Goal: Task Accomplishment & Management: Use online tool/utility

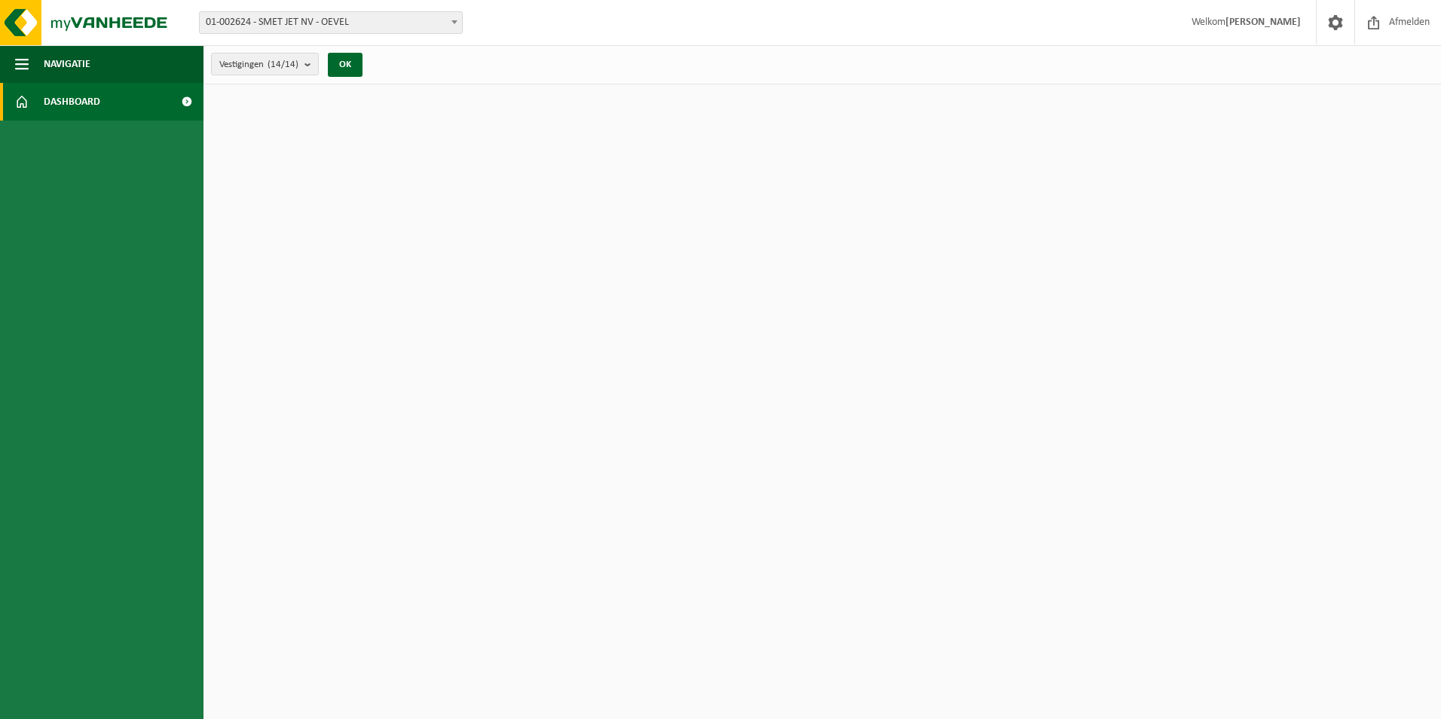
click at [456, 26] on span at bounding box center [454, 22] width 15 height 20
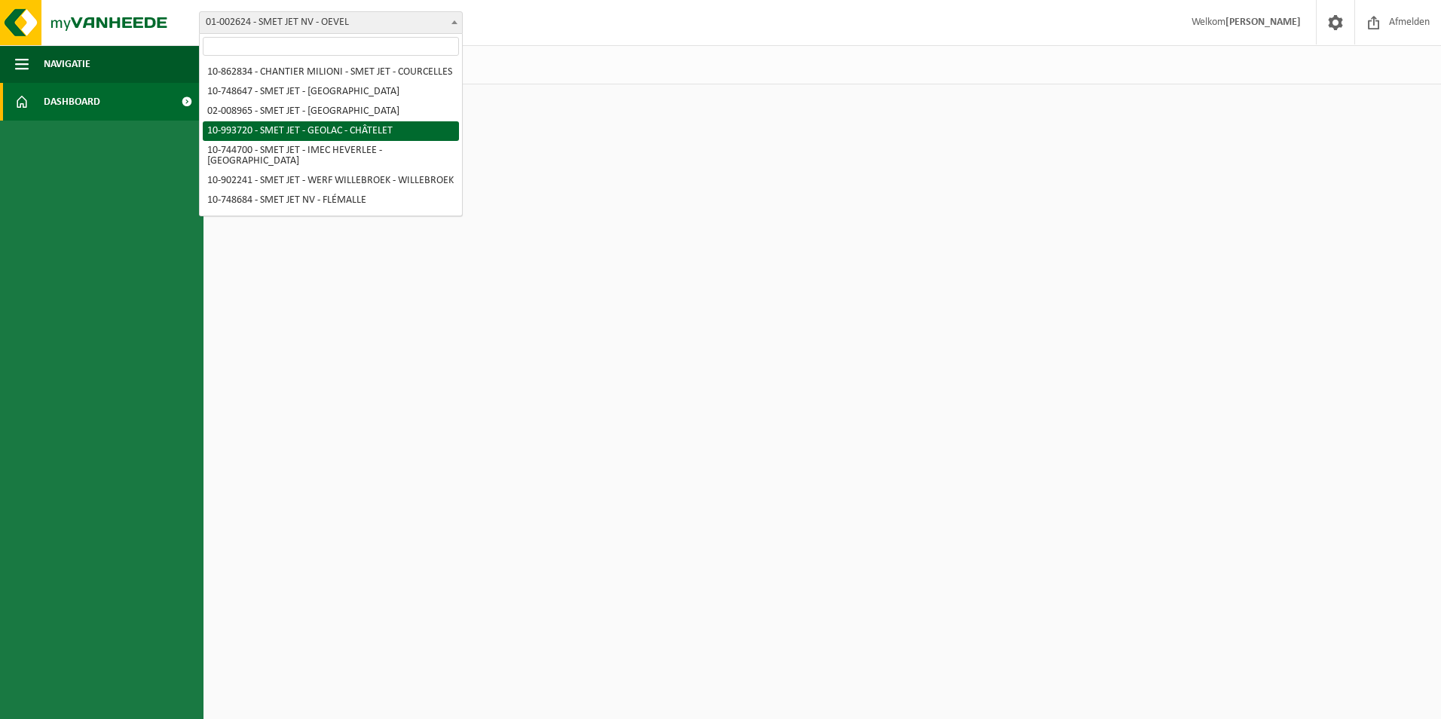
scroll to position [75, 0]
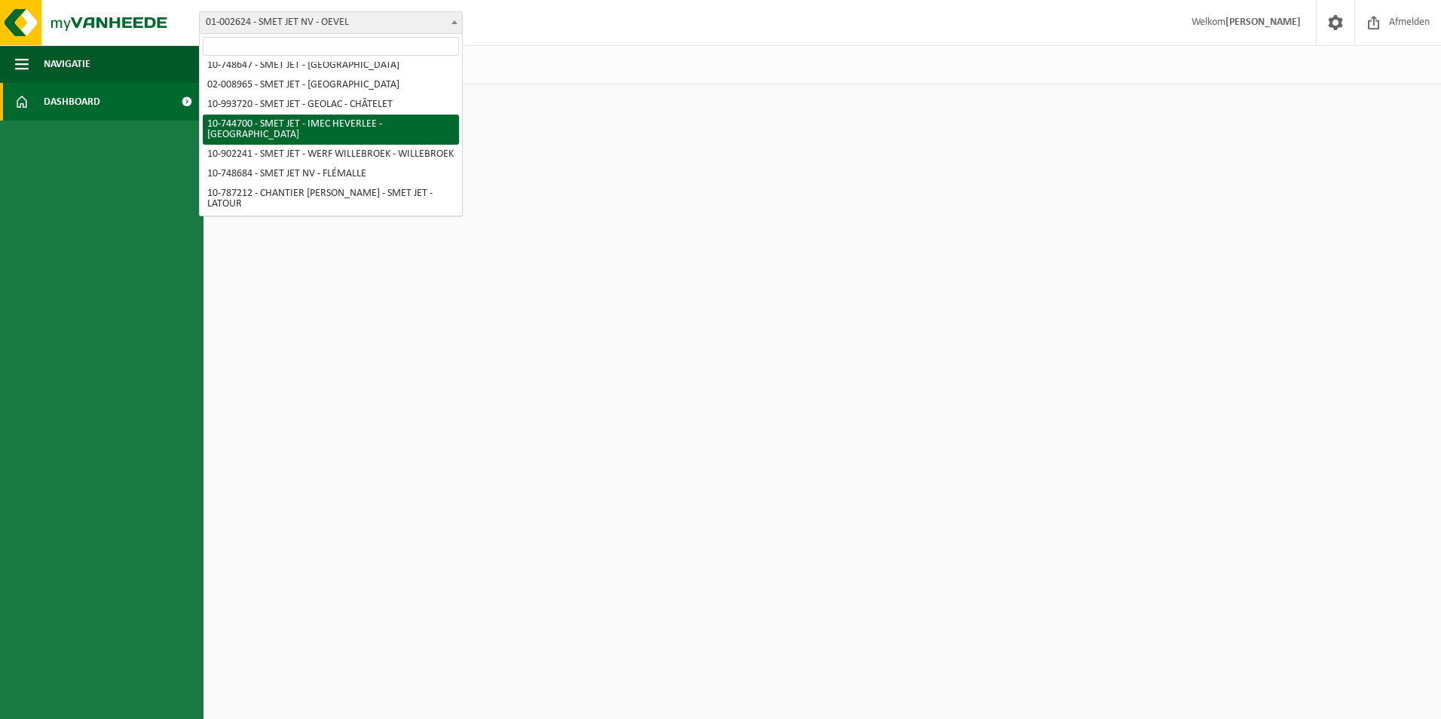
select select "6532"
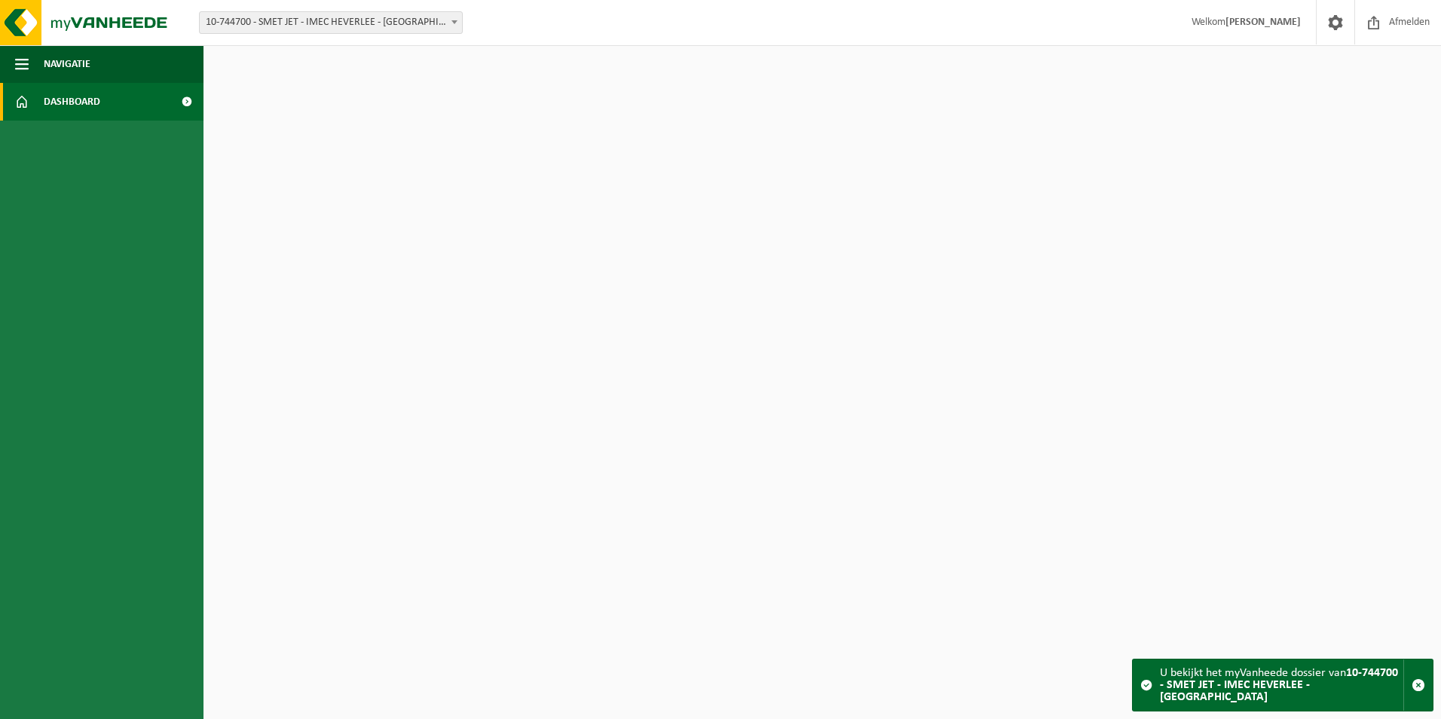
click at [454, 23] on b at bounding box center [455, 22] width 6 height 4
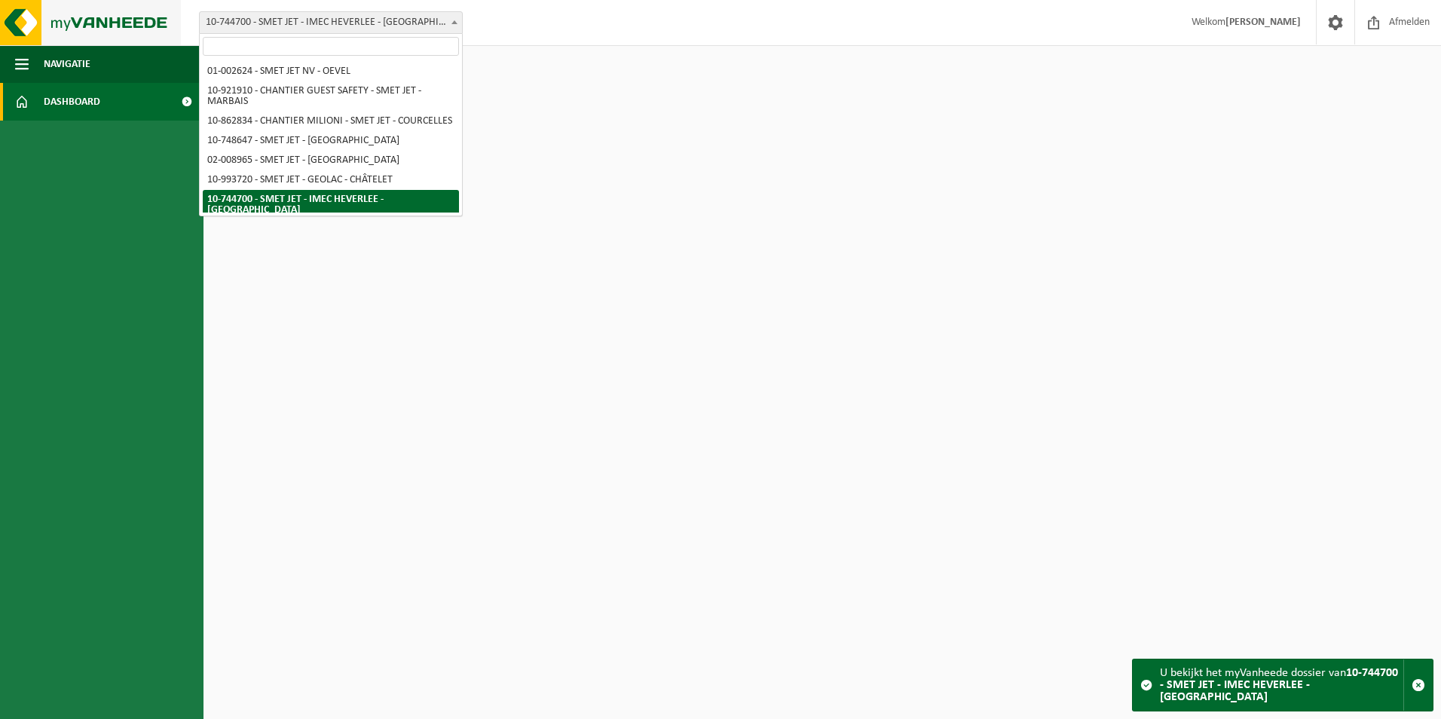
click at [115, 23] on img at bounding box center [90, 22] width 181 height 45
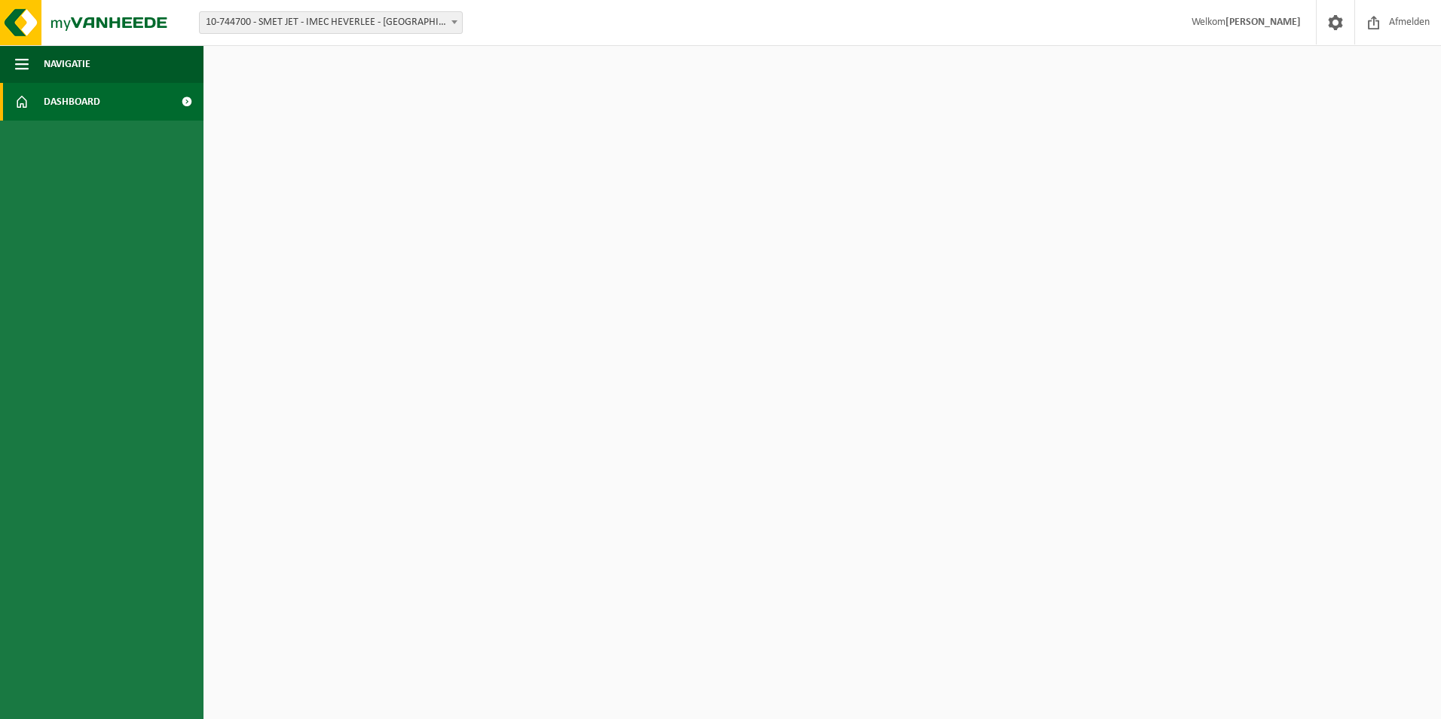
click at [69, 101] on span "Dashboard" at bounding box center [72, 102] width 57 height 38
click at [94, 66] on button "Navigatie" at bounding box center [102, 64] width 204 height 38
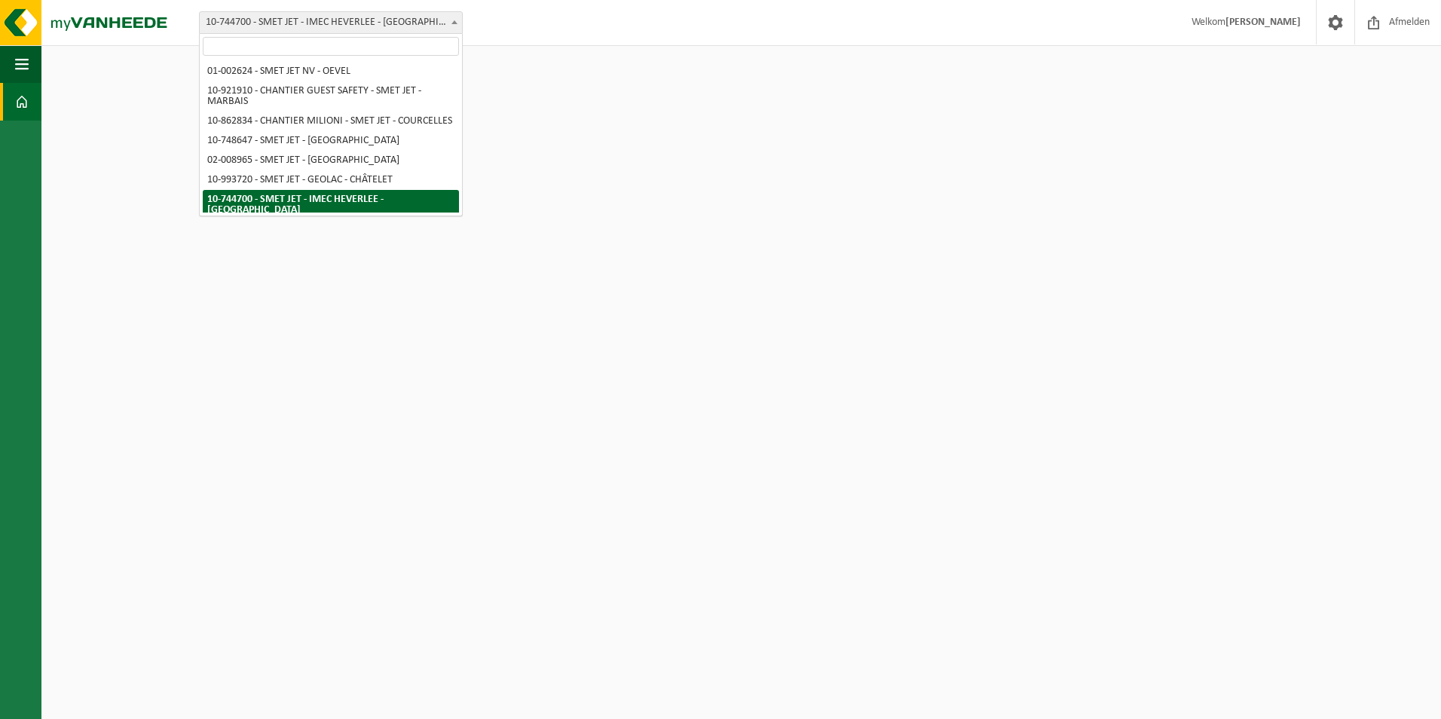
click at [458, 22] on span at bounding box center [454, 22] width 15 height 20
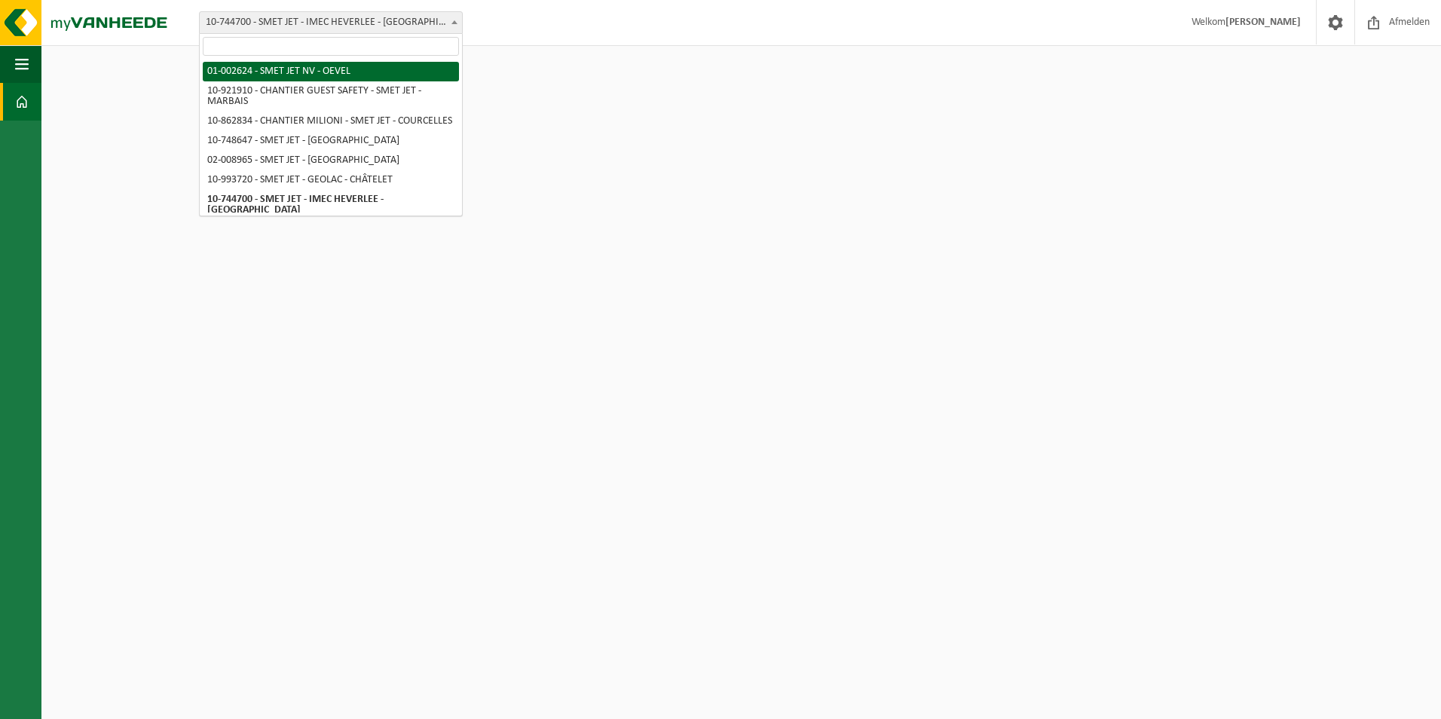
select select "6520"
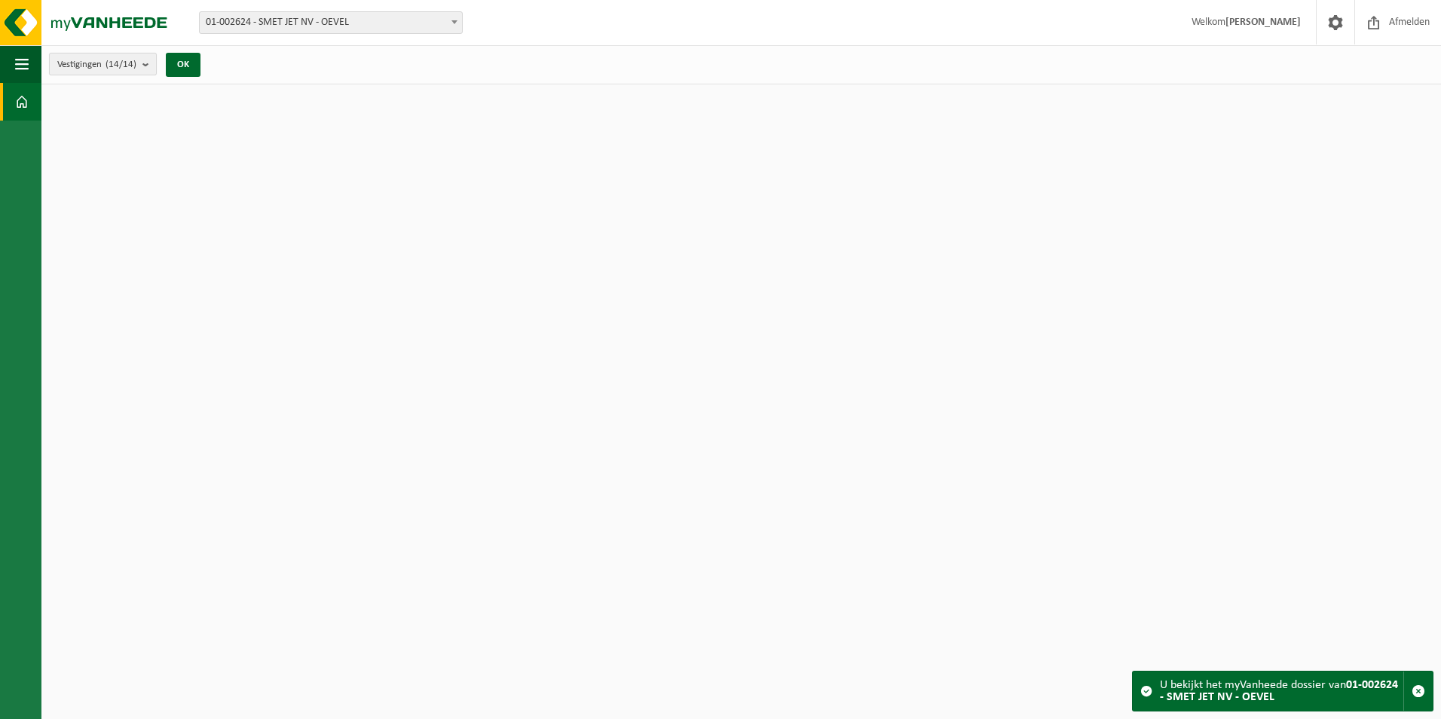
click at [150, 64] on b "submit" at bounding box center [149, 64] width 14 height 21
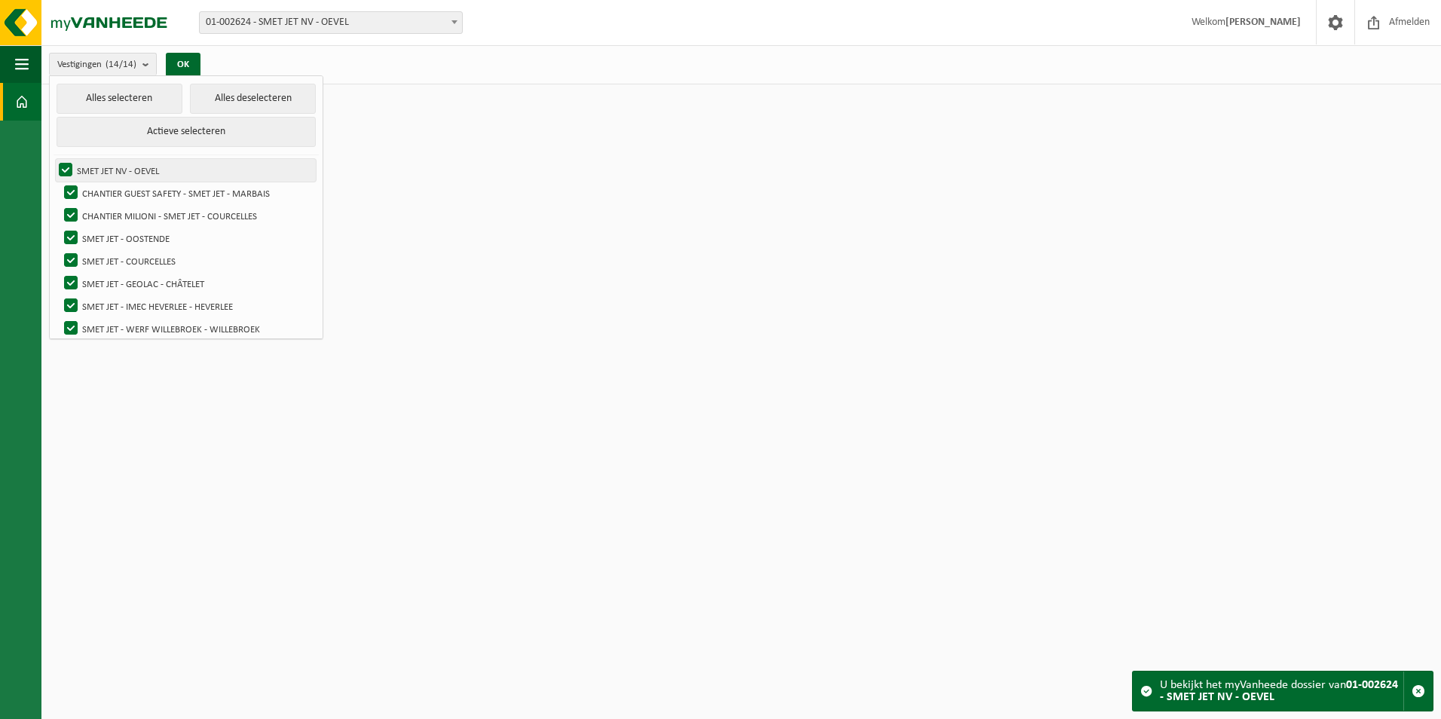
click at [65, 169] on label "SMET JET NV - OEVEL" at bounding box center [186, 170] width 260 height 23
click at [54, 159] on input "SMET JET NV - OEVEL" at bounding box center [53, 158] width 1 height 1
checkbox input "false"
click at [72, 193] on label "CHANTIER GUEST SAFETY - SMET JET - MARBAIS" at bounding box center [188, 193] width 255 height 23
click at [59, 182] on input "CHANTIER GUEST SAFETY - SMET JET - MARBAIS" at bounding box center [58, 181] width 1 height 1
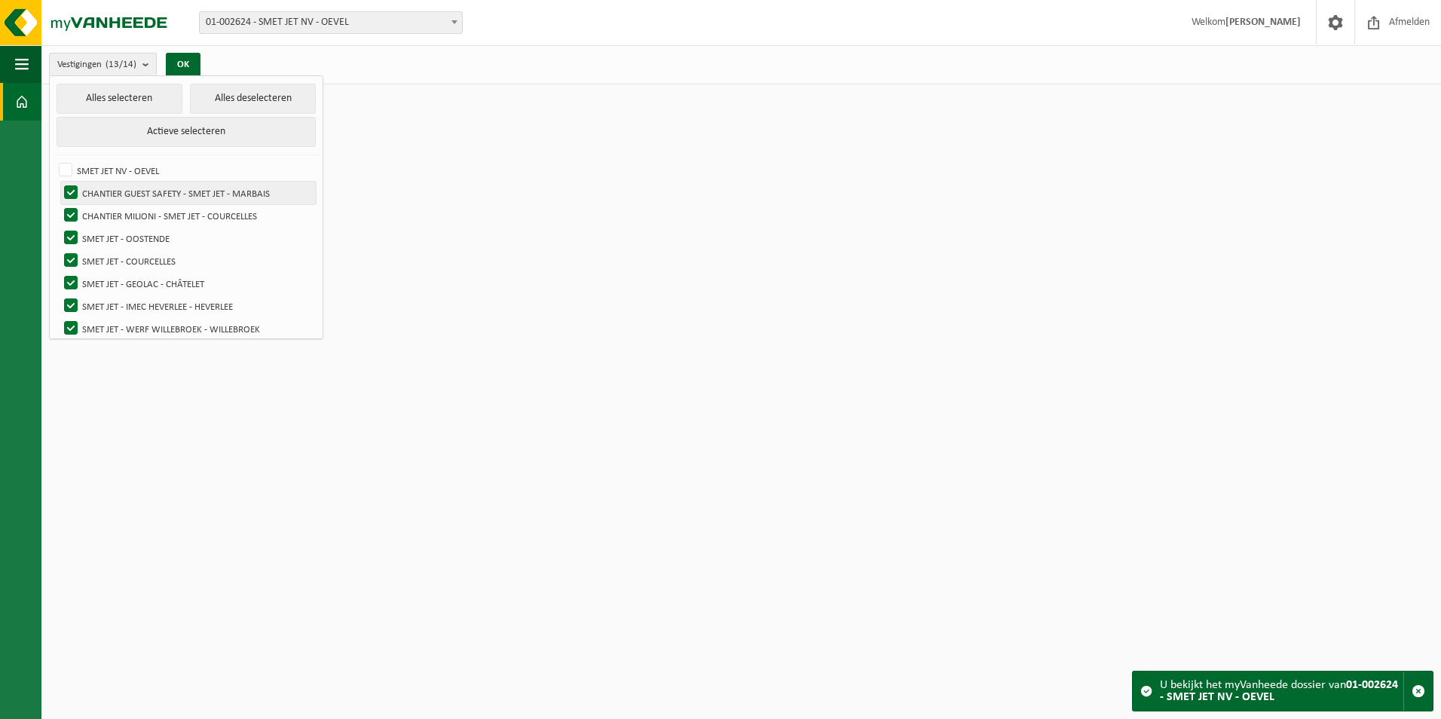
checkbox input "false"
click at [250, 106] on button "Alles deselecteren" at bounding box center [253, 99] width 126 height 30
checkbox input "false"
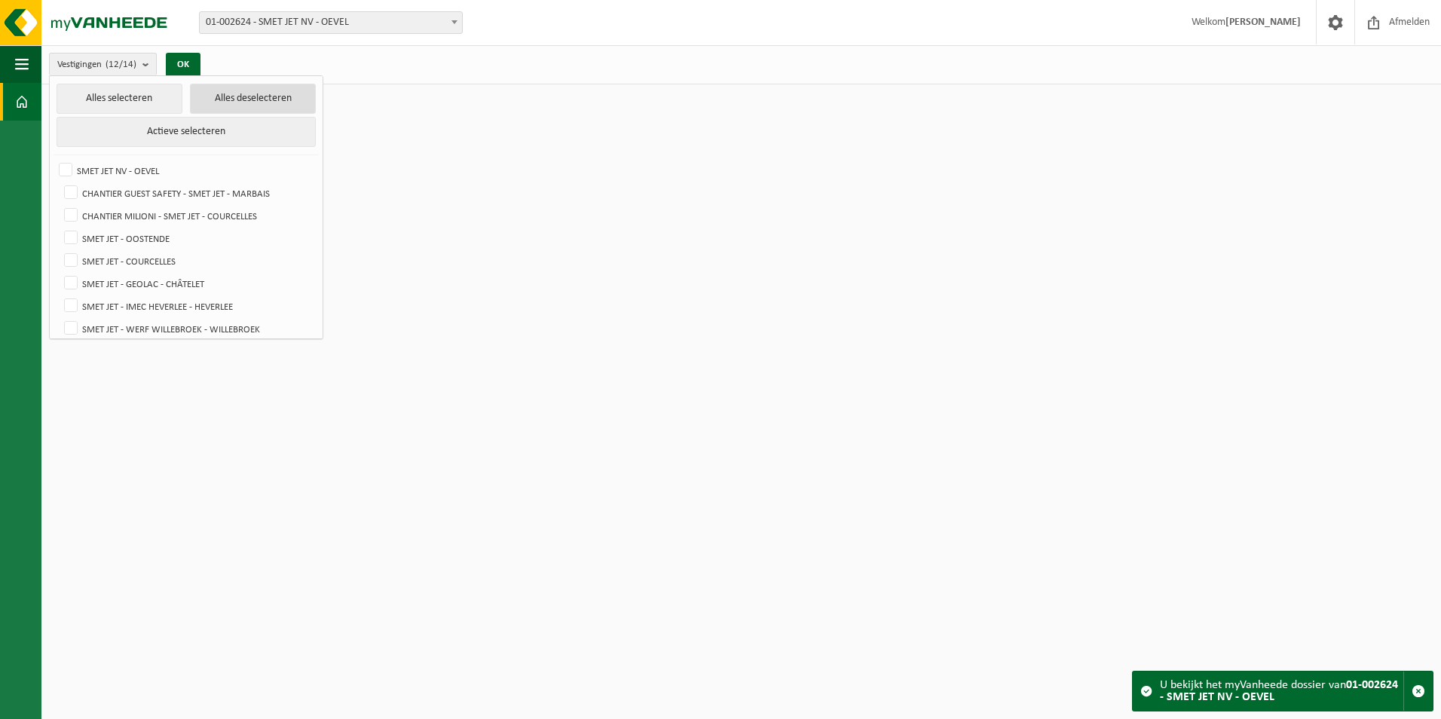
checkbox input "false"
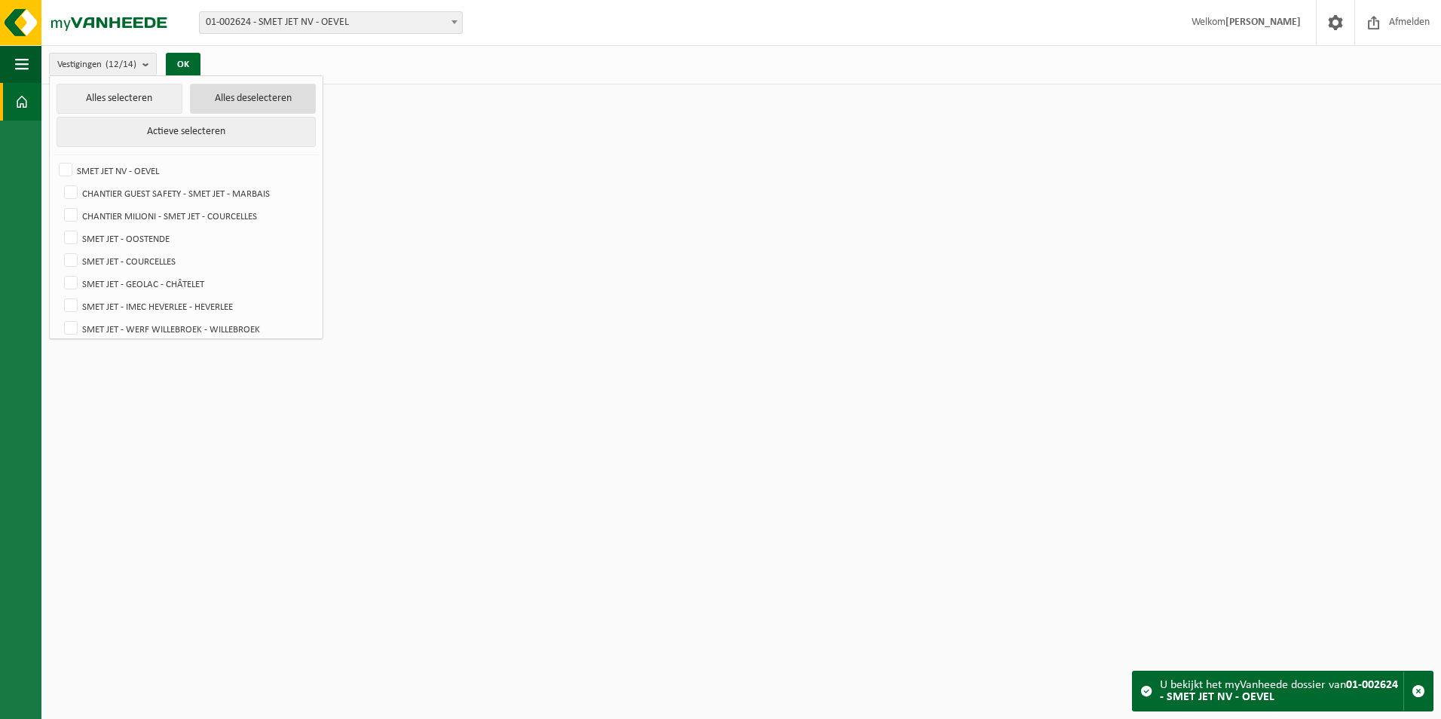
checkbox input "false"
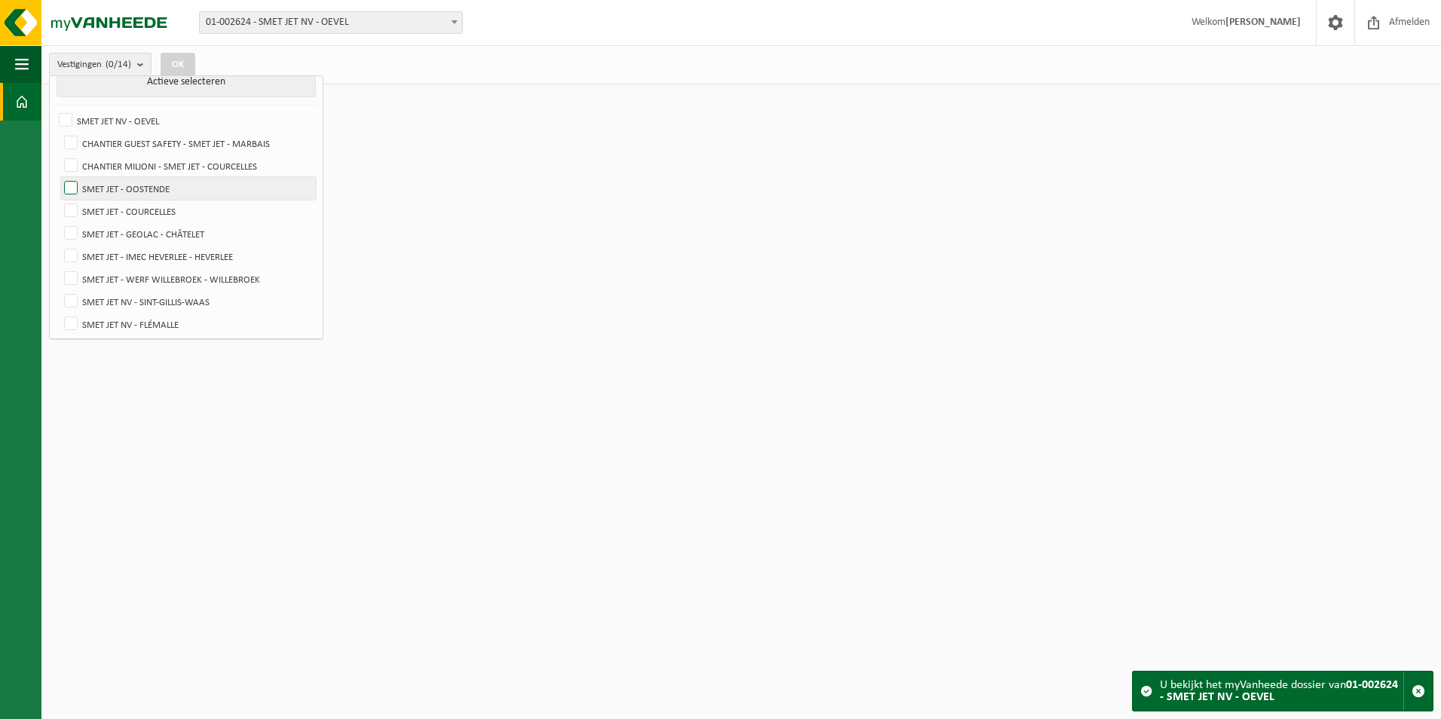
scroll to position [75, 0]
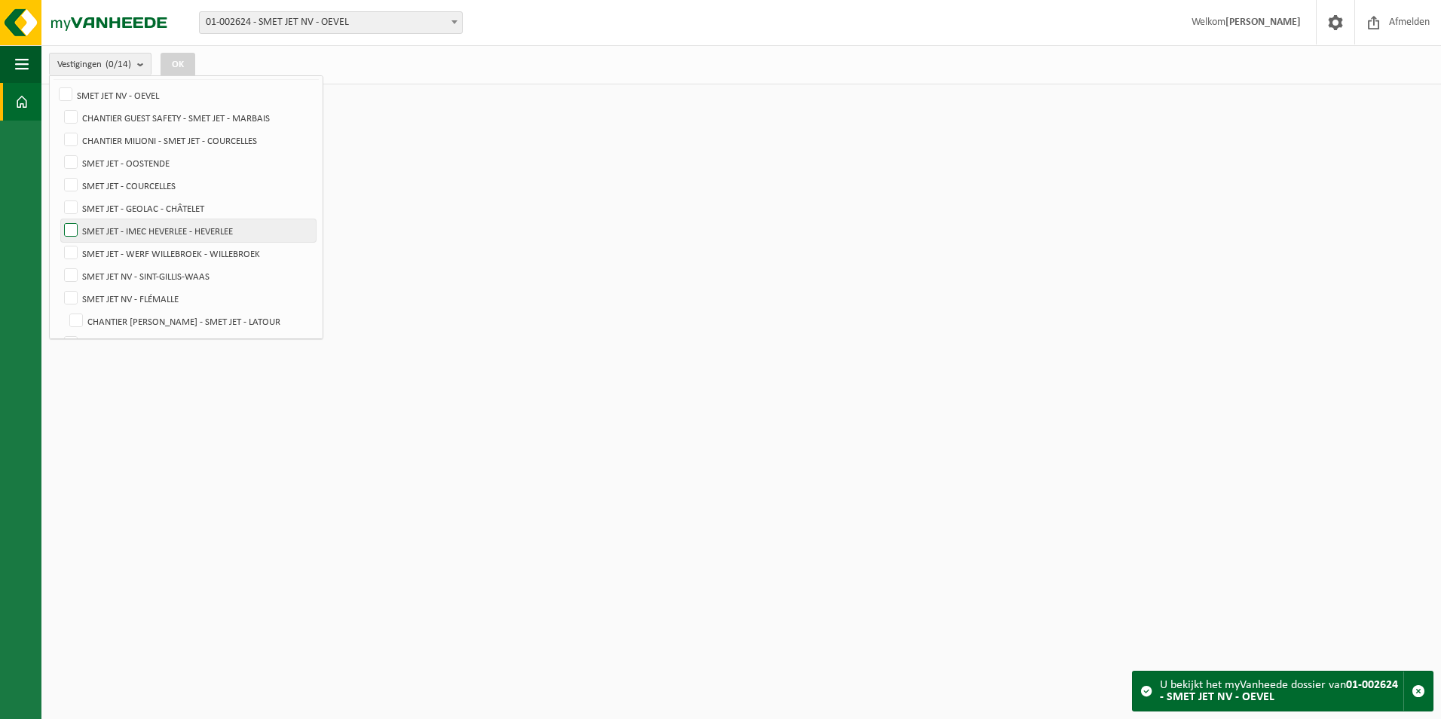
click at [73, 227] on label "SMET JET - IMEC HEVERLEE - HEVERLEE" at bounding box center [188, 230] width 255 height 23
click at [59, 219] on input "SMET JET - IMEC HEVERLEE - HEVERLEE" at bounding box center [58, 219] width 1 height 1
checkbox input "true"
click at [182, 62] on button "OK" at bounding box center [178, 65] width 35 height 24
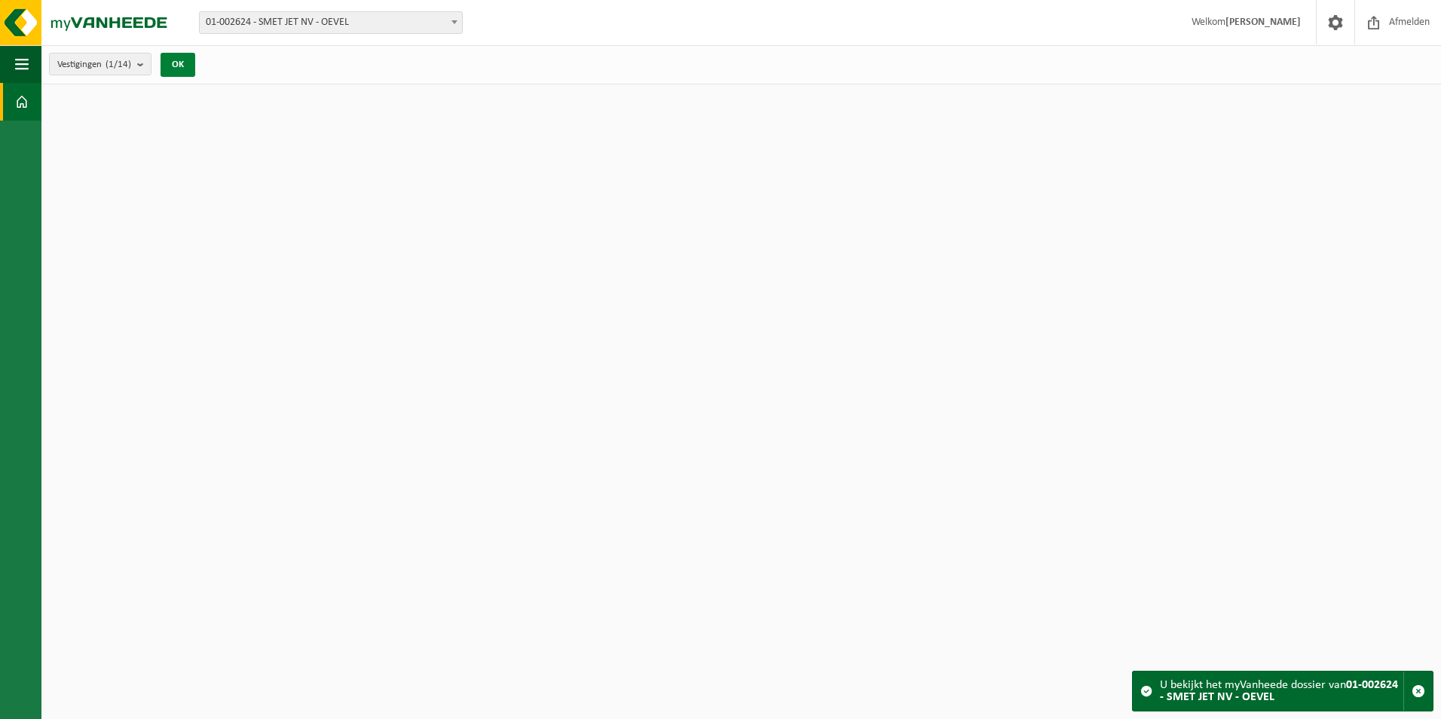
click at [188, 66] on button "OK" at bounding box center [178, 65] width 35 height 24
click at [1226, 694] on strong "01-002624 - SMET JET NV - OEVEL" at bounding box center [1279, 691] width 238 height 24
click at [1147, 691] on span at bounding box center [1147, 691] width 12 height 12
click at [1417, 690] on span "button" at bounding box center [1419, 692] width 14 height 14
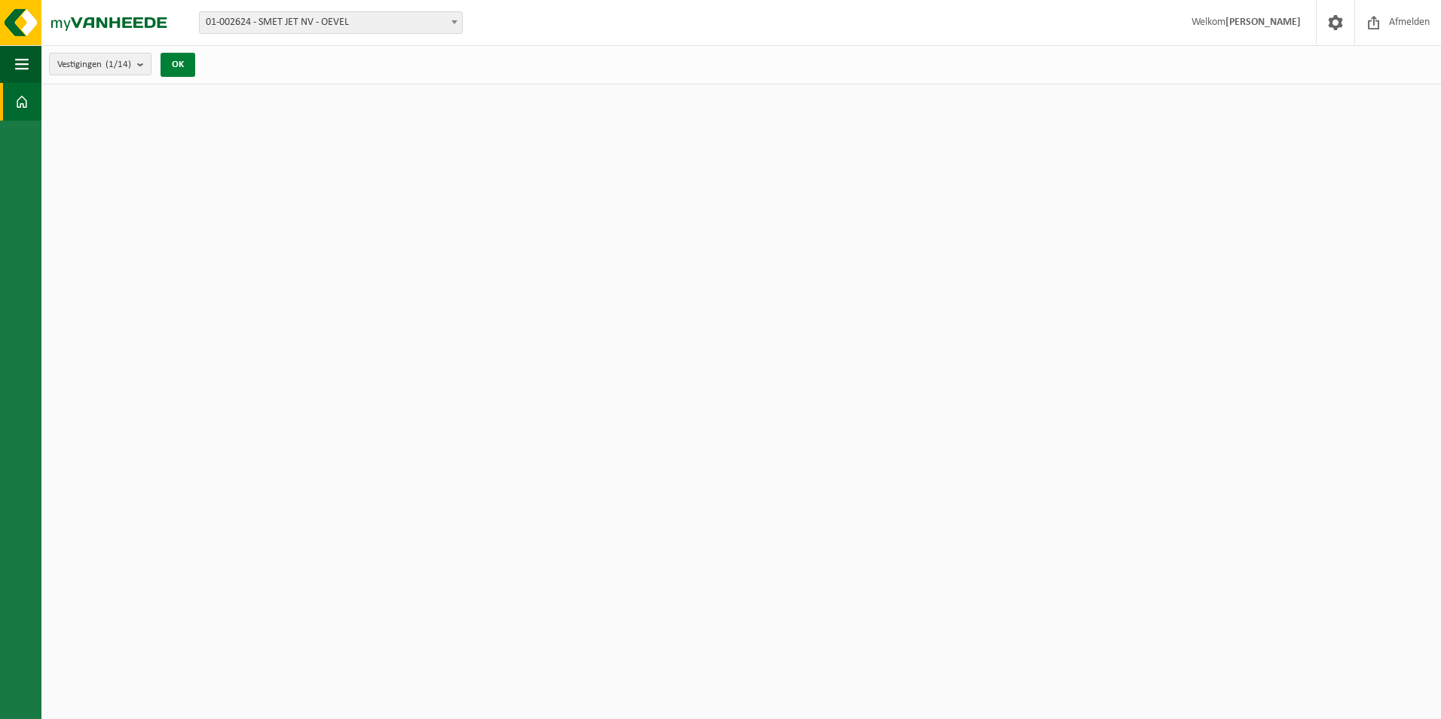
click at [170, 61] on button "OK" at bounding box center [178, 65] width 35 height 24
click at [182, 64] on button "OK" at bounding box center [178, 65] width 35 height 24
click at [145, 66] on b "submit" at bounding box center [144, 64] width 14 height 21
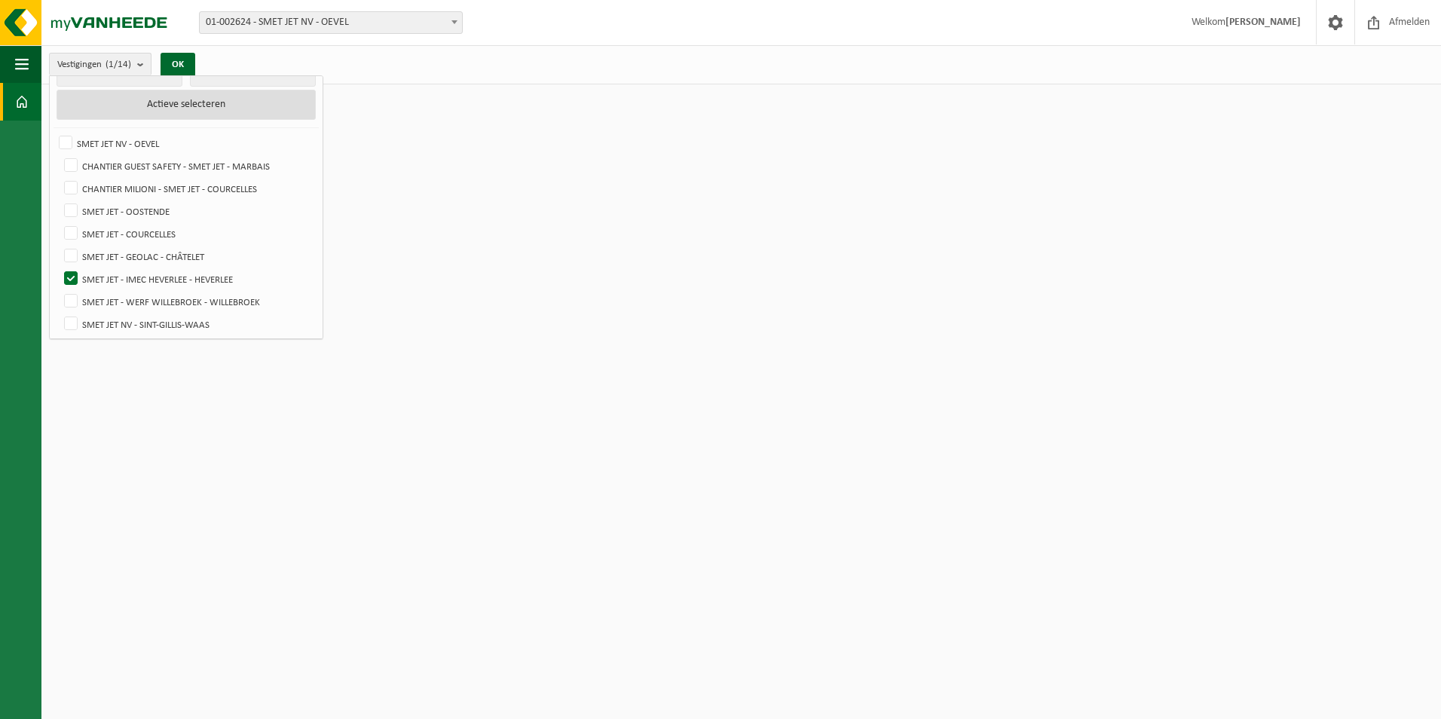
scroll to position [0, 0]
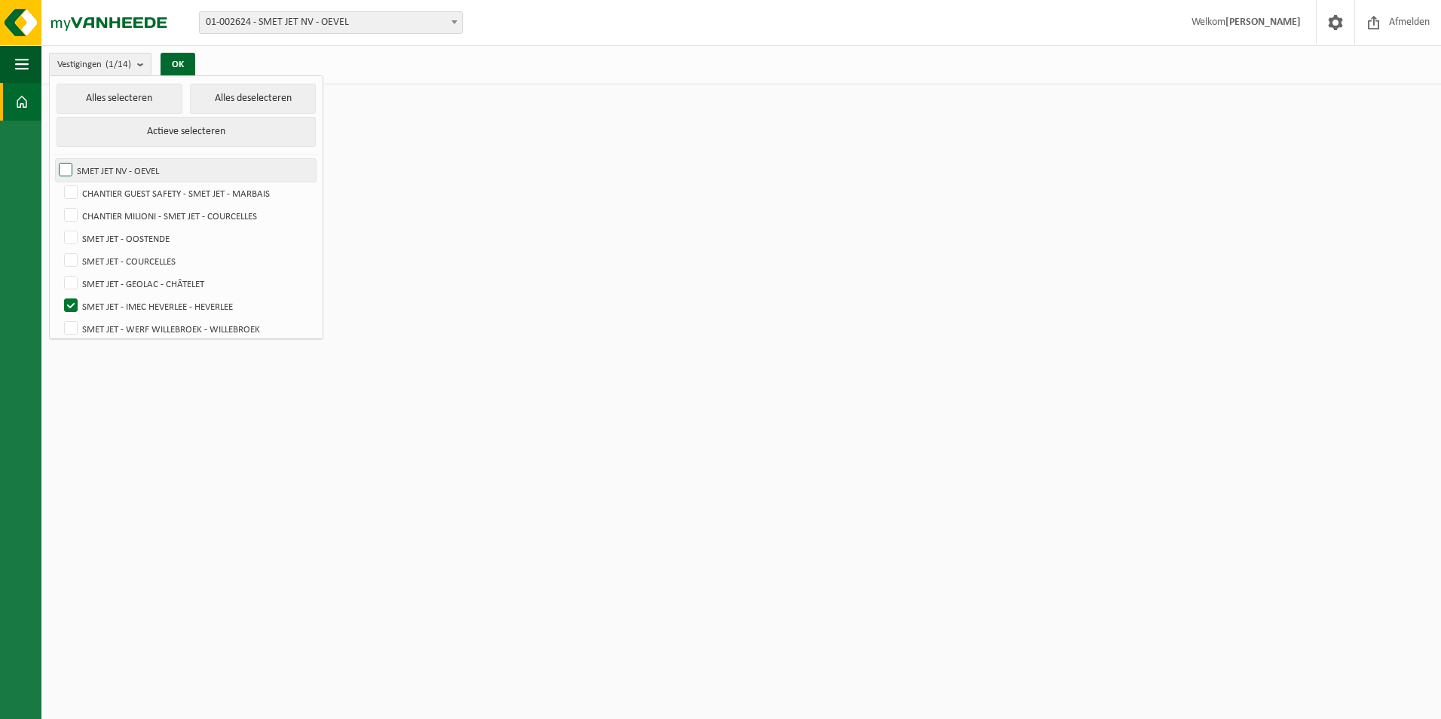
click at [75, 167] on label "SMET JET NV - OEVEL" at bounding box center [186, 170] width 260 height 23
click at [54, 159] on input "SMET JET NV - OEVEL" at bounding box center [53, 158] width 1 height 1
click at [181, 63] on button "OK" at bounding box center [178, 65] width 35 height 24
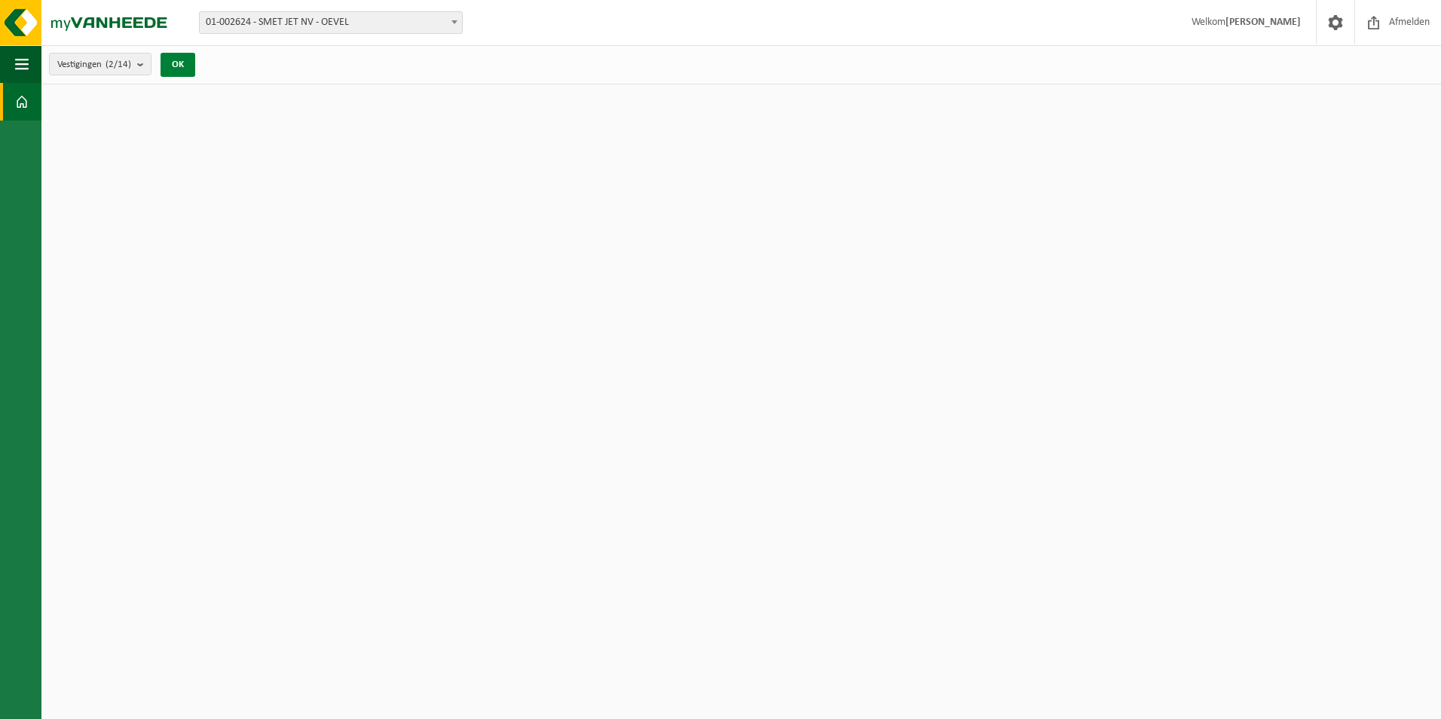
click at [181, 65] on button "OK" at bounding box center [178, 65] width 35 height 24
click at [143, 62] on b "submit" at bounding box center [144, 64] width 14 height 21
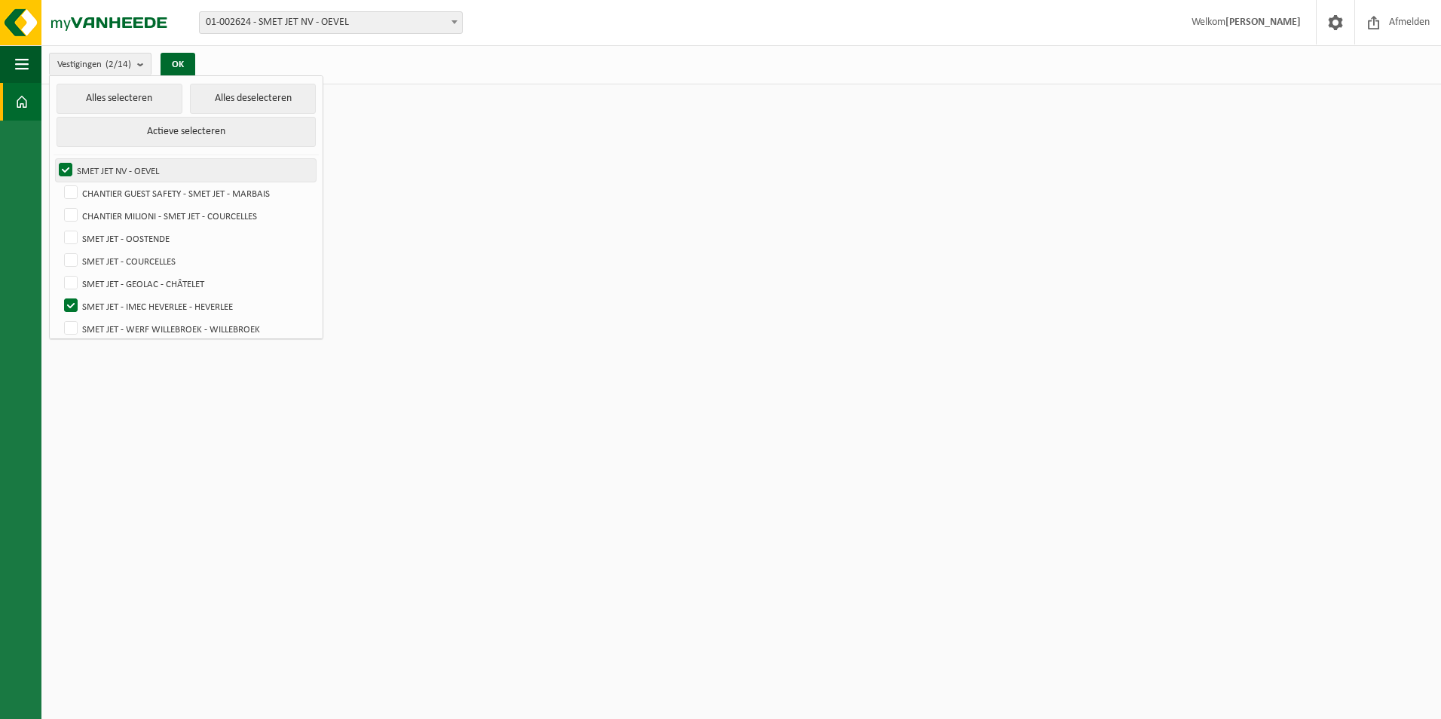
click at [66, 164] on label "SMET JET NV - OEVEL" at bounding box center [186, 170] width 260 height 23
click at [54, 159] on input "SMET JET NV - OEVEL" at bounding box center [53, 158] width 1 height 1
click at [150, 131] on button "Actieve selecteren" at bounding box center [187, 132] width 260 height 30
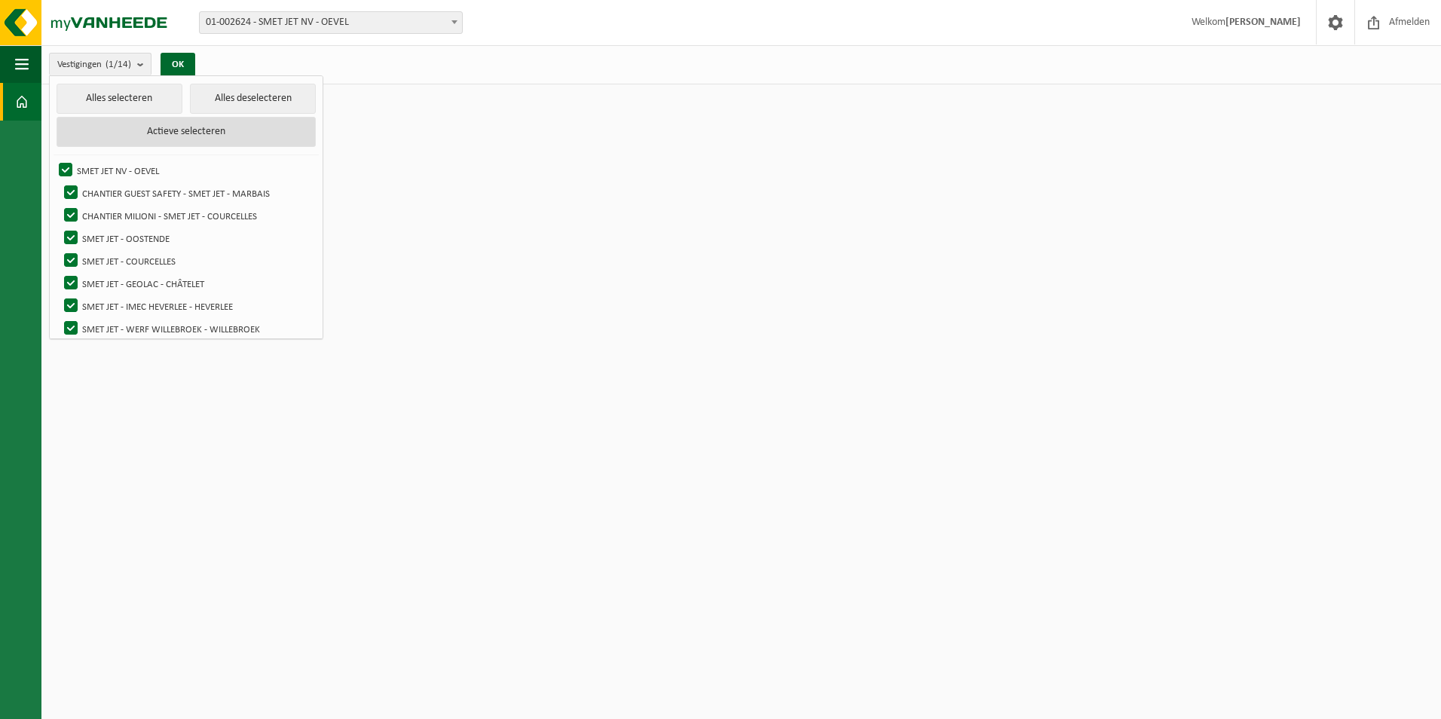
checkbox input "true"
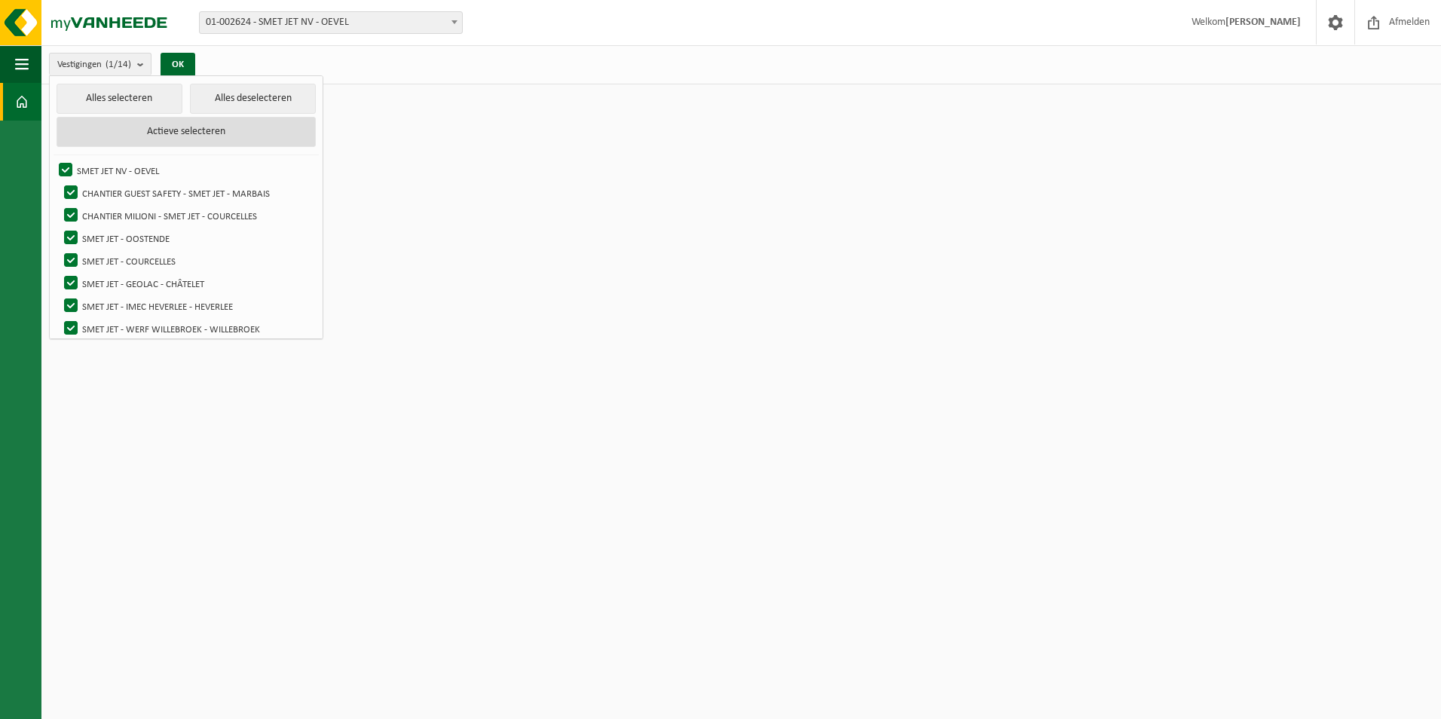
checkbox input "true"
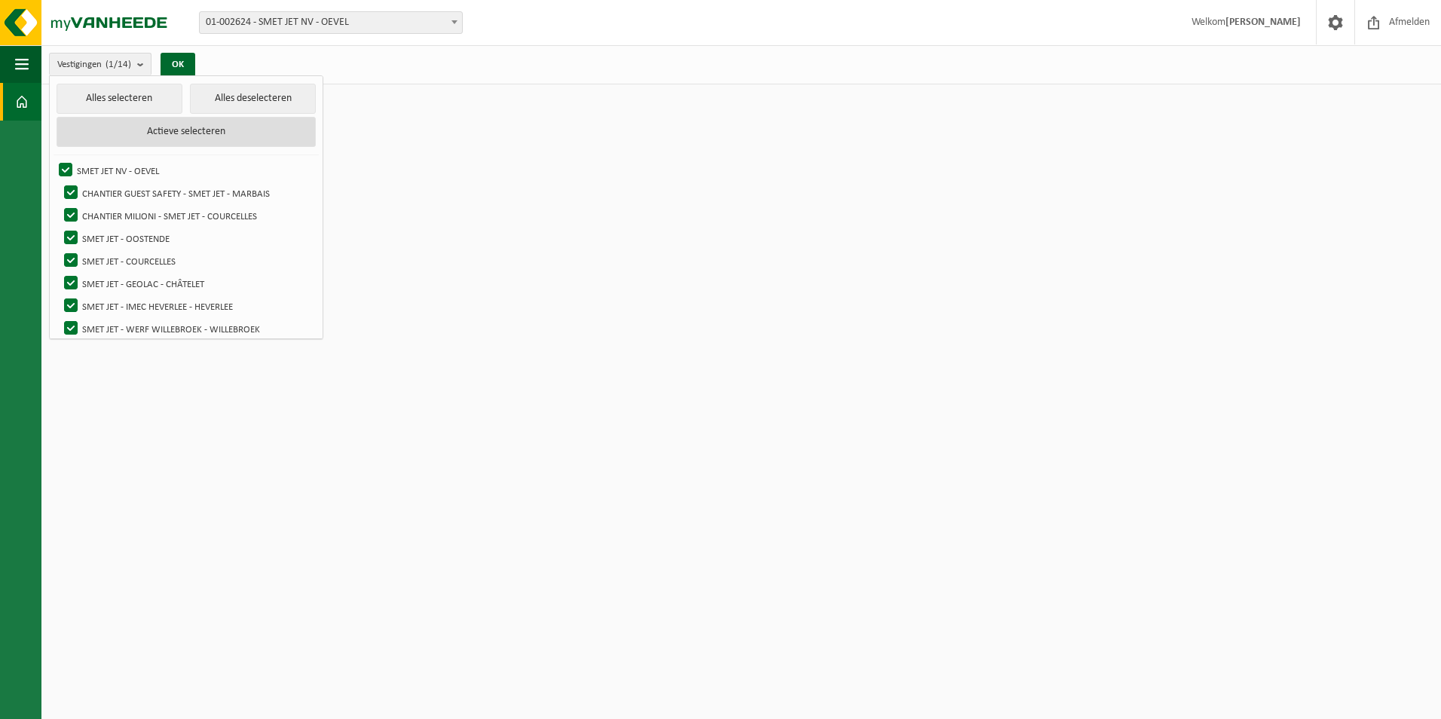
checkbox input "true"
click at [188, 60] on button "OK" at bounding box center [183, 65] width 35 height 24
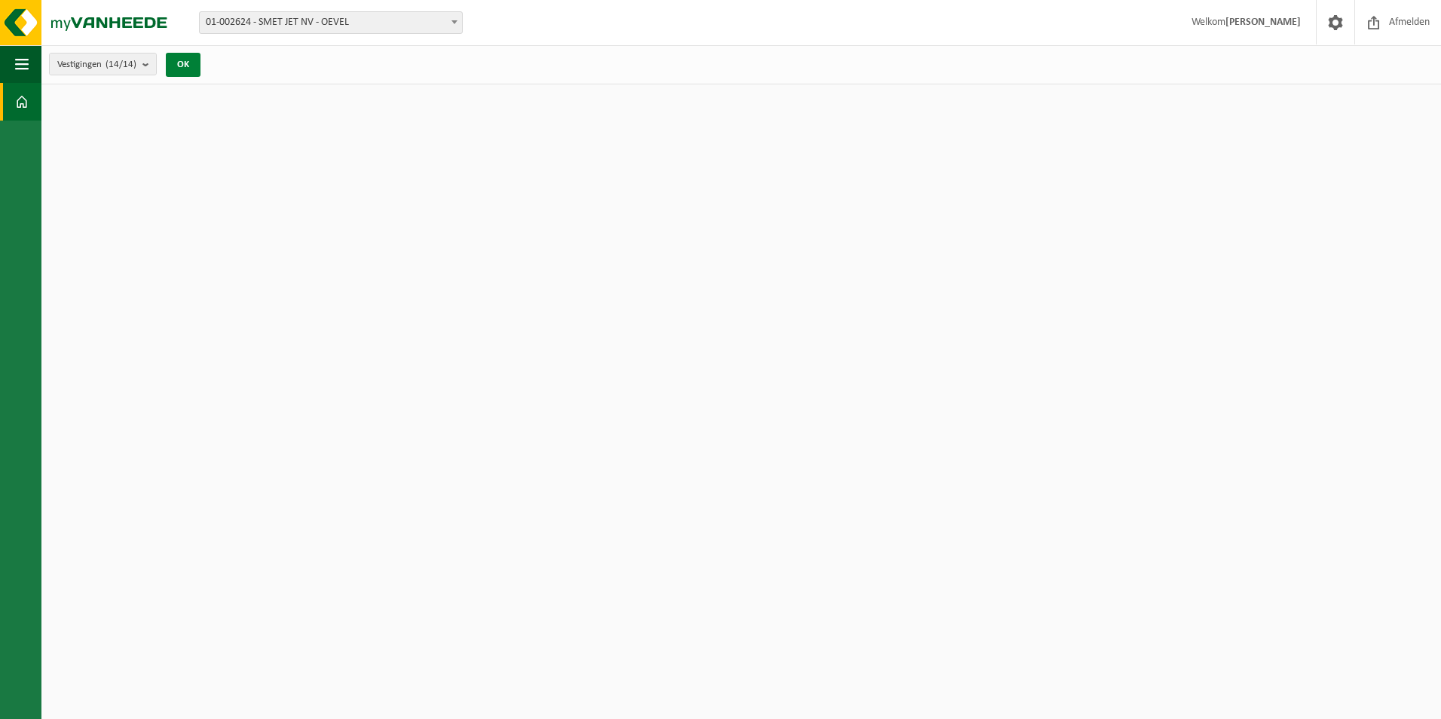
click at [190, 65] on button "OK" at bounding box center [183, 65] width 35 height 24
click at [459, 22] on span at bounding box center [454, 22] width 15 height 20
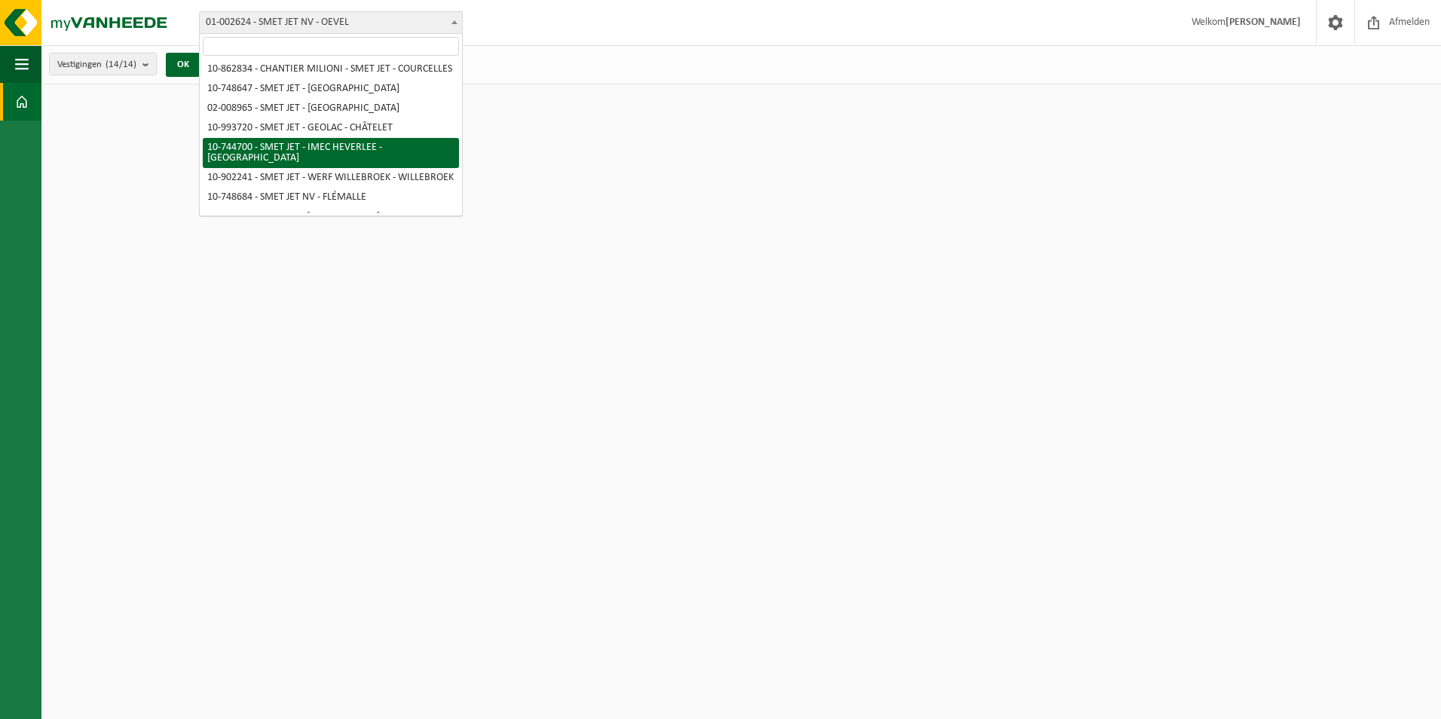
scroll to position [75, 0]
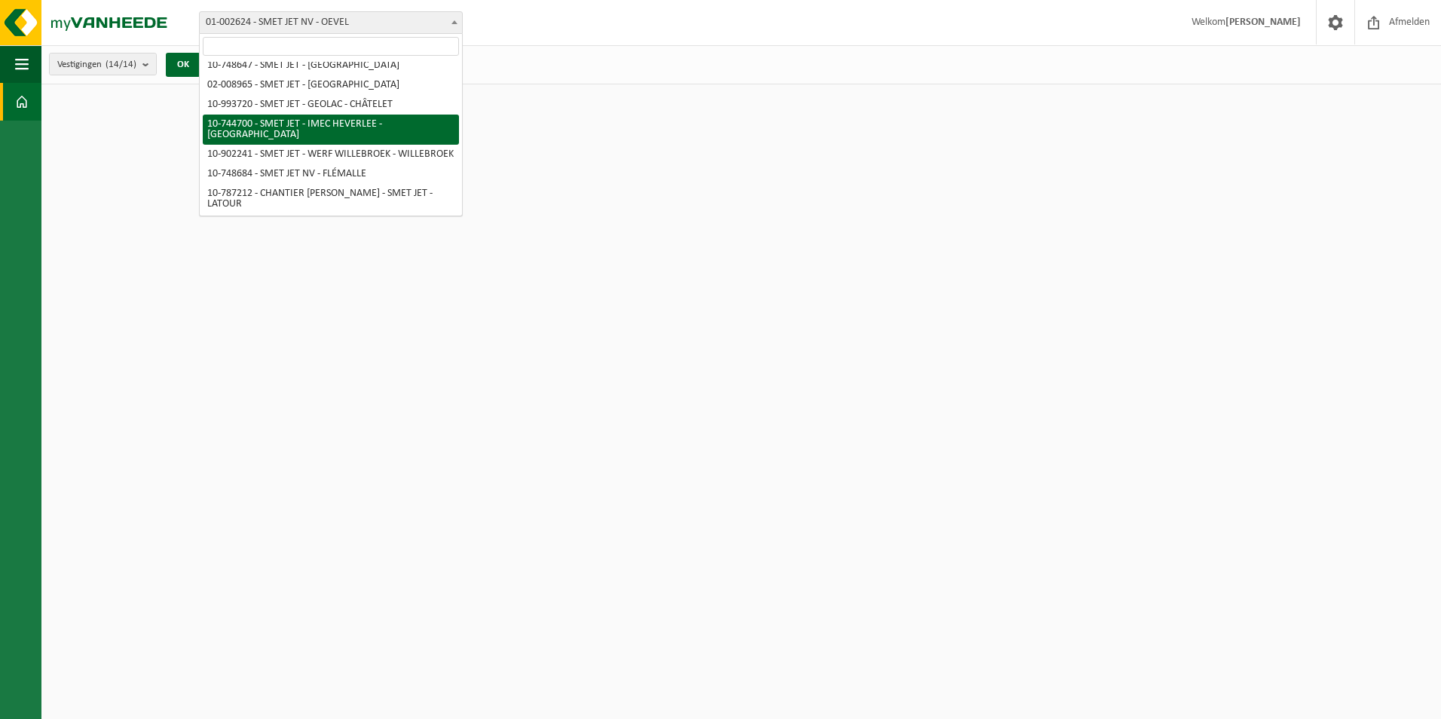
select select "6532"
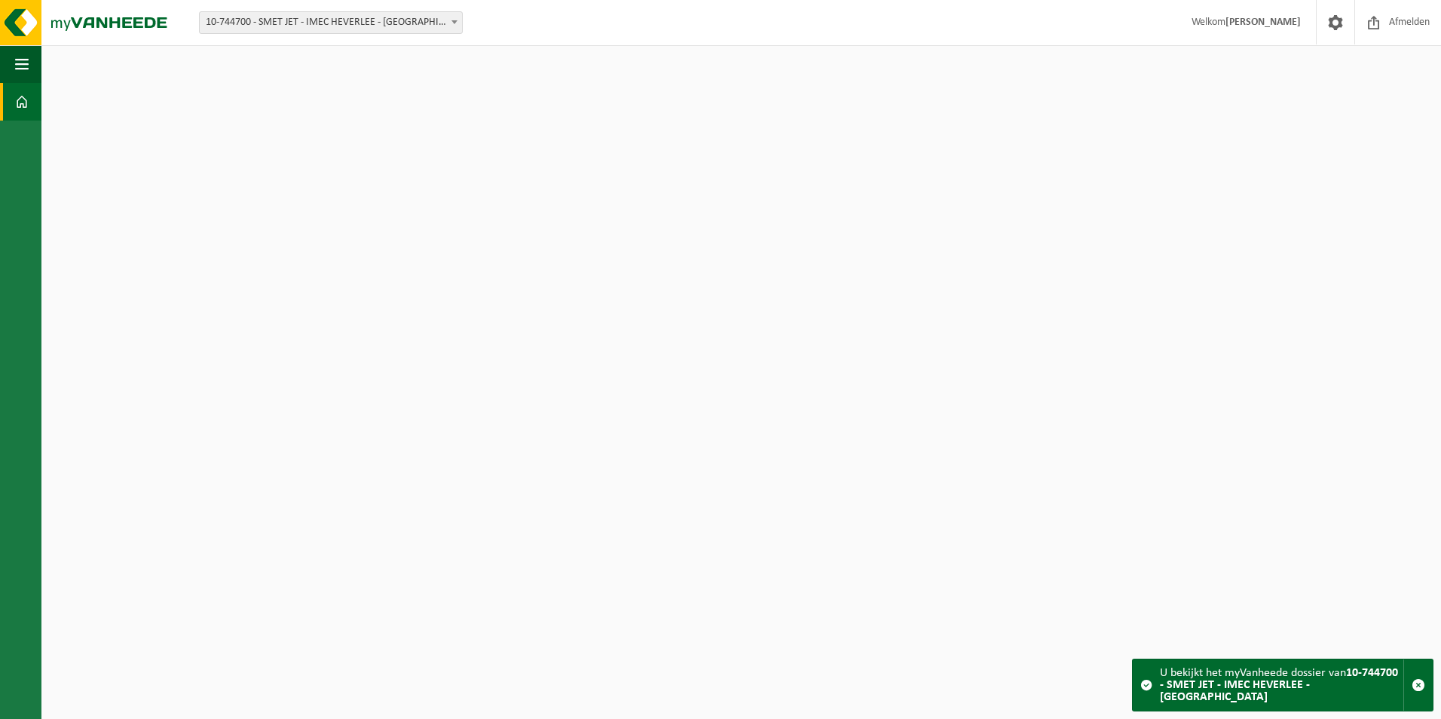
click at [1248, 697] on strong "10-744700 - SMET JET - IMEC HEVERLEE - [GEOGRAPHIC_DATA]" at bounding box center [1279, 685] width 238 height 36
click at [1288, 692] on strong "10-744700 - SMET JET - IMEC HEVERLEE - [GEOGRAPHIC_DATA]" at bounding box center [1279, 685] width 238 height 36
click at [1145, 691] on span at bounding box center [1147, 685] width 12 height 12
click at [1146, 691] on span at bounding box center [1147, 685] width 12 height 12
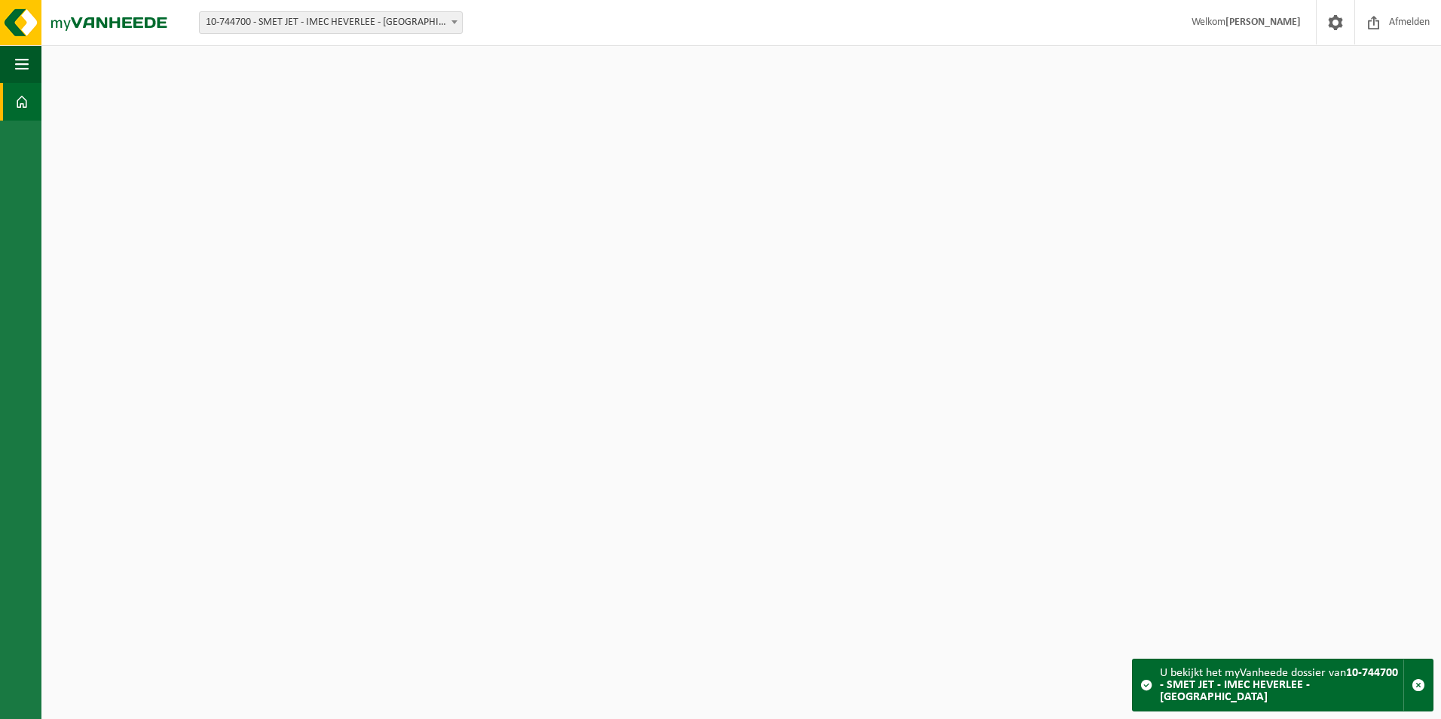
click at [1146, 691] on span at bounding box center [1147, 685] width 12 height 12
click at [1148, 691] on span at bounding box center [1147, 685] width 12 height 12
click at [21, 66] on span "button" at bounding box center [22, 64] width 14 height 38
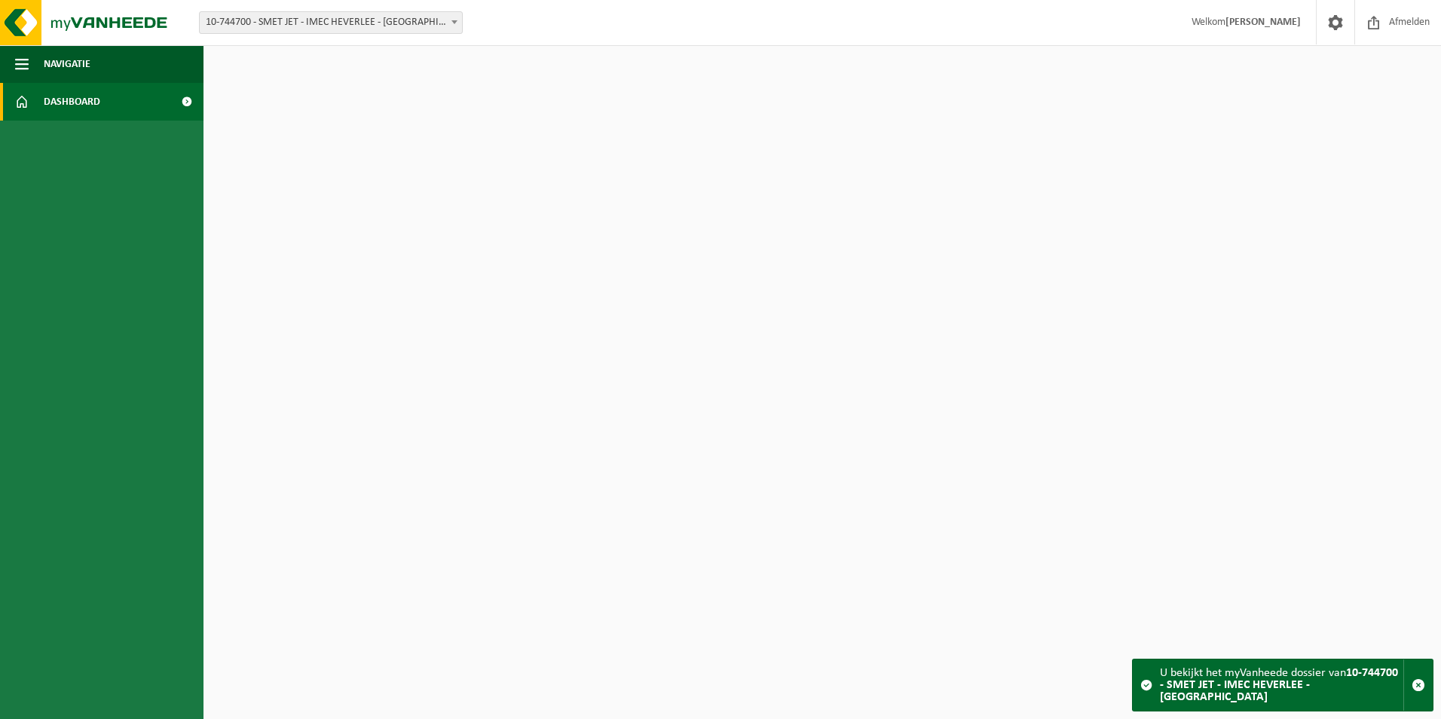
click at [84, 109] on span "Dashboard" at bounding box center [72, 102] width 57 height 38
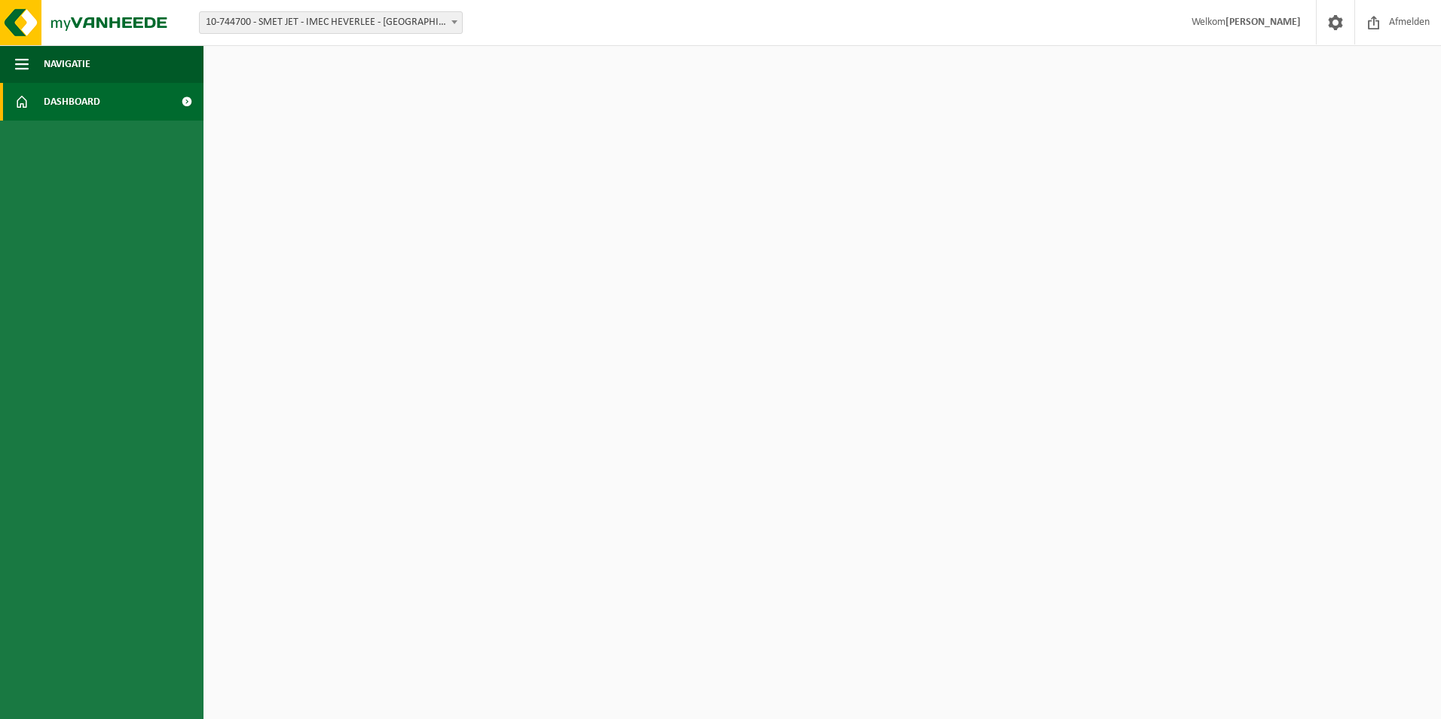
click at [169, 98] on link "Dashboard" at bounding box center [102, 102] width 204 height 38
click at [186, 104] on span at bounding box center [187, 102] width 34 height 38
click at [1250, 22] on span "Welkom [PERSON_NAME]" at bounding box center [1246, 22] width 139 height 44
click at [81, 19] on img at bounding box center [90, 22] width 181 height 45
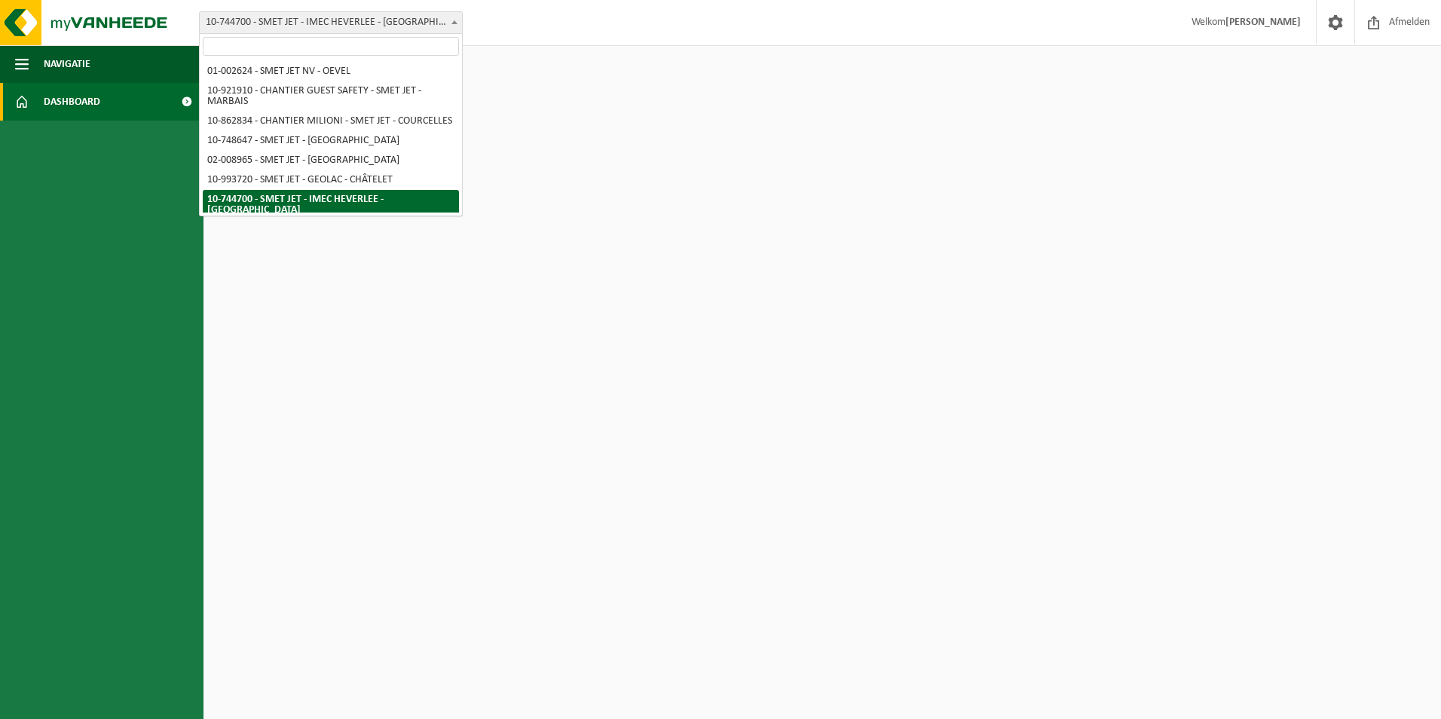
click at [454, 20] on b at bounding box center [455, 22] width 6 height 4
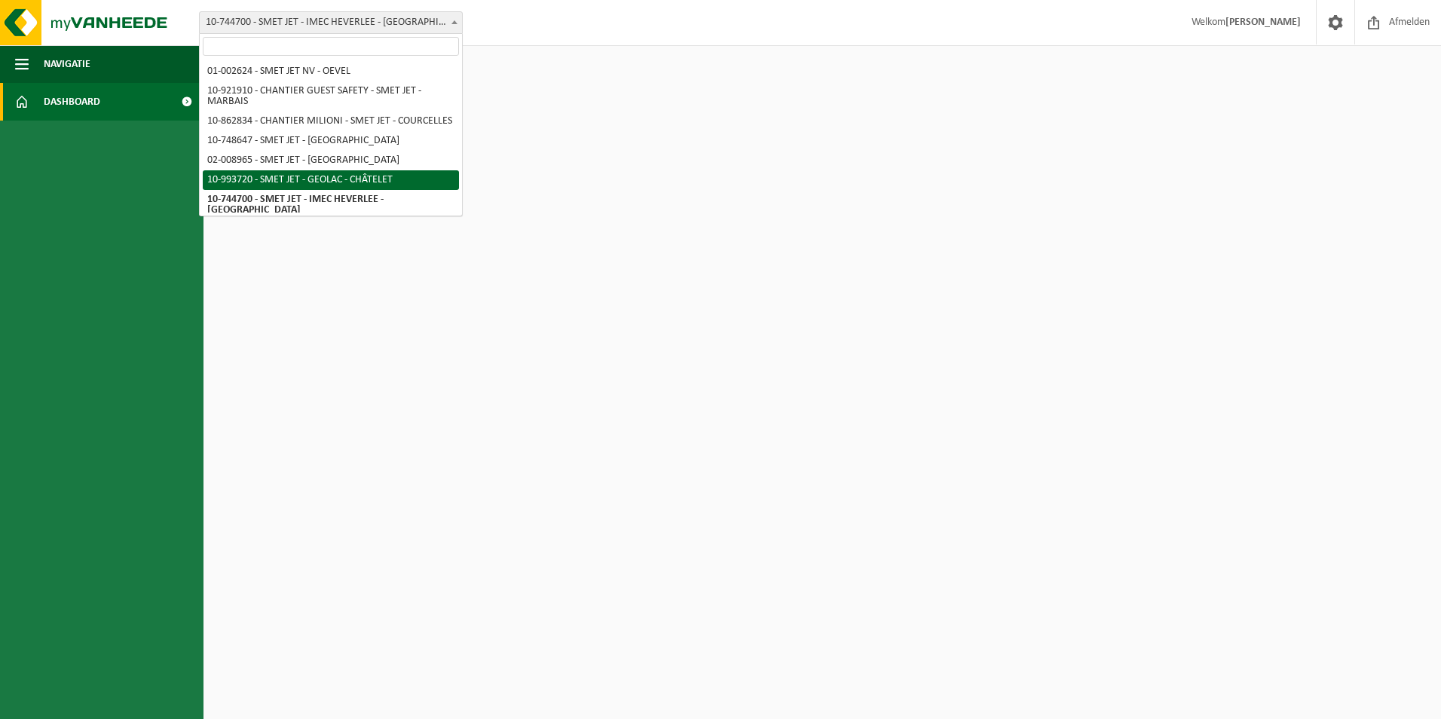
scroll to position [75, 0]
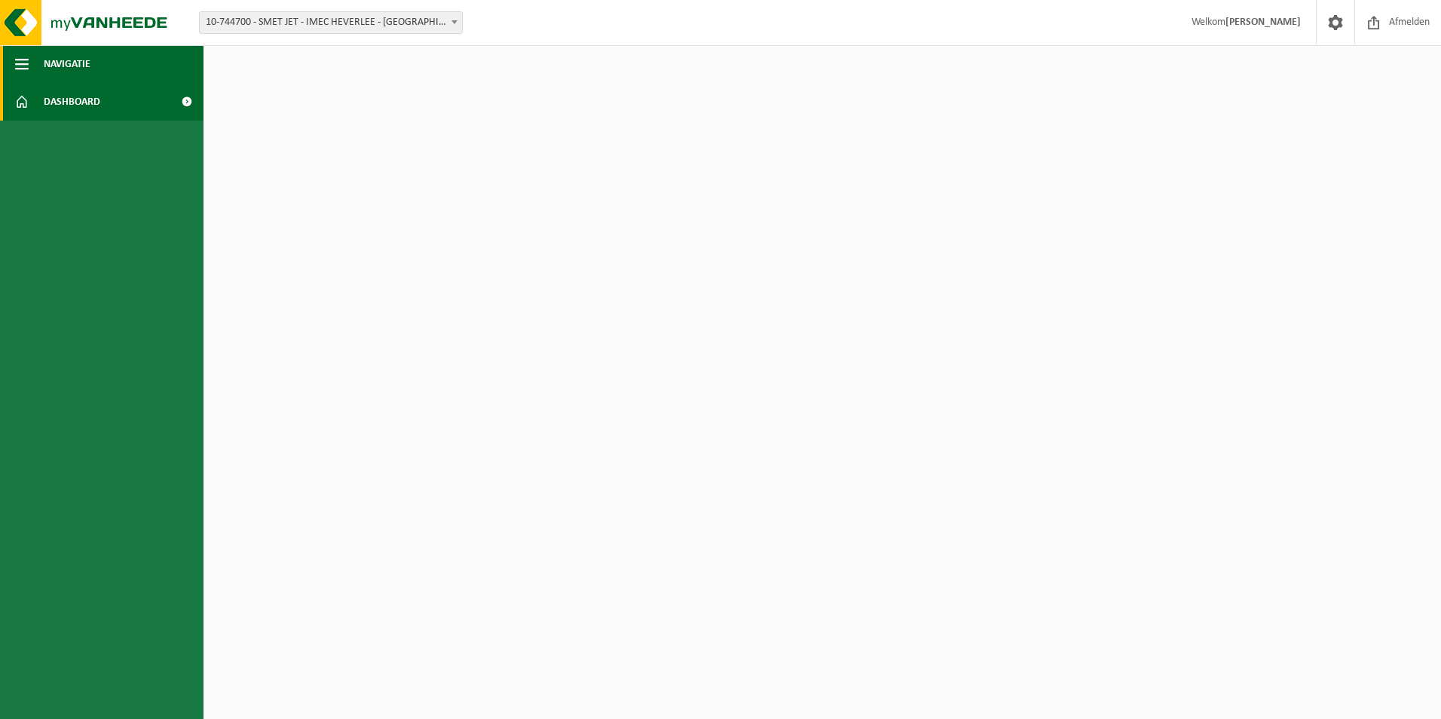
click at [44, 60] on span "Navigatie" at bounding box center [67, 64] width 47 height 38
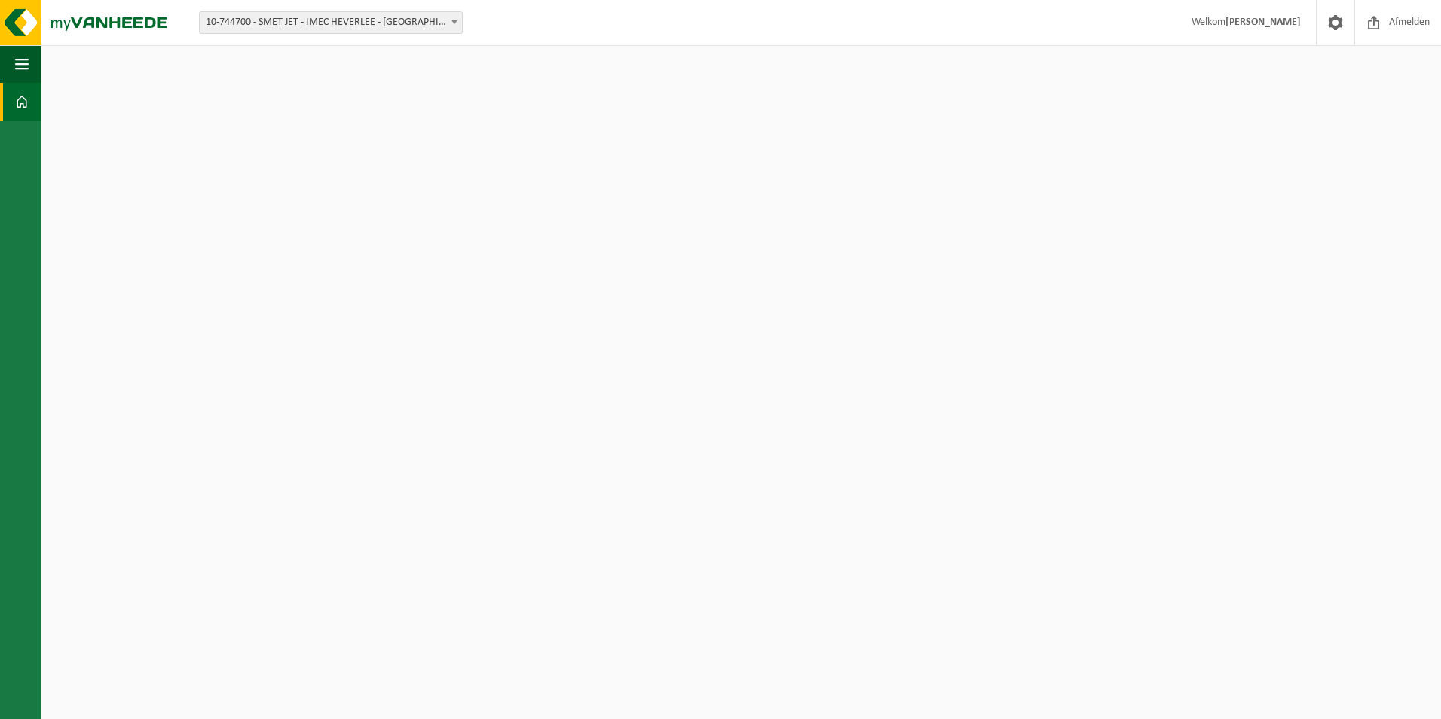
click at [0, 45] on button "Navigatie" at bounding box center [20, 64] width 41 height 38
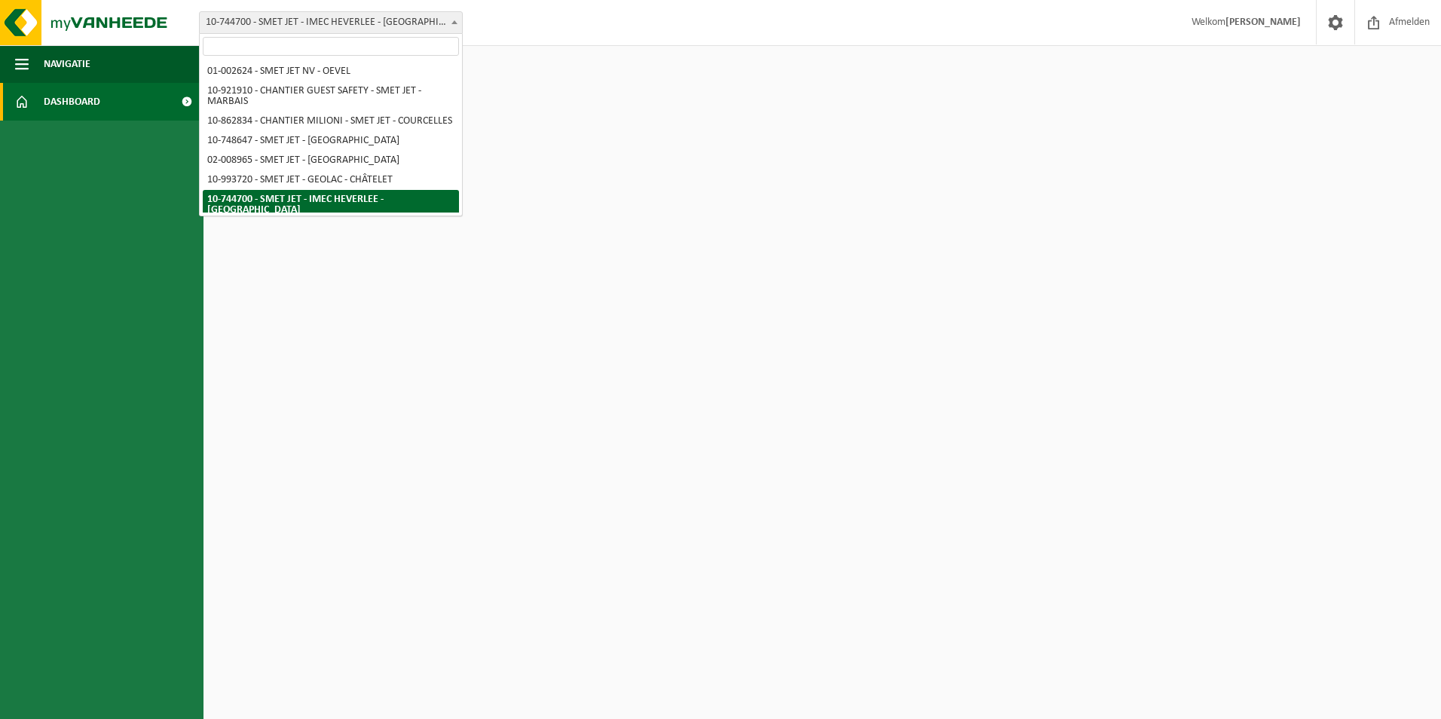
click at [454, 24] on span at bounding box center [454, 22] width 15 height 20
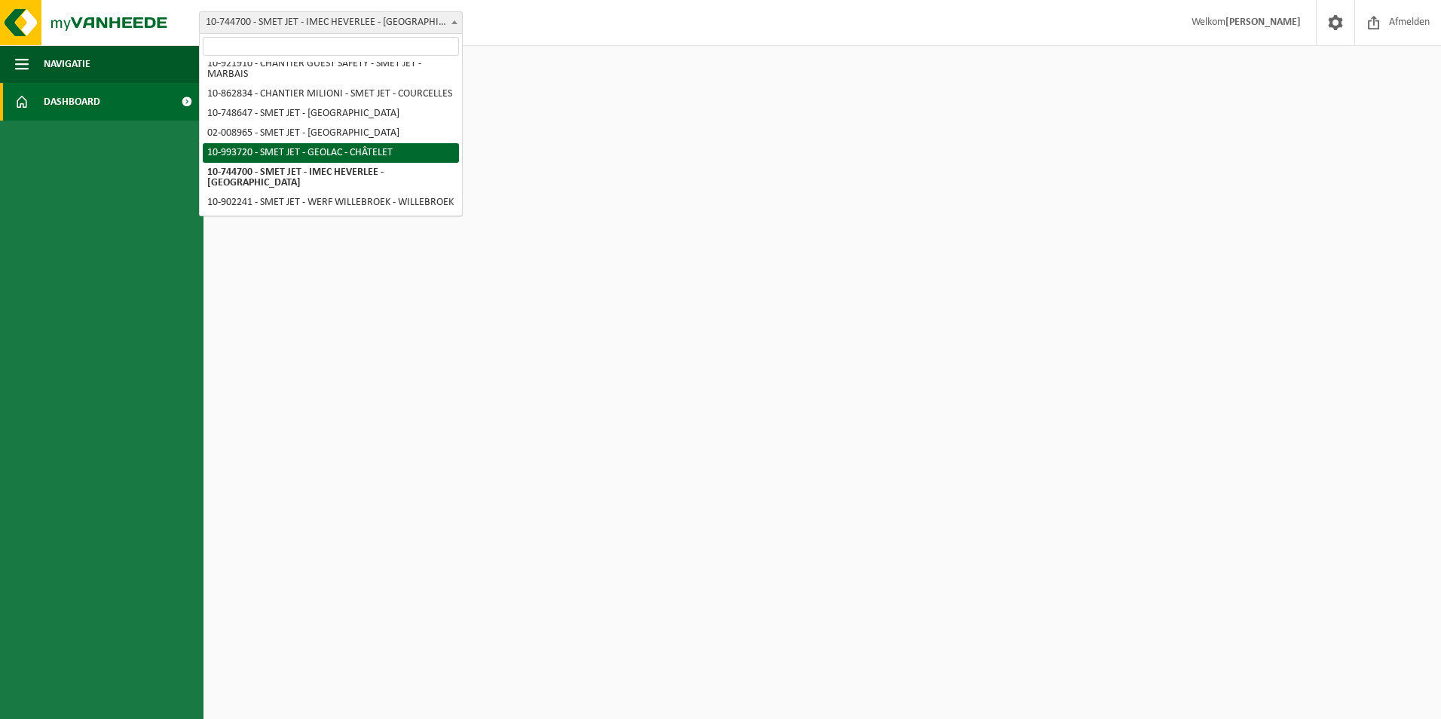
scroll to position [0, 0]
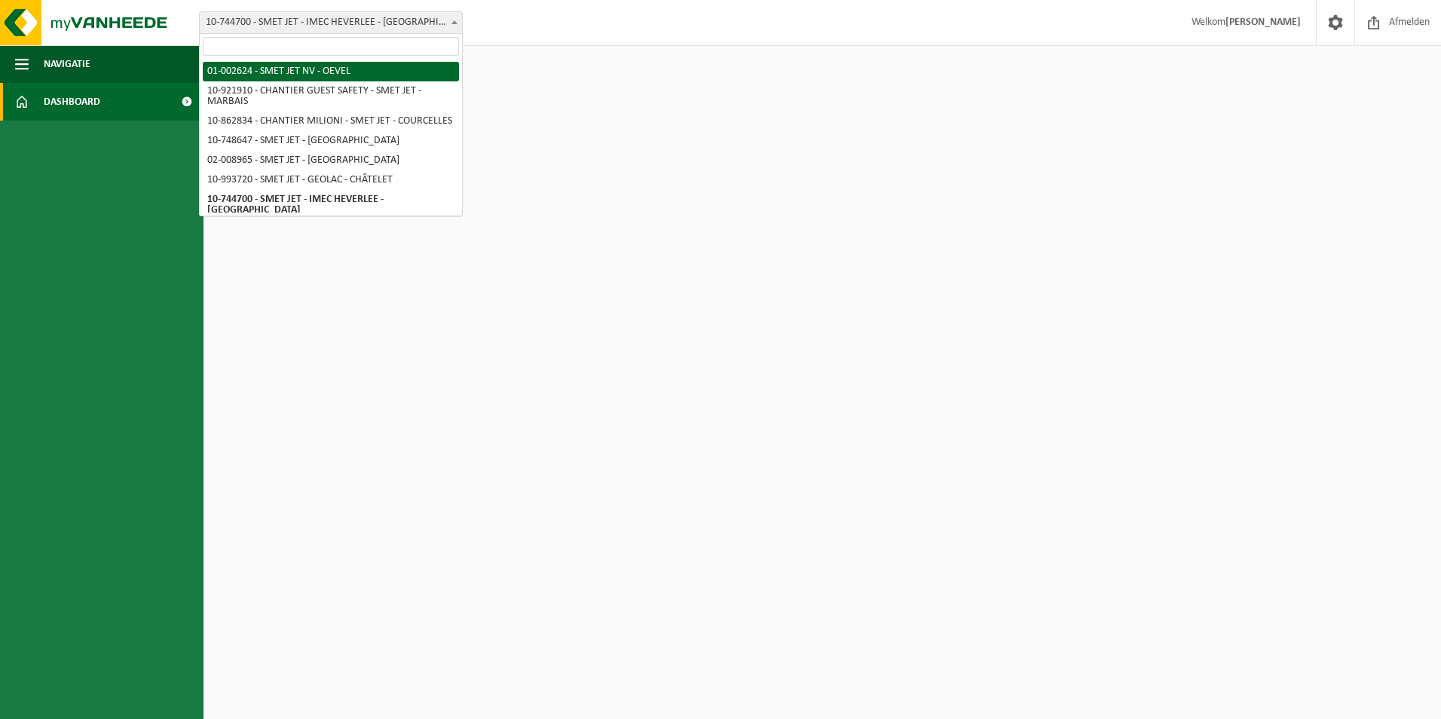
select select "6520"
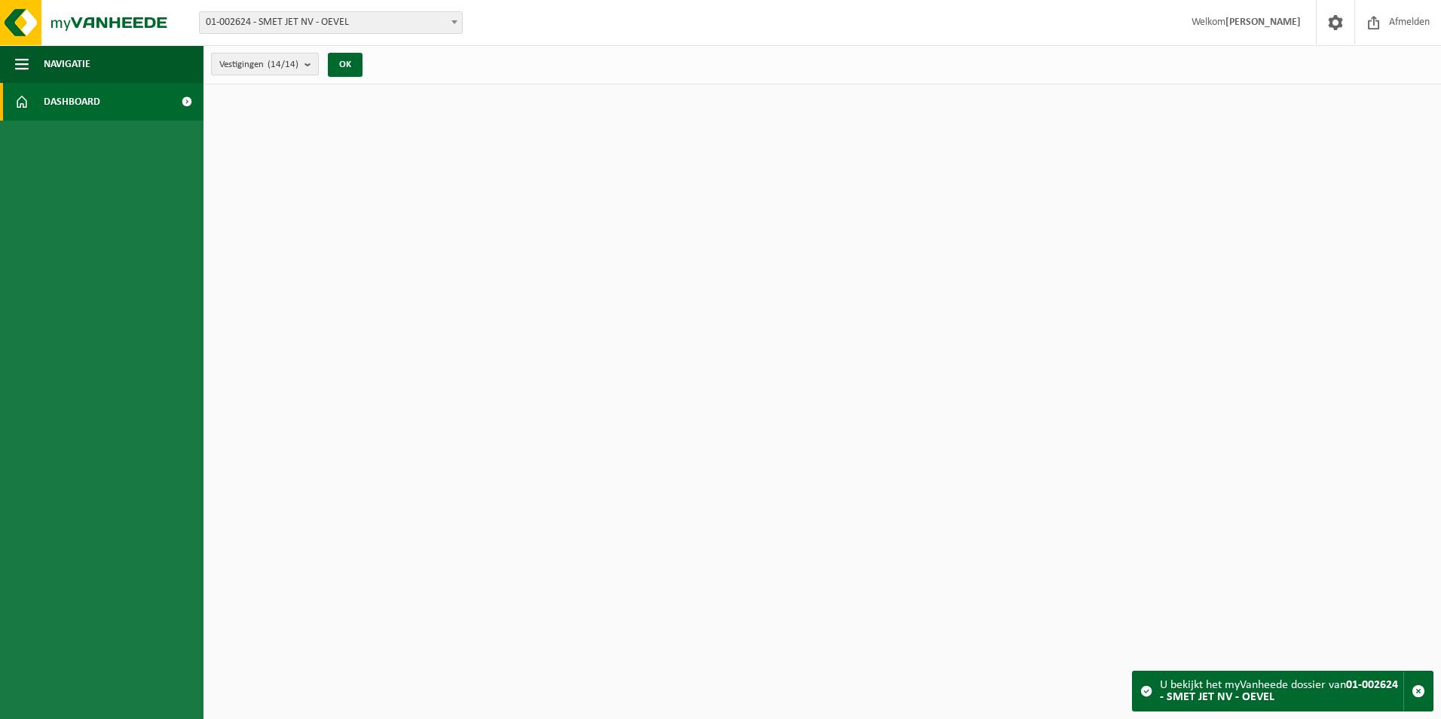
click at [311, 63] on b "submit" at bounding box center [312, 64] width 14 height 21
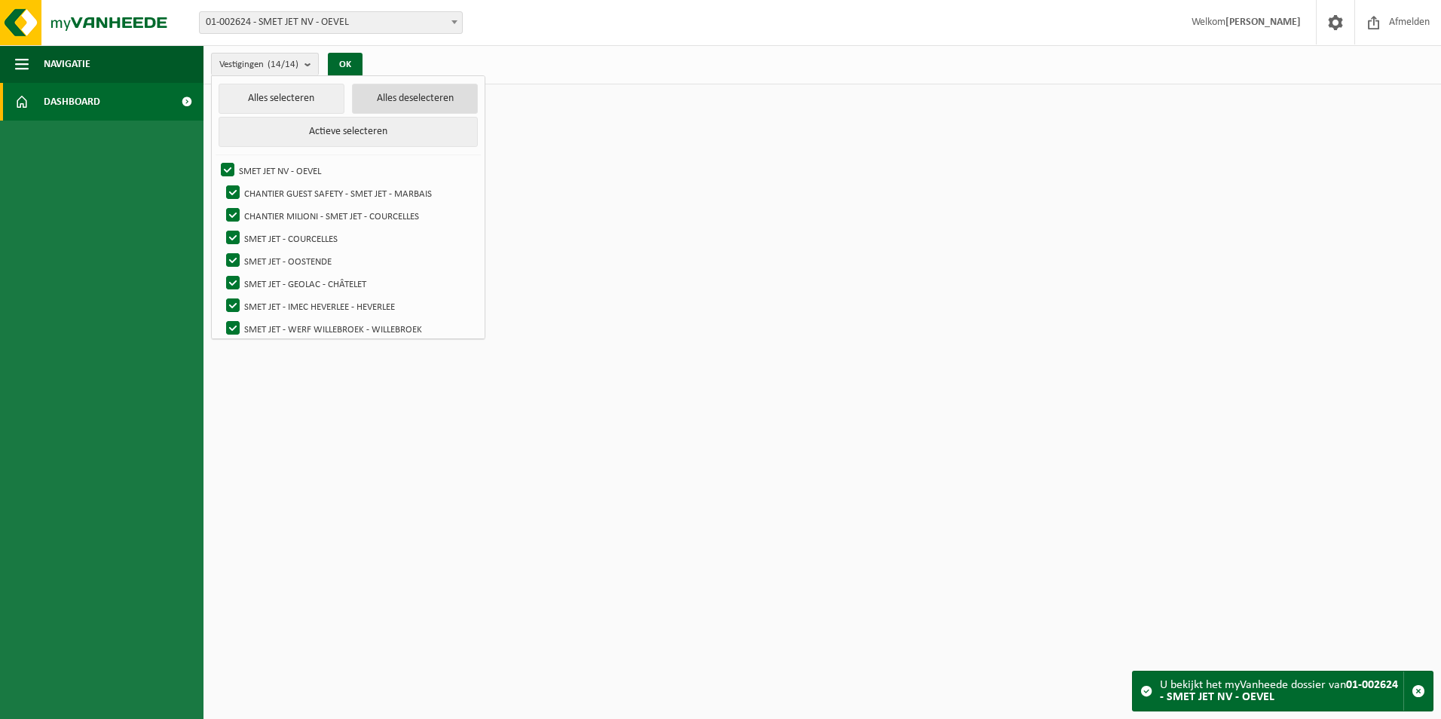
click at [426, 103] on button "Alles deselecteren" at bounding box center [415, 99] width 126 height 30
checkbox input "false"
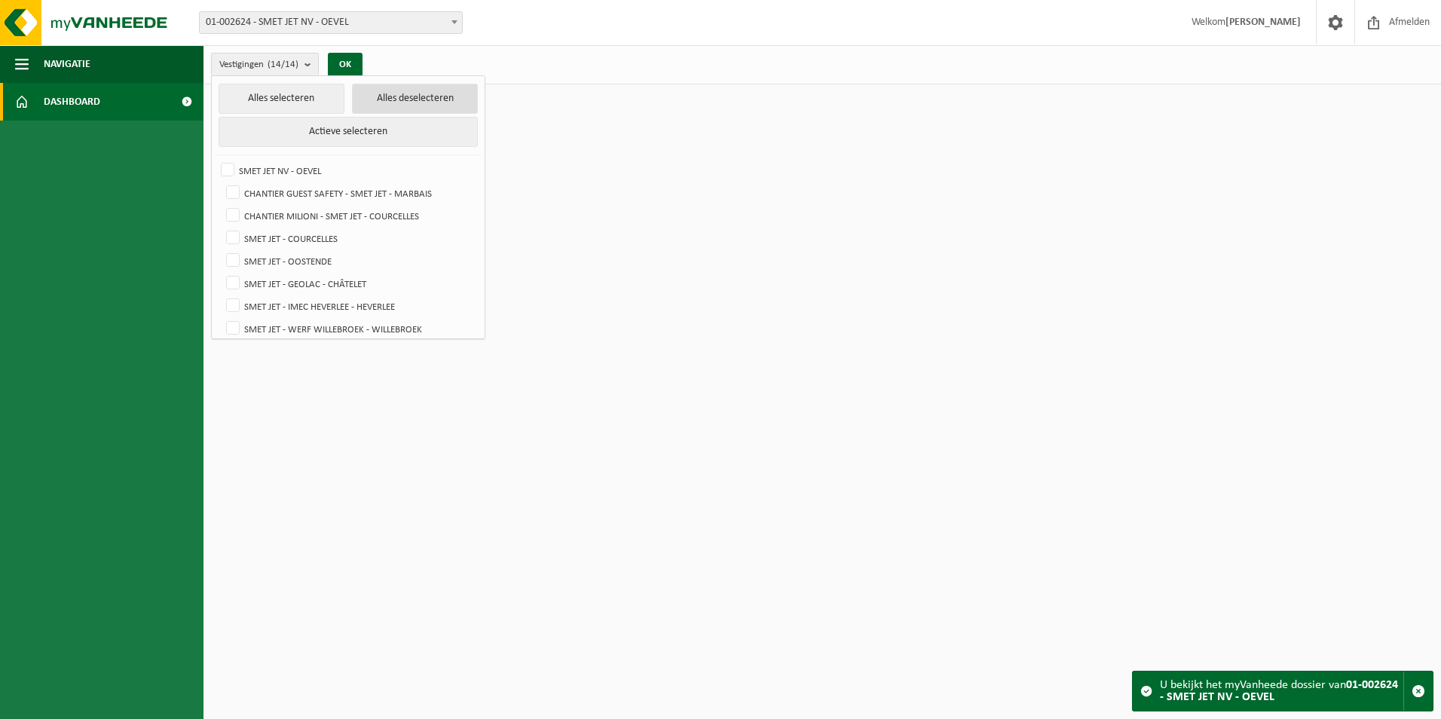
checkbox input "false"
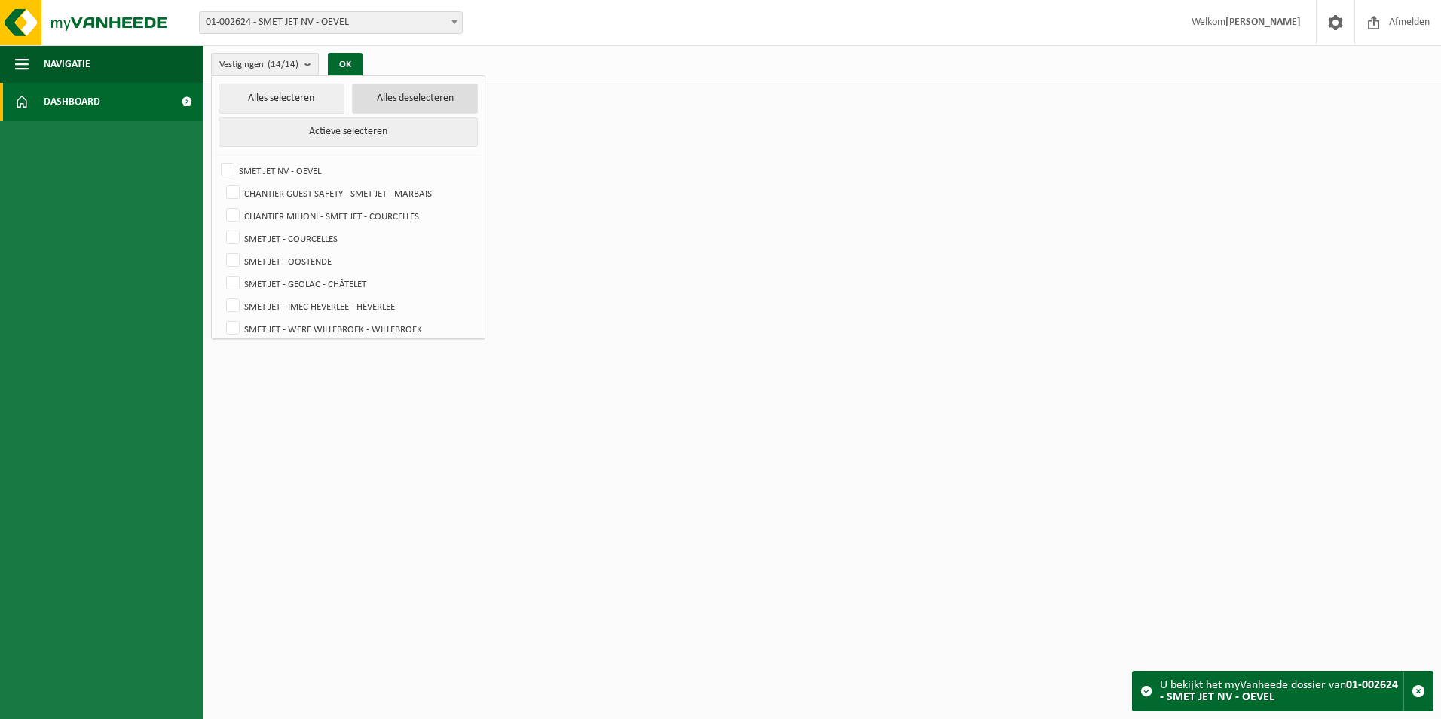
checkbox input "false"
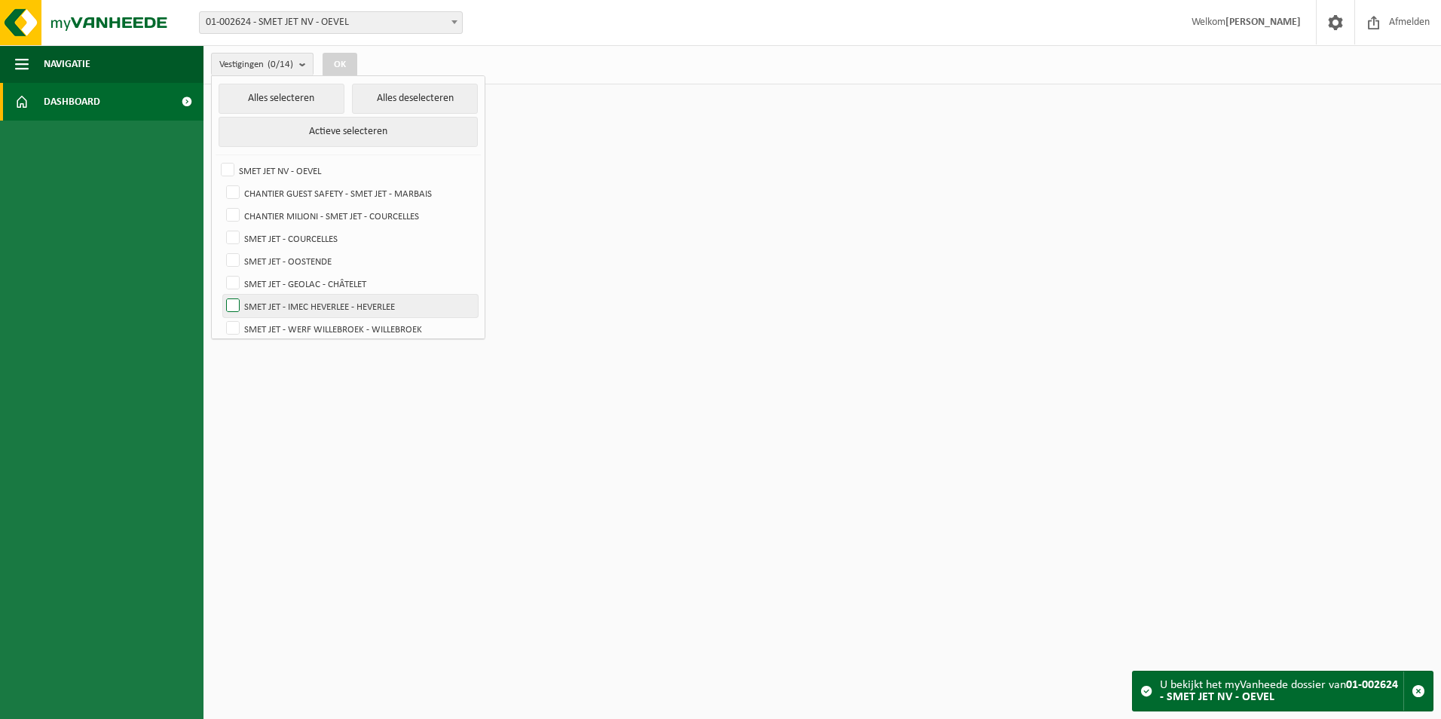
click at [231, 302] on label "SMET JET - IMEC HEVERLEE - HEVERLEE" at bounding box center [350, 306] width 255 height 23
click at [221, 295] on input "SMET JET - IMEC HEVERLEE - HEVERLEE" at bounding box center [220, 294] width 1 height 1
checkbox input "true"
click at [342, 66] on button "OK" at bounding box center [340, 65] width 35 height 24
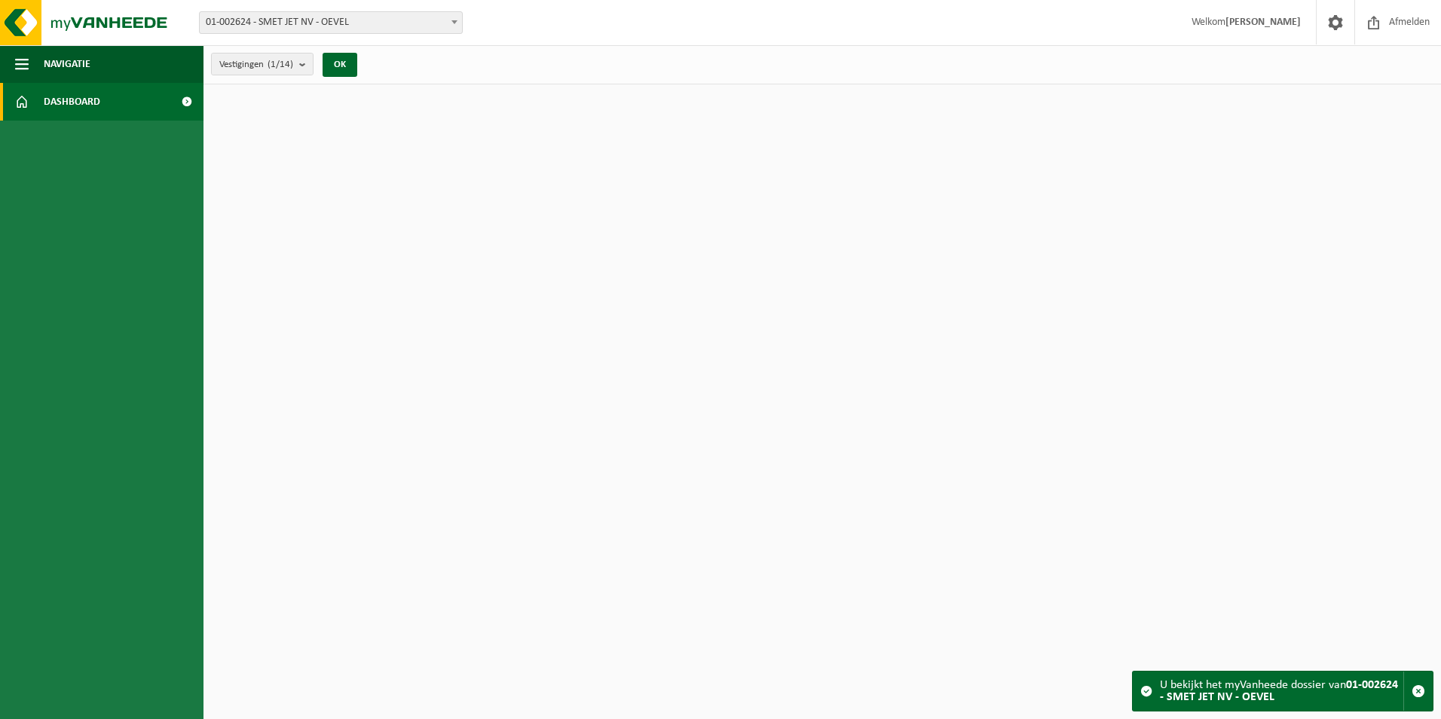
click at [1145, 693] on span at bounding box center [1147, 691] width 12 height 12
click at [1221, 698] on strong "01-002624 - SMET JET NV - OEVEL" at bounding box center [1279, 691] width 238 height 24
click at [541, 581] on html "Vestiging: 01-002624 - SMET JET NV - OEVEL 10-921910 - CHANTIER GUEST SAFETY - …" at bounding box center [720, 359] width 1441 height 719
click at [1420, 691] on span "button" at bounding box center [1419, 692] width 14 height 14
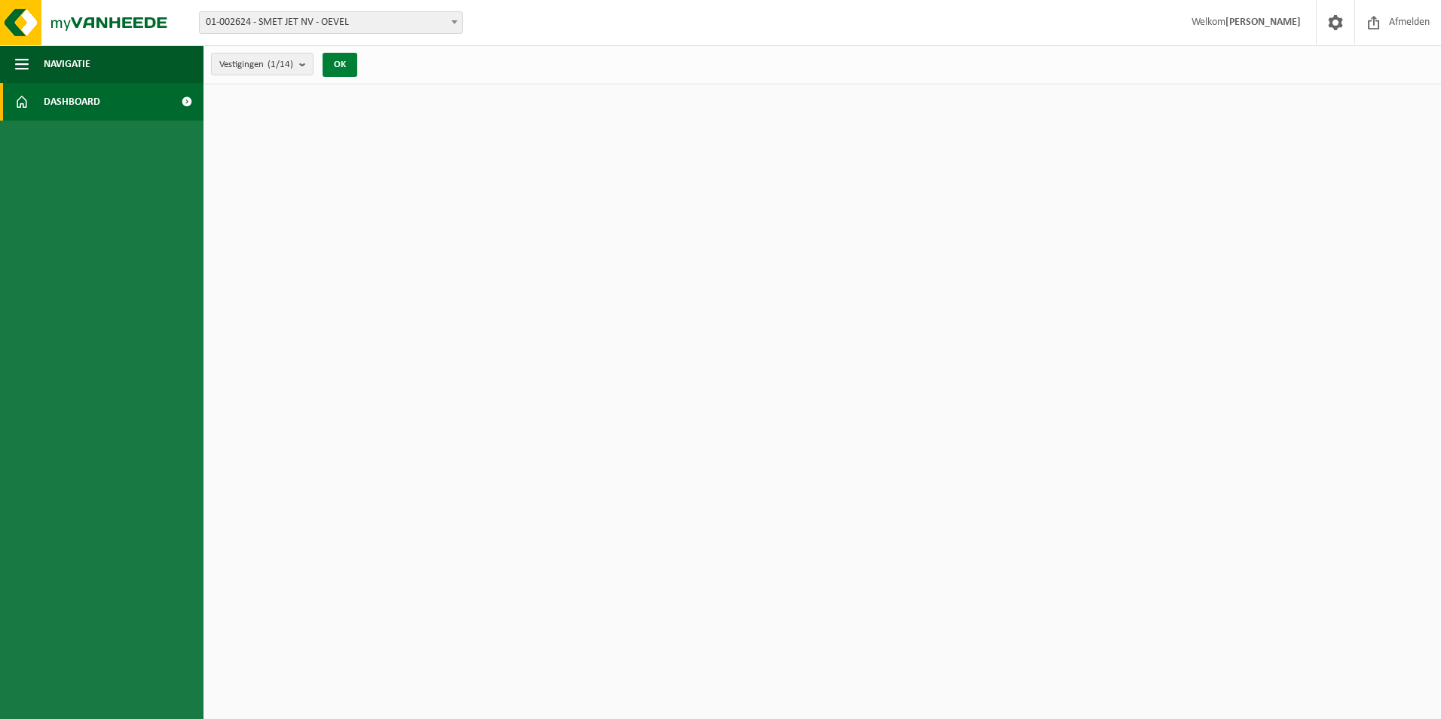
click at [343, 63] on button "OK" at bounding box center [340, 65] width 35 height 24
click at [1331, 23] on span at bounding box center [1336, 22] width 23 height 44
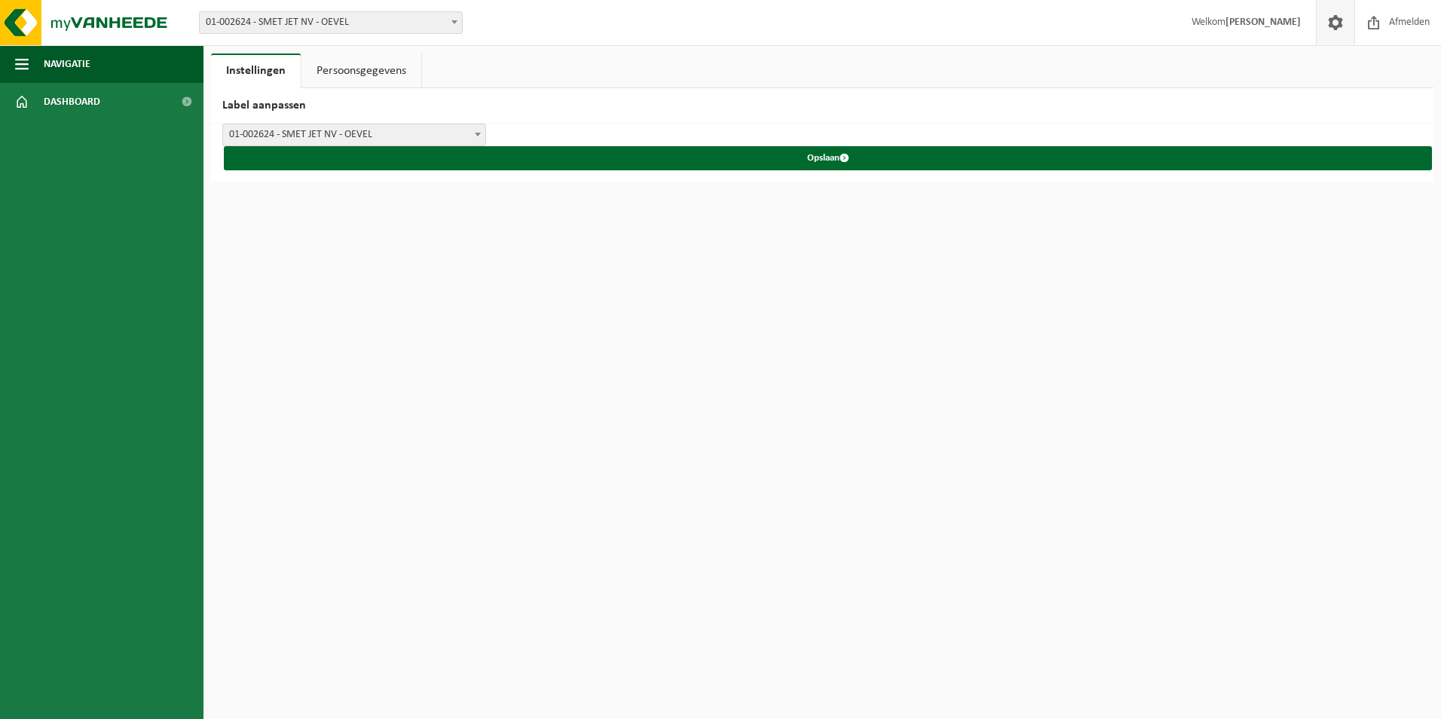
click at [393, 84] on link "Persoonsgegevens" at bounding box center [362, 71] width 120 height 35
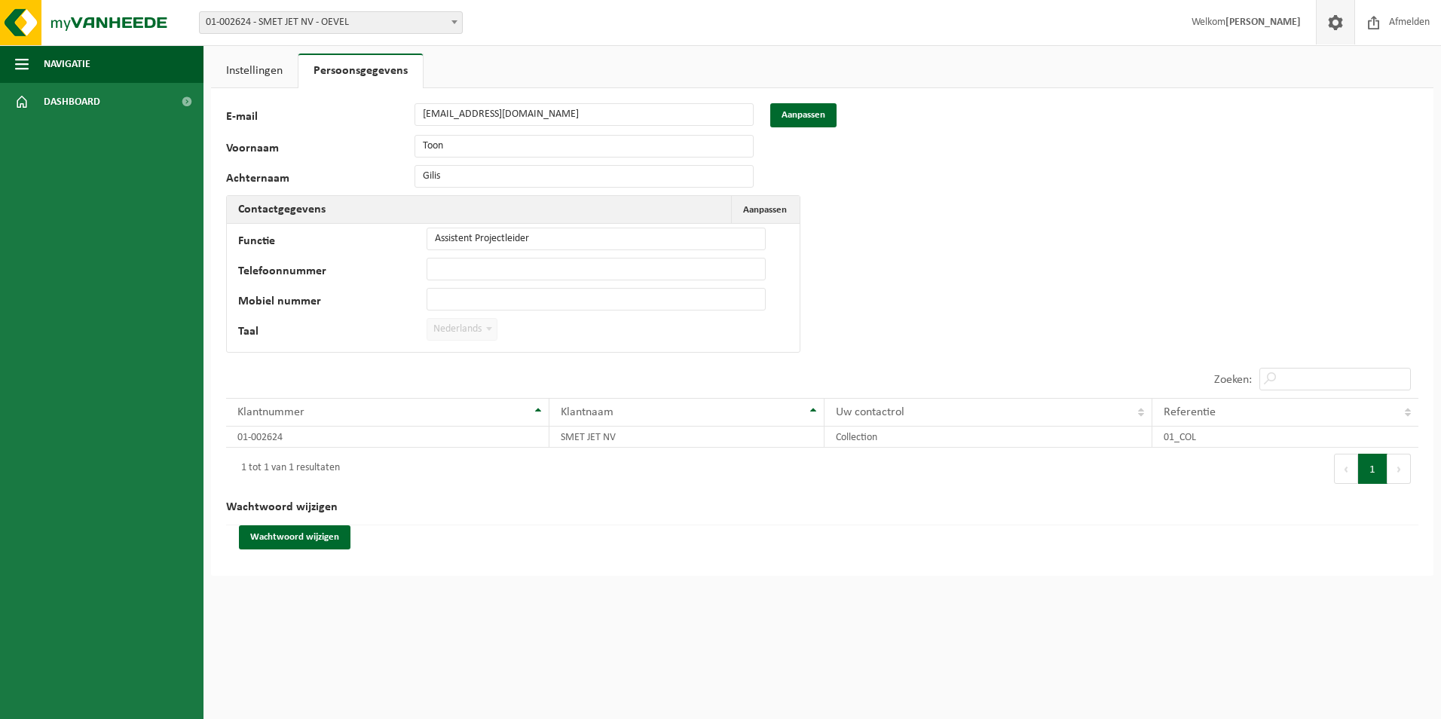
click at [278, 63] on link "Instellingen" at bounding box center [254, 71] width 87 height 35
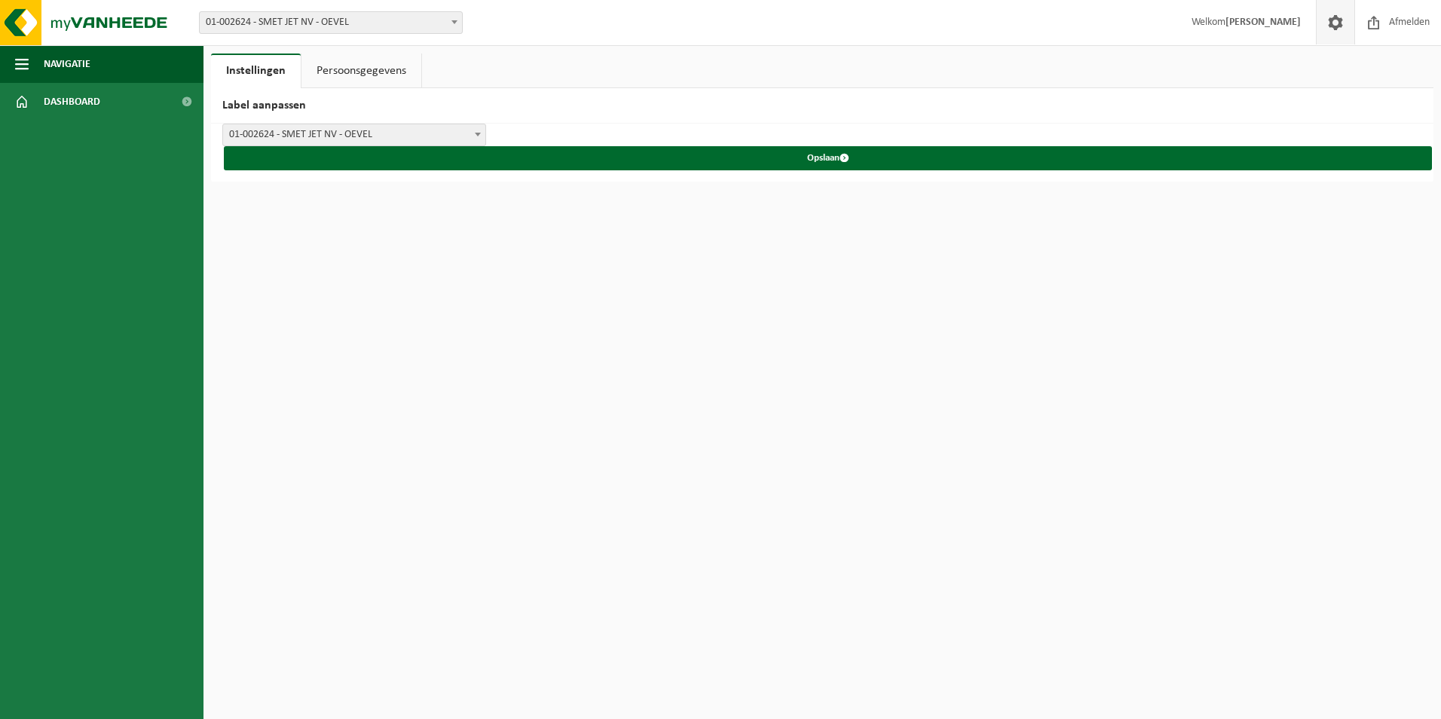
click at [479, 133] on b at bounding box center [478, 135] width 6 height 4
click at [365, 71] on link "Persoonsgegevens" at bounding box center [362, 71] width 120 height 35
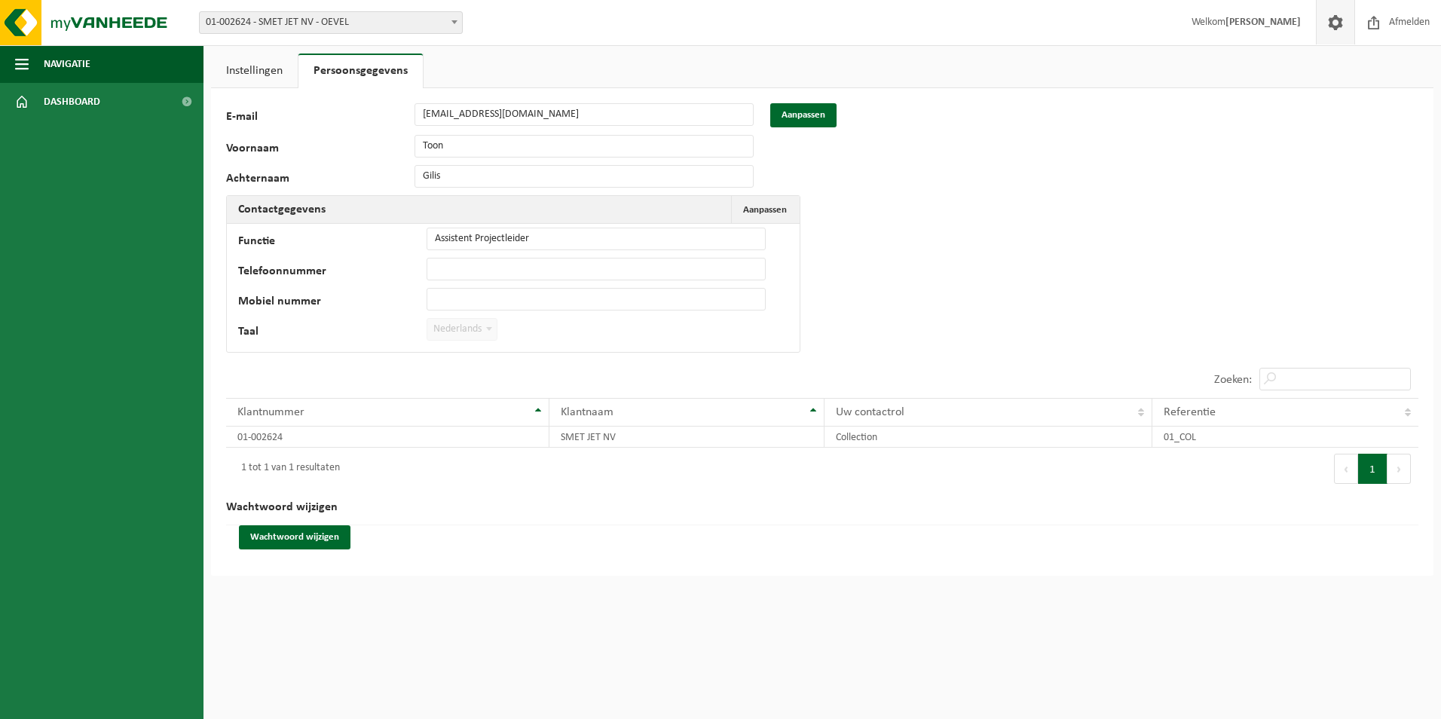
click at [455, 24] on span at bounding box center [454, 22] width 15 height 20
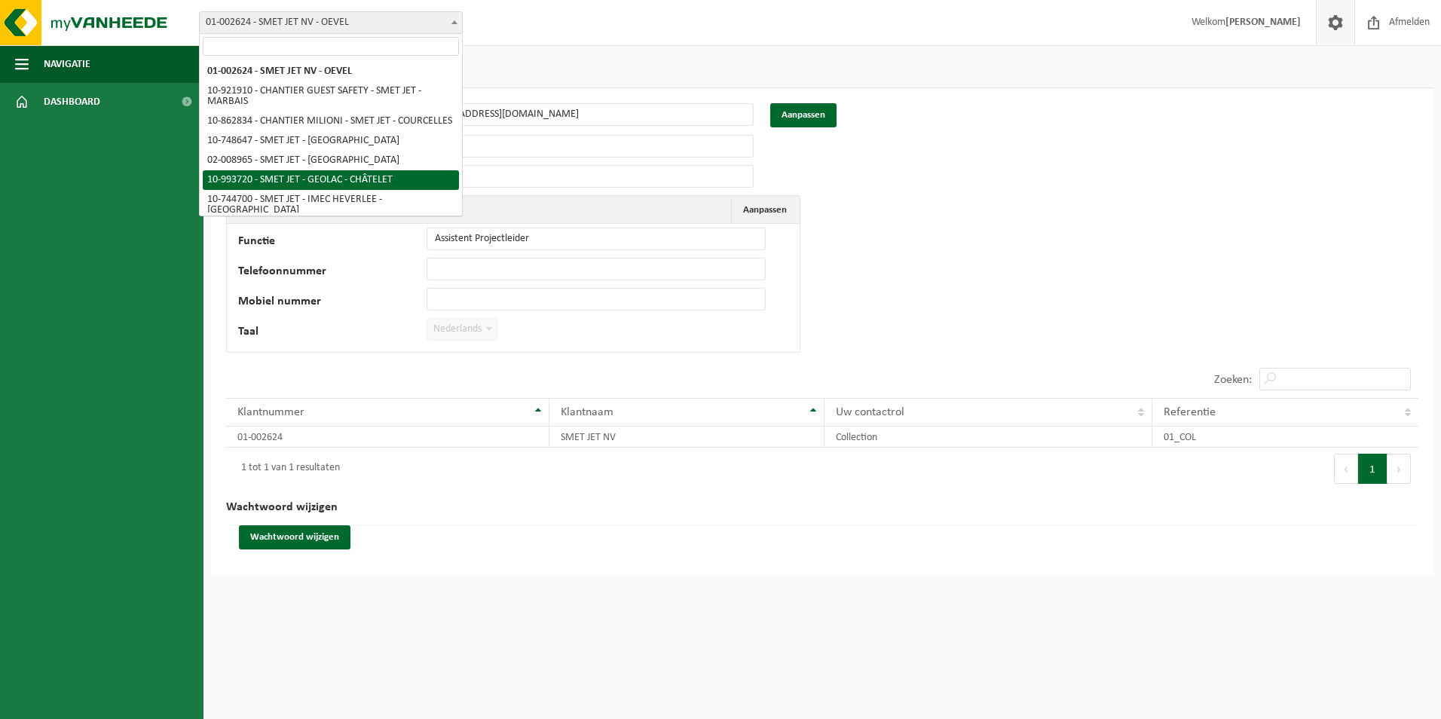
scroll to position [75, 0]
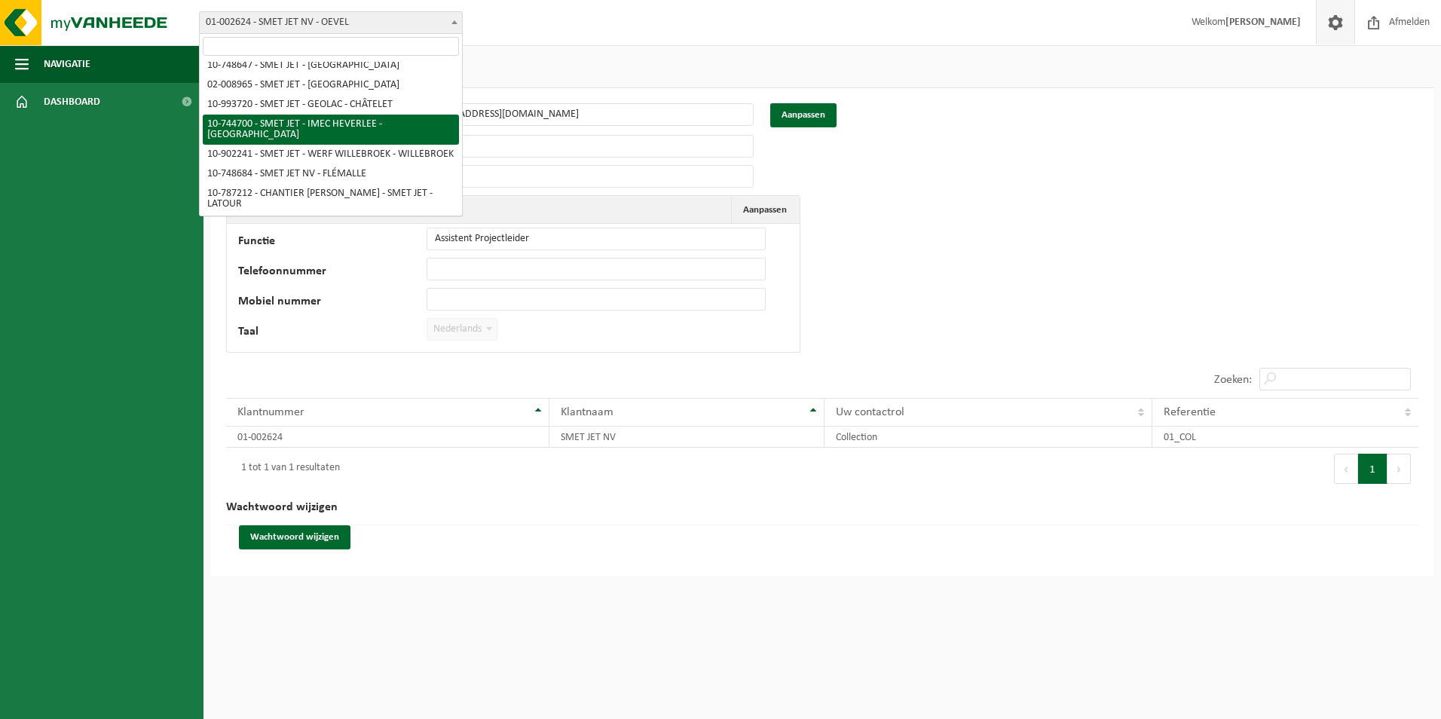
select select "6532"
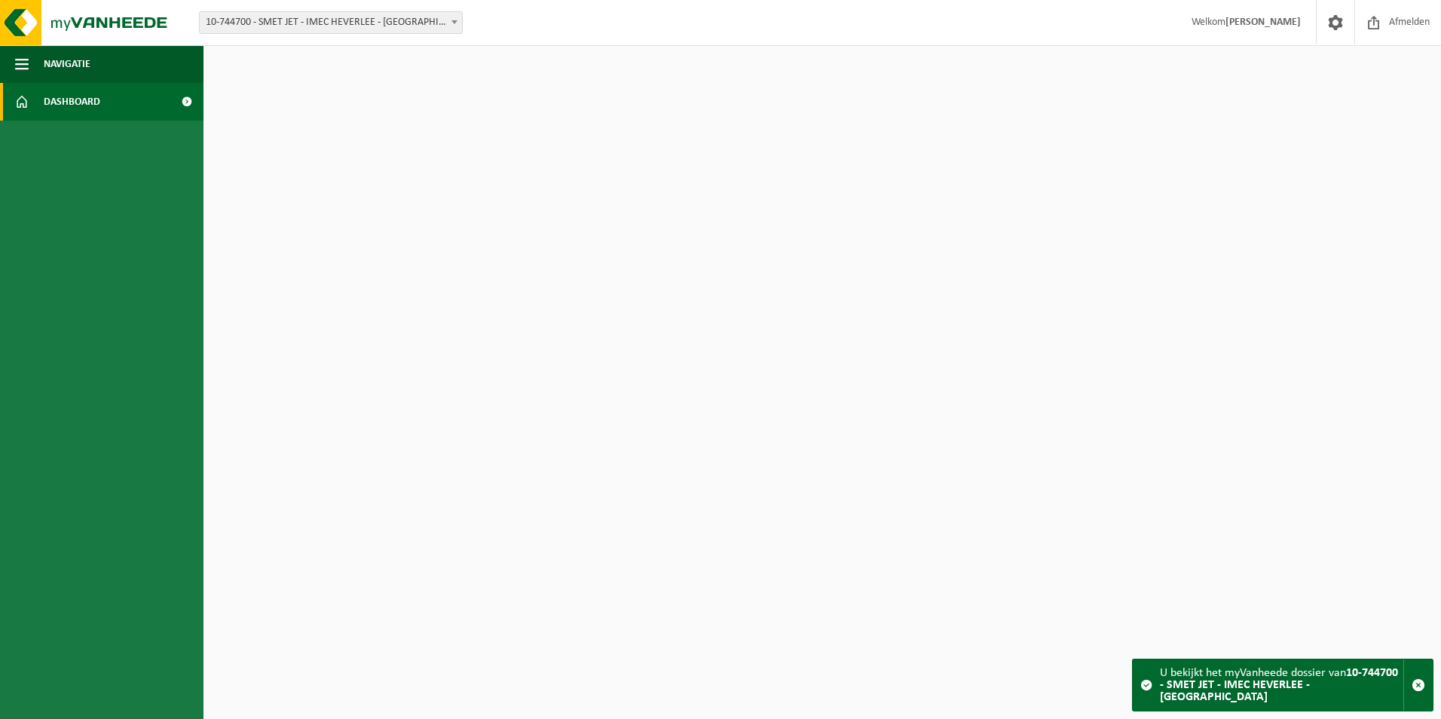
click at [1321, 701] on strong "10-744700 - SMET JET - IMEC HEVERLEE - [GEOGRAPHIC_DATA]" at bounding box center [1279, 685] width 238 height 36
click at [1147, 690] on span at bounding box center [1147, 685] width 12 height 12
click at [1152, 691] on span at bounding box center [1147, 685] width 12 height 12
drag, startPoint x: 1200, startPoint y: 688, endPoint x: 1087, endPoint y: 608, distance: 138.0
click at [1089, 608] on html "Vestiging: 01-002624 - SMET JET NV - OEVEL 10-921910 - CHANTIER GUEST SAFETY - …" at bounding box center [720, 359] width 1441 height 719
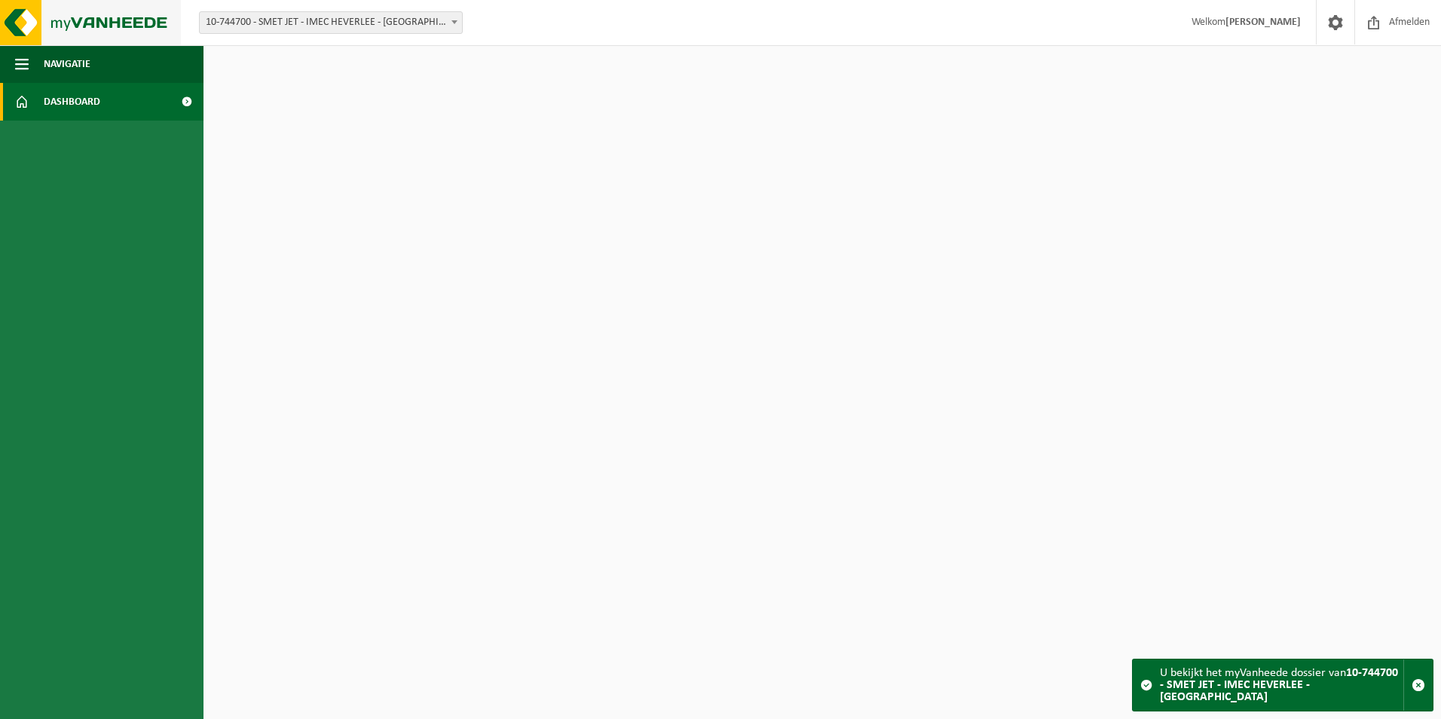
click at [61, 23] on img at bounding box center [90, 22] width 181 height 45
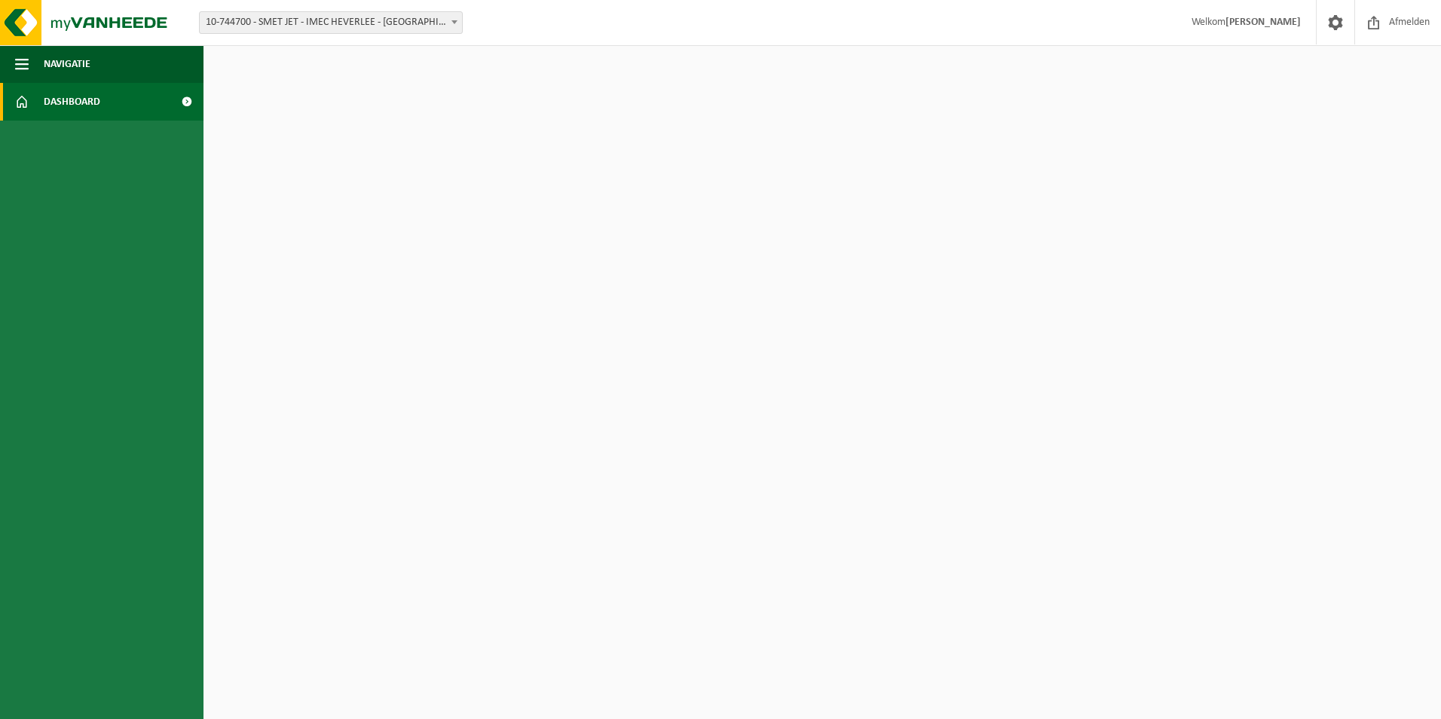
click at [61, 23] on img at bounding box center [90, 22] width 181 height 45
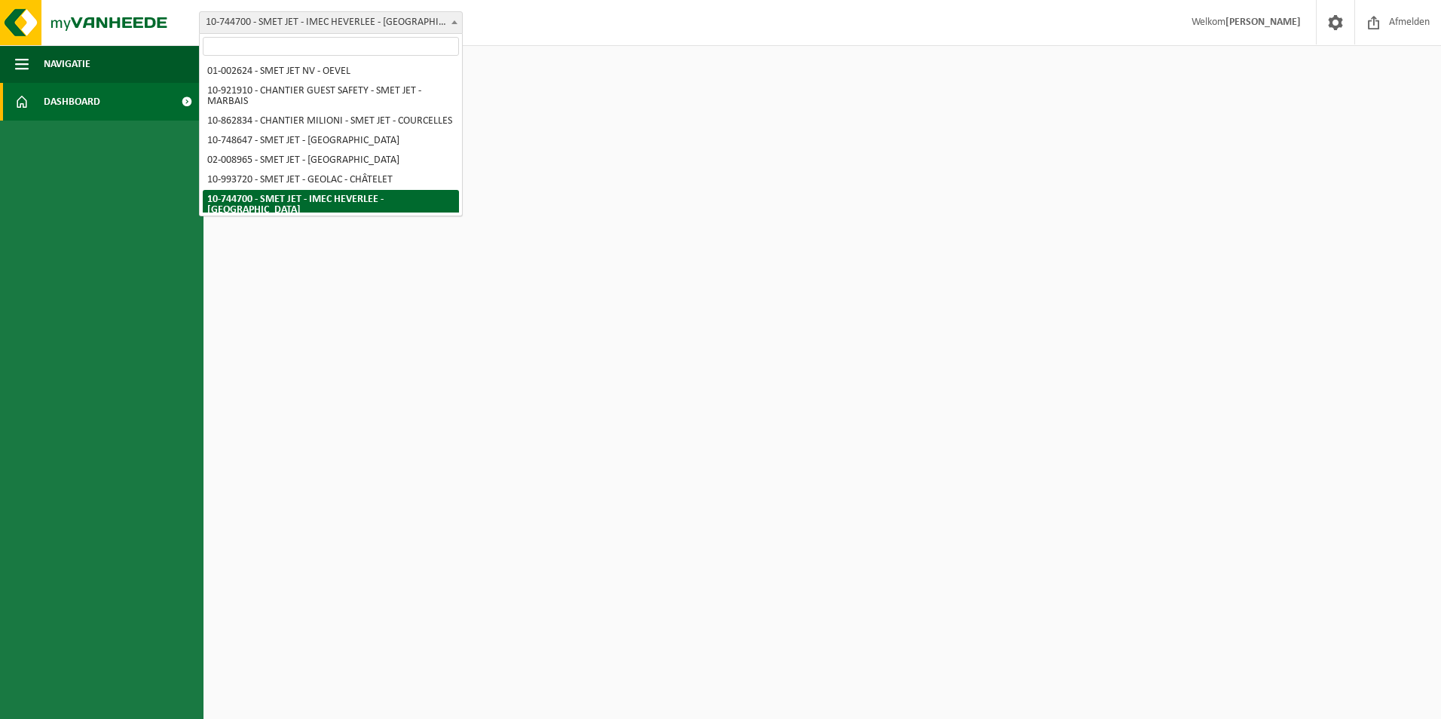
click at [454, 20] on span at bounding box center [454, 22] width 15 height 20
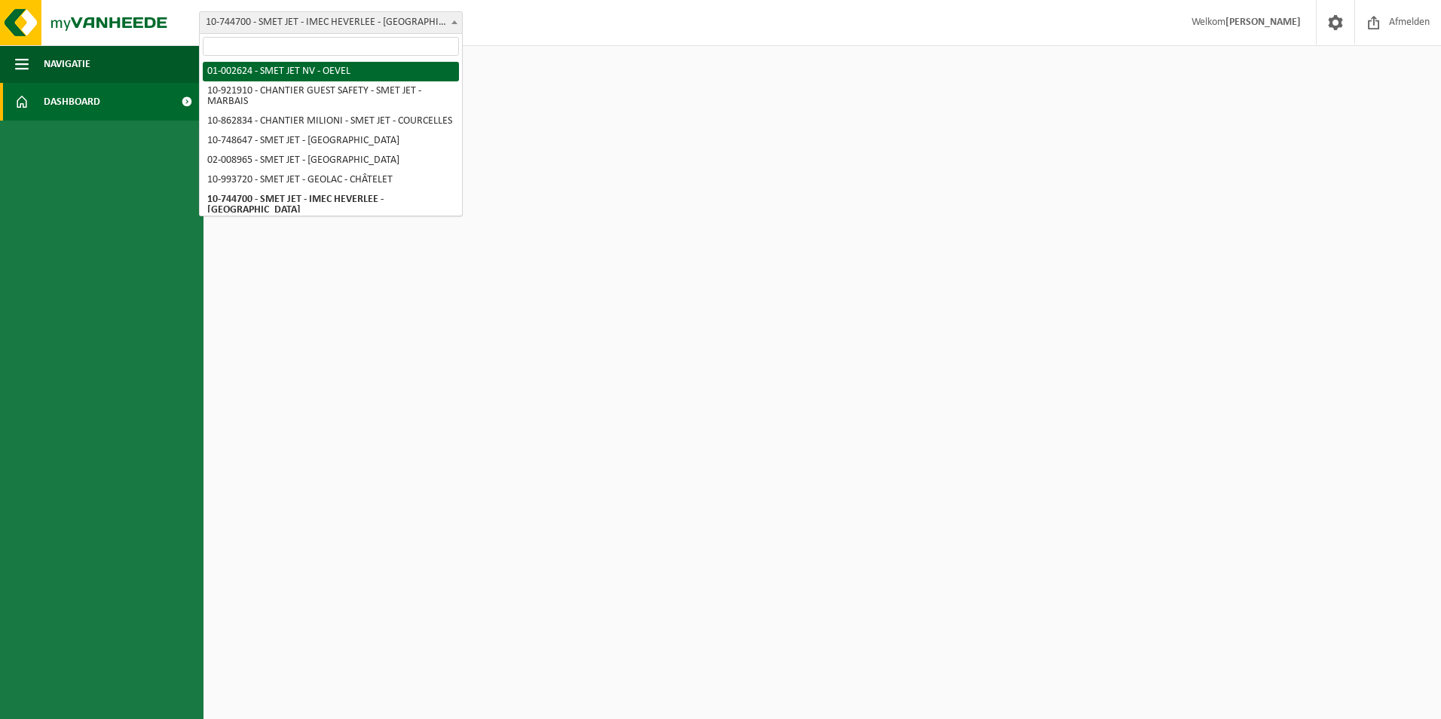
select select "6520"
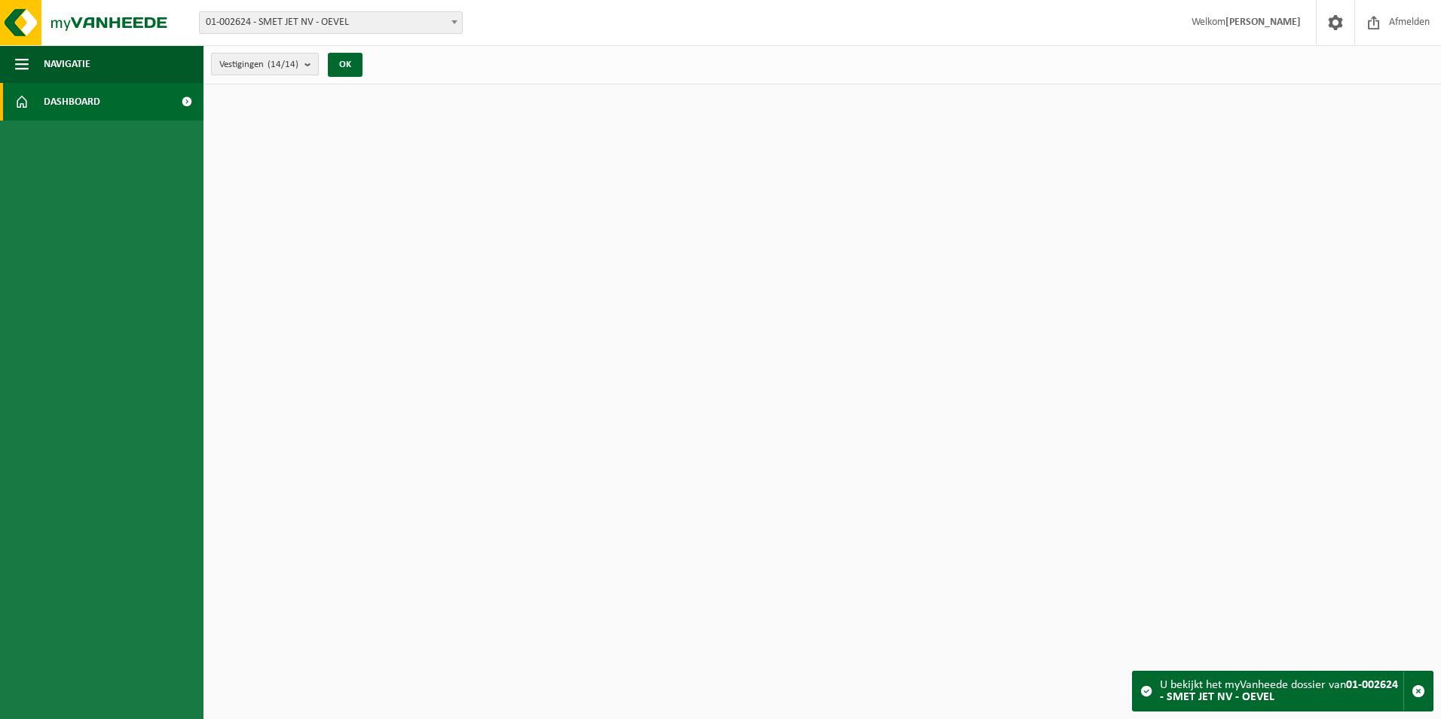
click at [314, 68] on b "submit" at bounding box center [312, 64] width 14 height 21
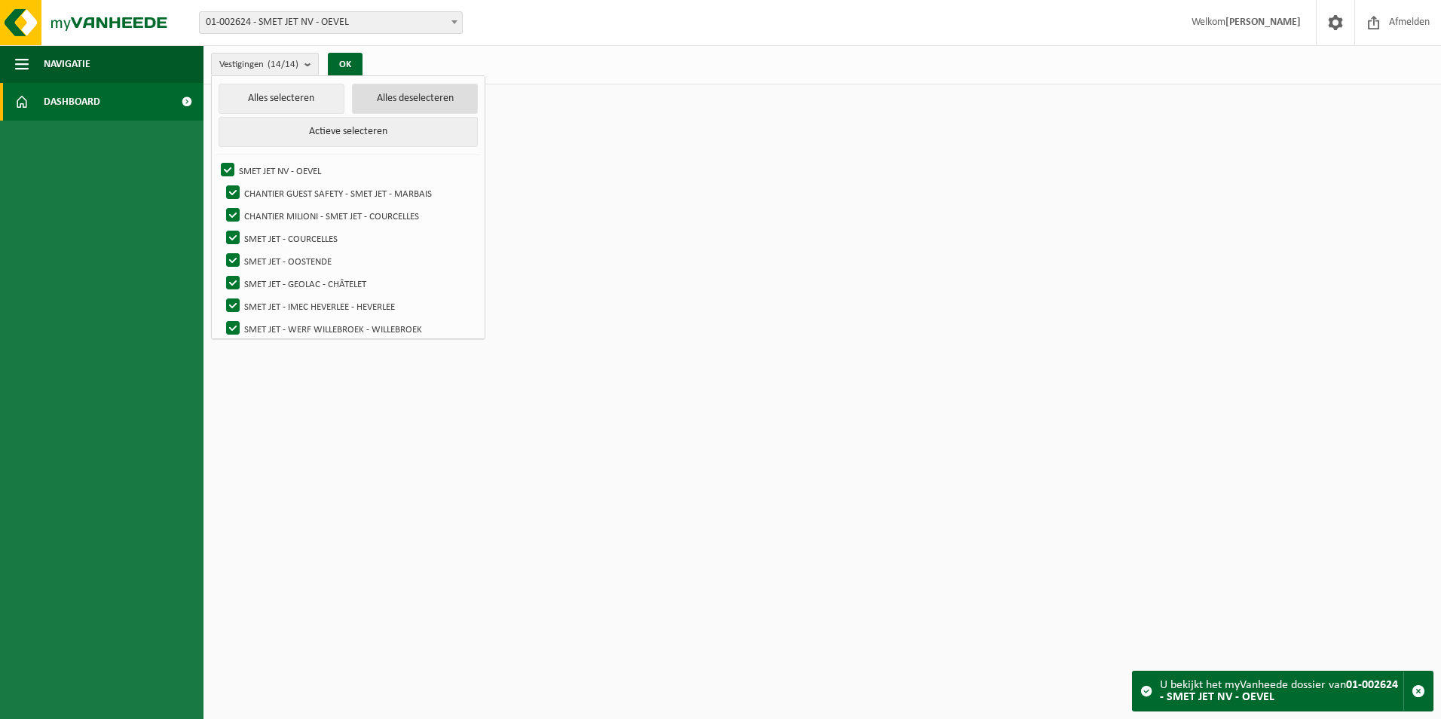
click at [447, 105] on button "Alles deselecteren" at bounding box center [415, 99] width 126 height 30
checkbox input "false"
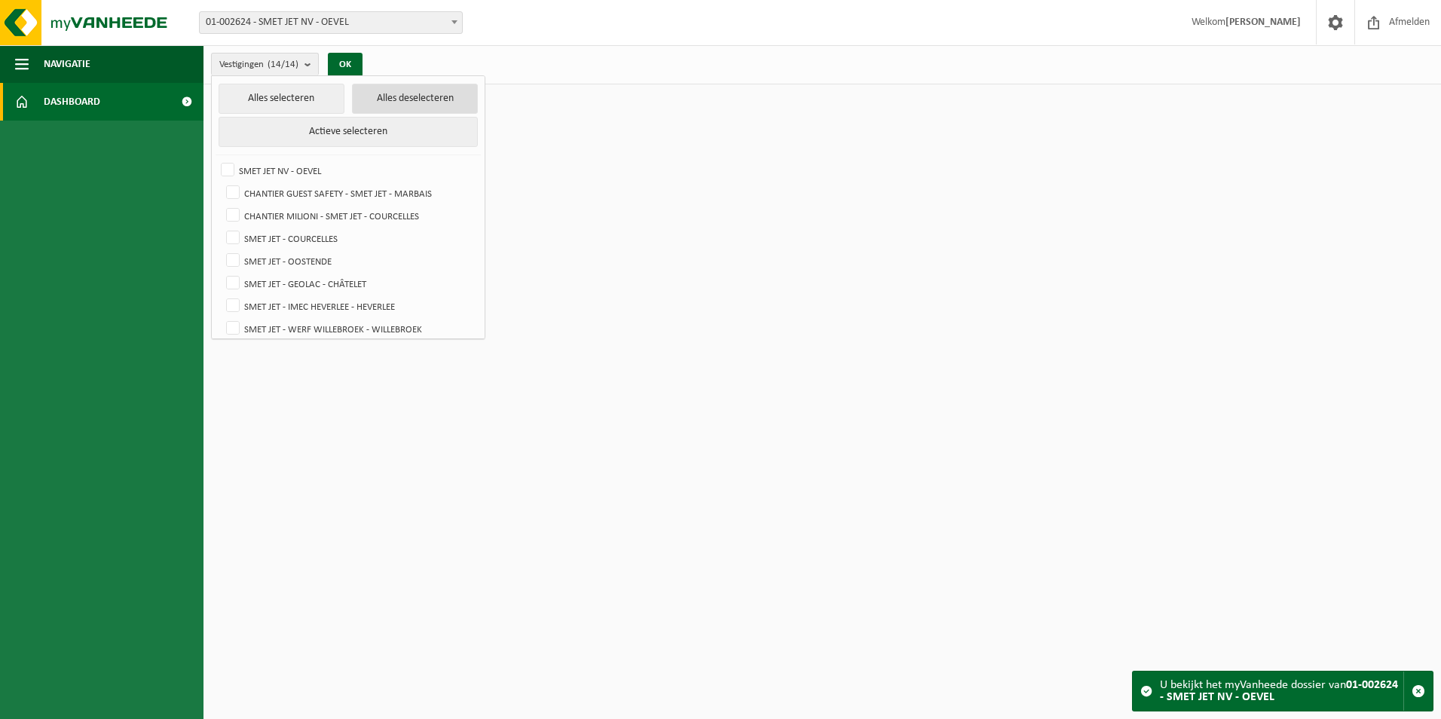
checkbox input "false"
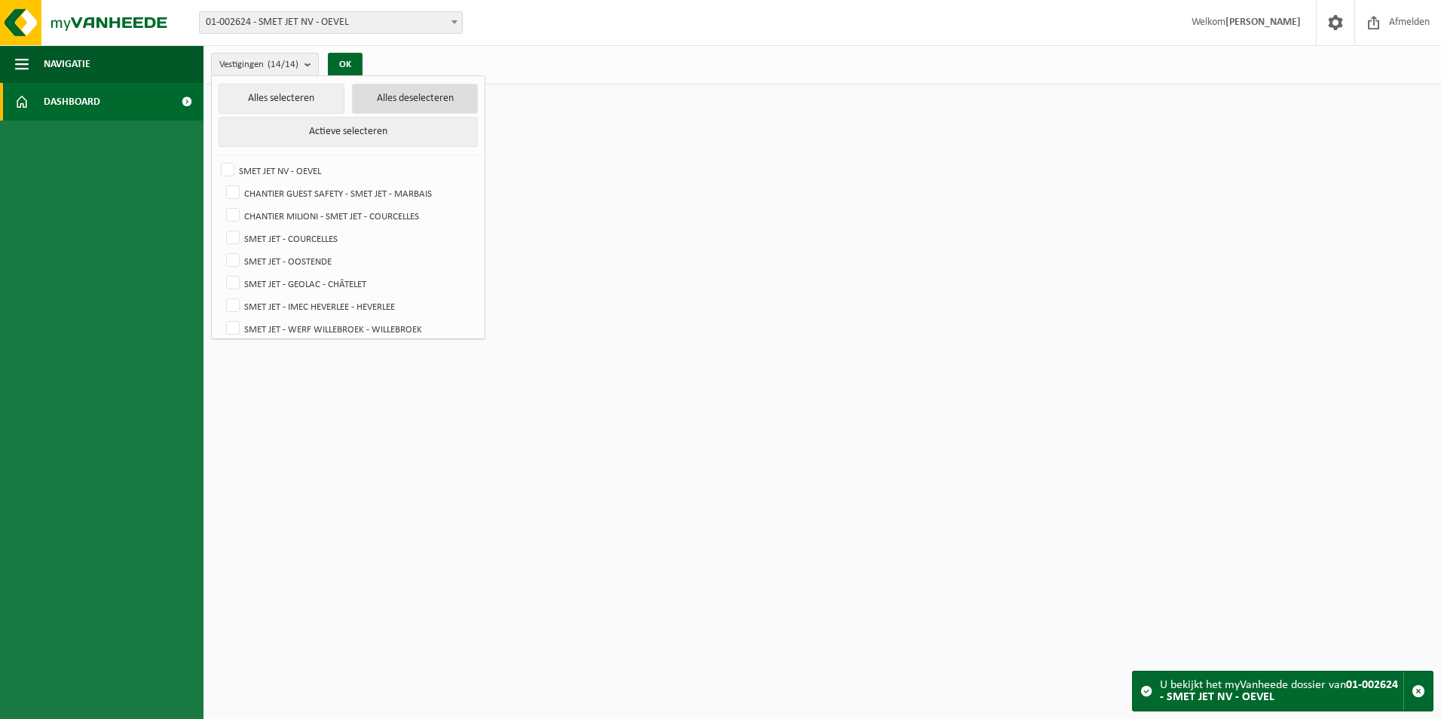
checkbox input "false"
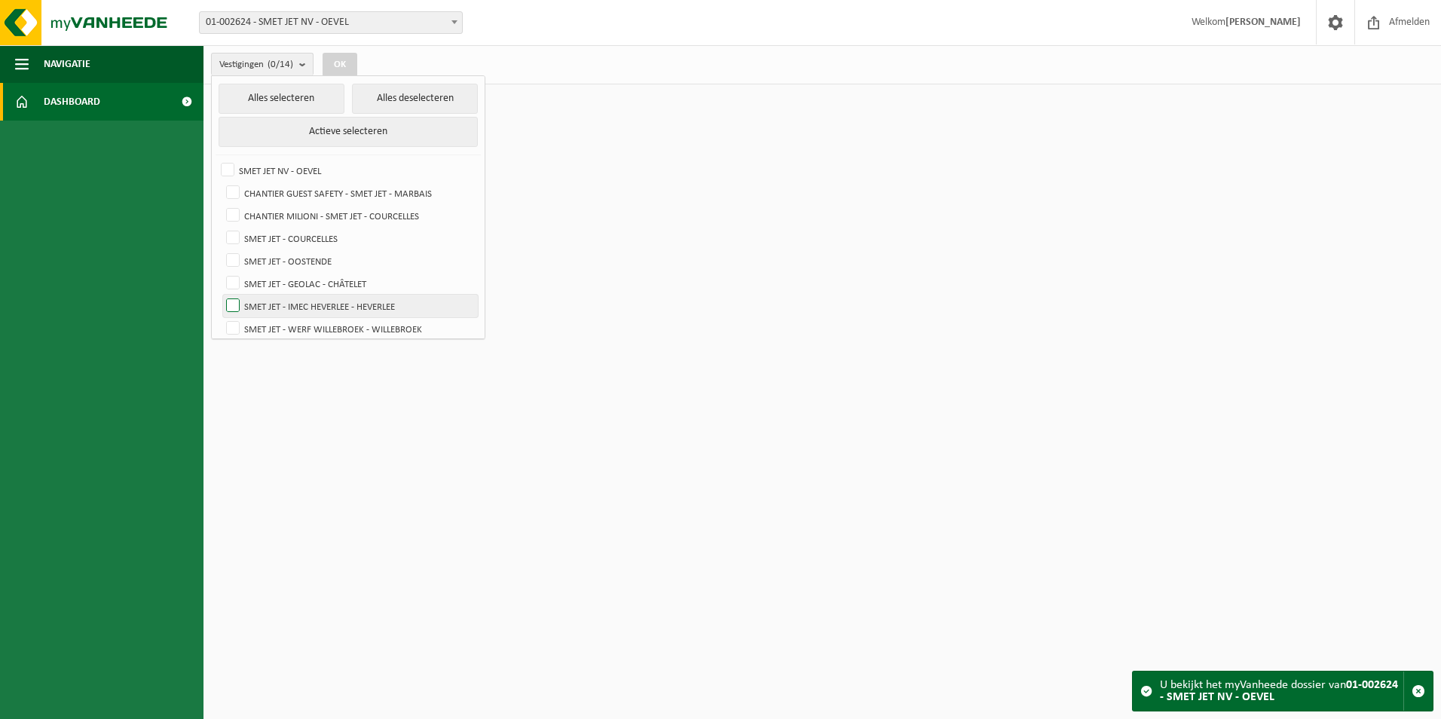
click at [234, 305] on label "SMET JET - IMEC HEVERLEE - HEVERLEE" at bounding box center [350, 306] width 255 height 23
click at [221, 295] on input "SMET JET - IMEC HEVERLEE - HEVERLEE" at bounding box center [220, 294] width 1 height 1
checkbox input "true"
click at [651, 335] on html "Vestiging: 01-002624 - SMET JET NV - OEVEL 10-921910 - CHANTIER GUEST SAFETY - …" at bounding box center [720, 359] width 1441 height 719
click at [337, 65] on button "OK" at bounding box center [340, 65] width 35 height 24
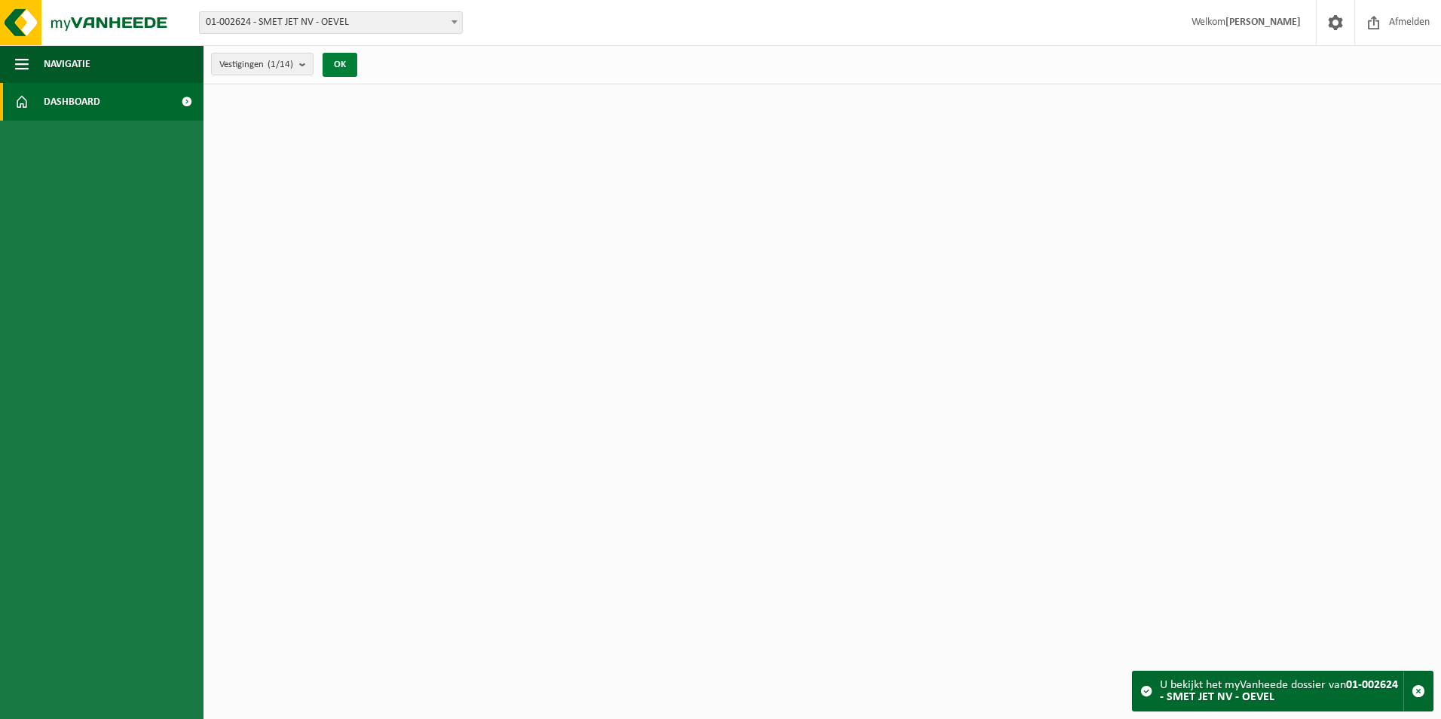
click at [342, 60] on button "OK" at bounding box center [340, 65] width 35 height 24
click at [344, 66] on button "OK" at bounding box center [340, 65] width 35 height 24
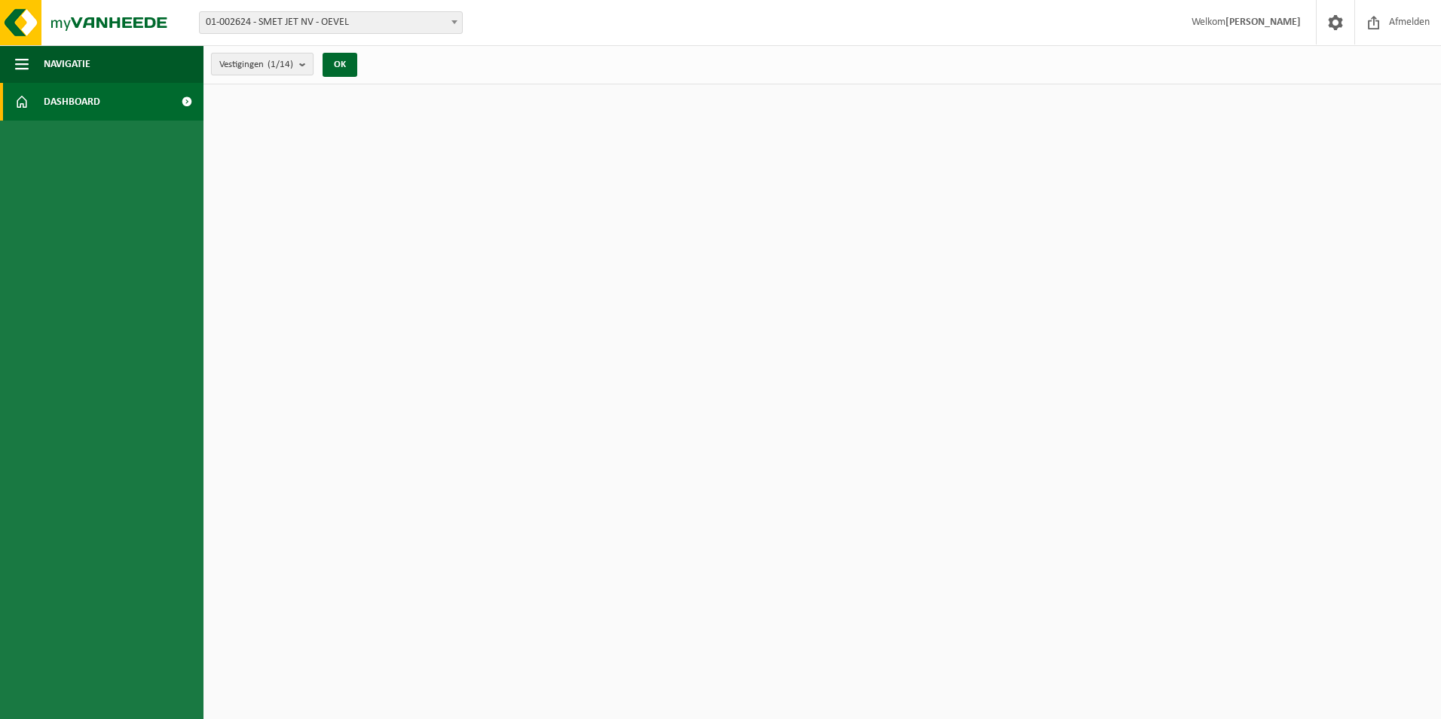
click at [303, 64] on b "submit" at bounding box center [306, 64] width 14 height 21
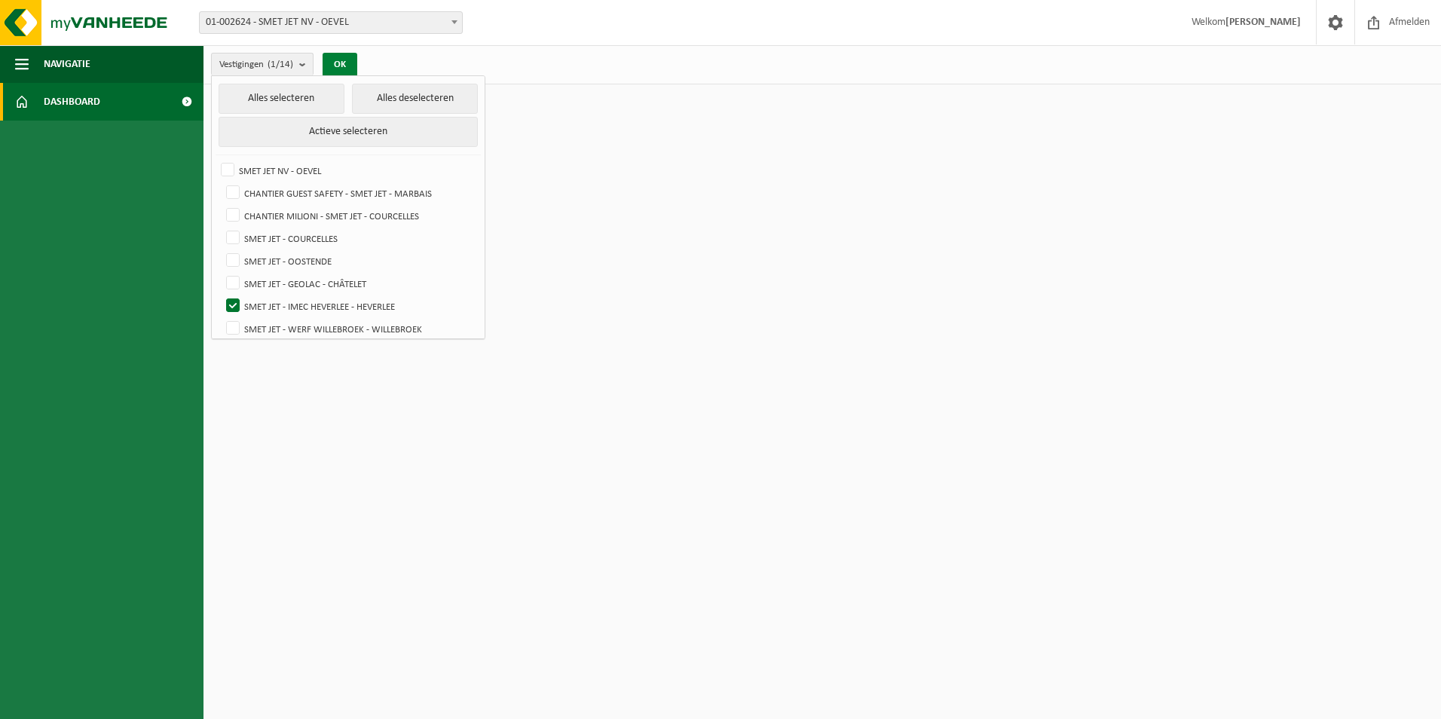
click at [352, 62] on button "OK" at bounding box center [340, 65] width 35 height 24
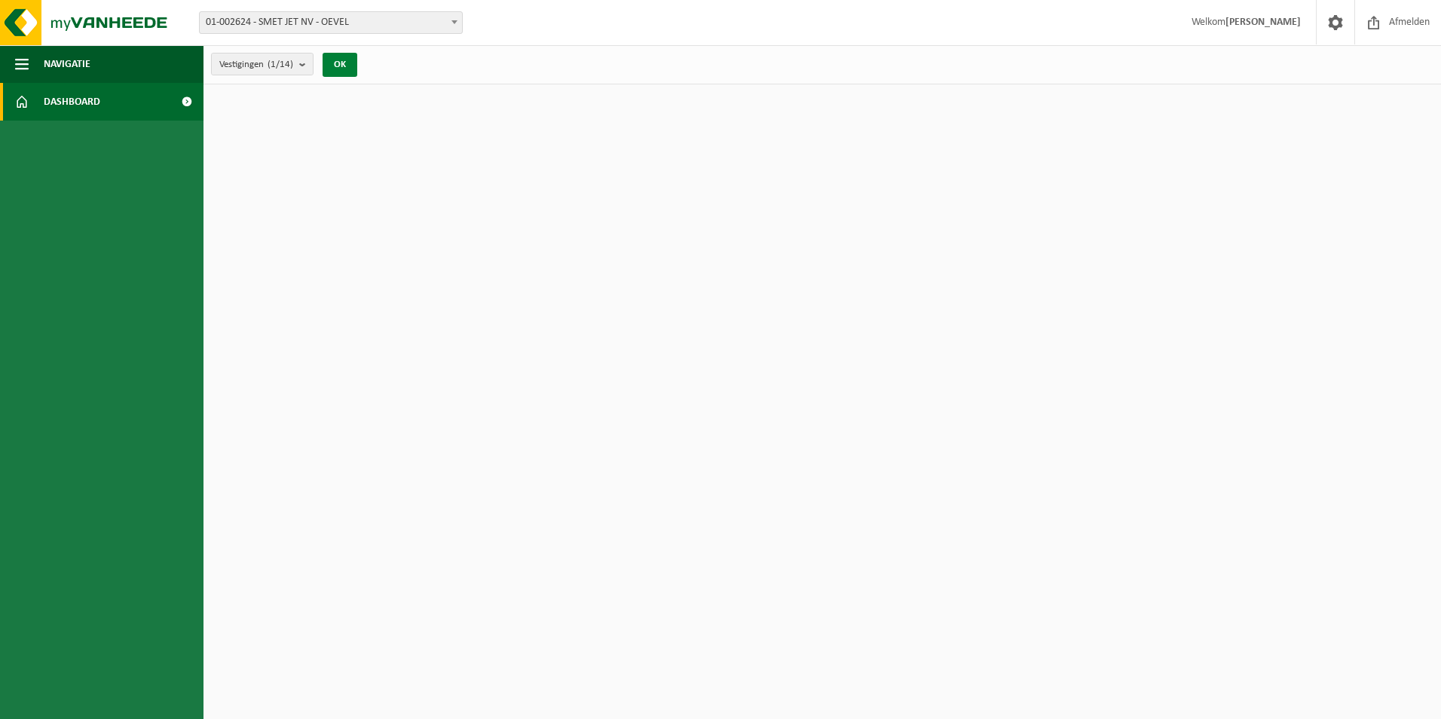
click at [344, 65] on button "OK" at bounding box center [340, 65] width 35 height 24
click at [188, 101] on span at bounding box center [187, 102] width 34 height 38
click at [185, 103] on span at bounding box center [187, 102] width 34 height 38
click at [185, 104] on span at bounding box center [187, 102] width 34 height 38
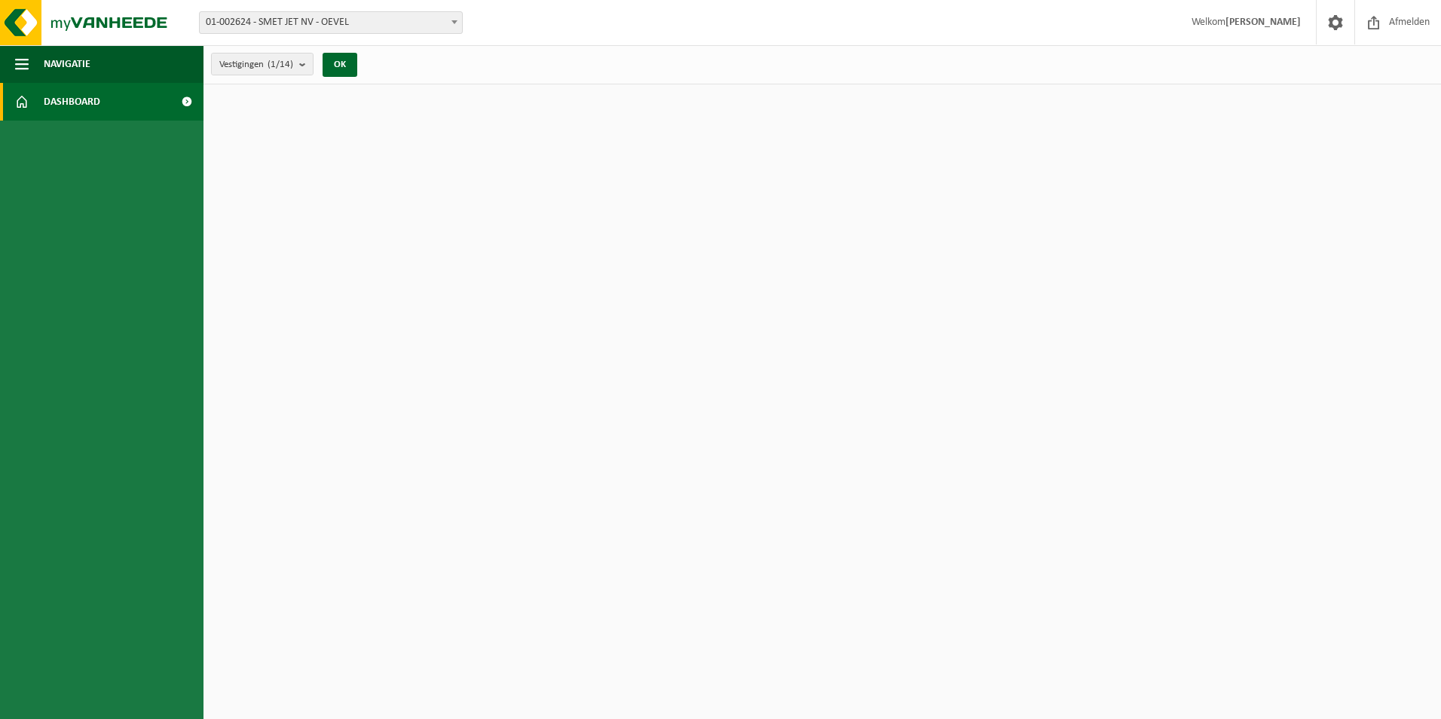
click at [35, 98] on link "Dashboard" at bounding box center [102, 102] width 204 height 38
click at [49, 66] on span "Navigatie" at bounding box center [67, 64] width 47 height 38
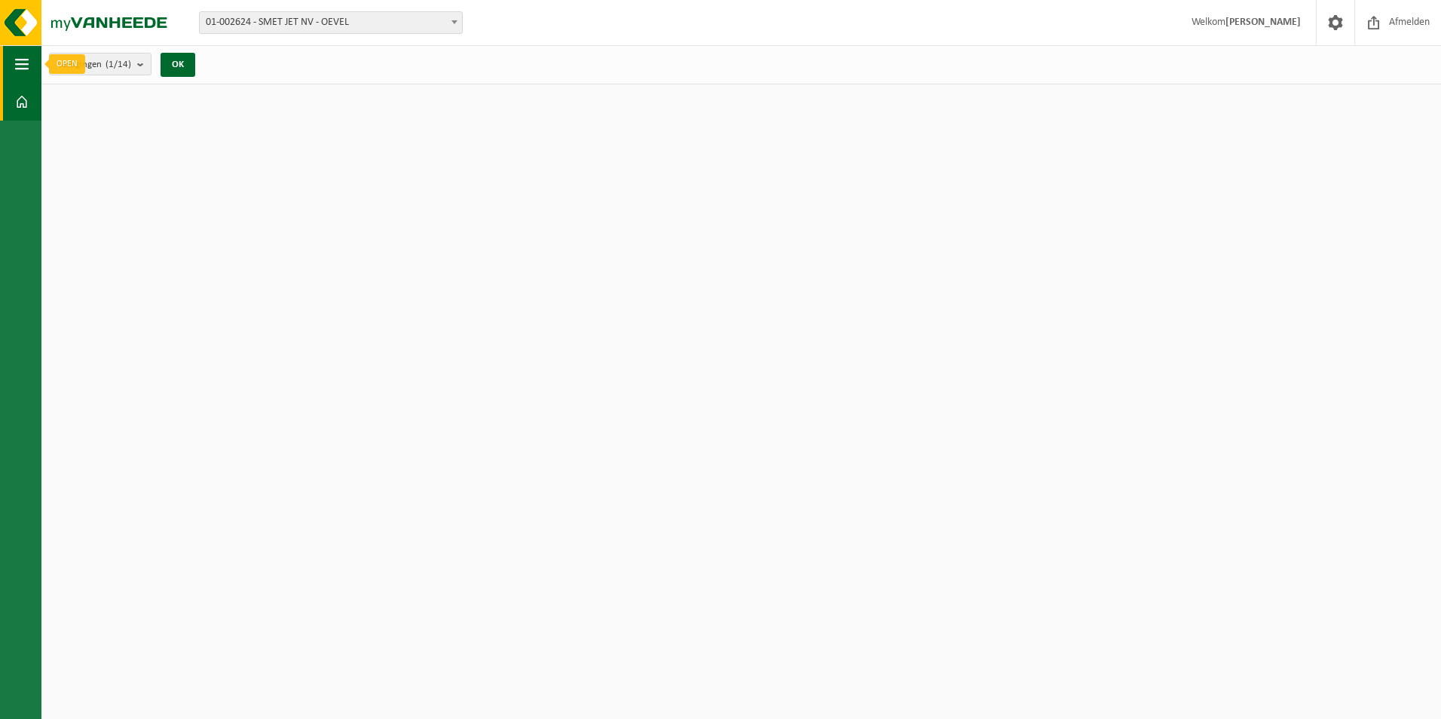
click at [16, 63] on span "button" at bounding box center [22, 64] width 14 height 38
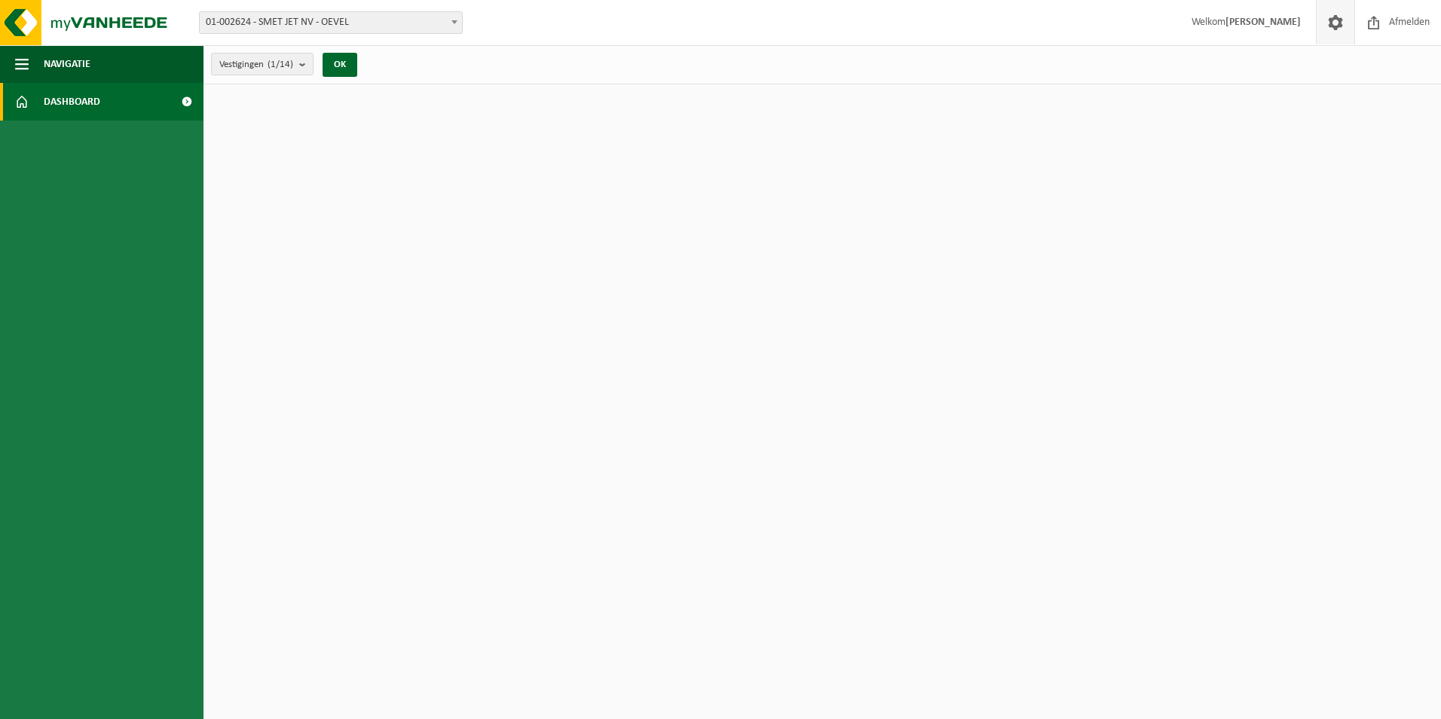
click at [1332, 25] on span at bounding box center [1336, 22] width 23 height 44
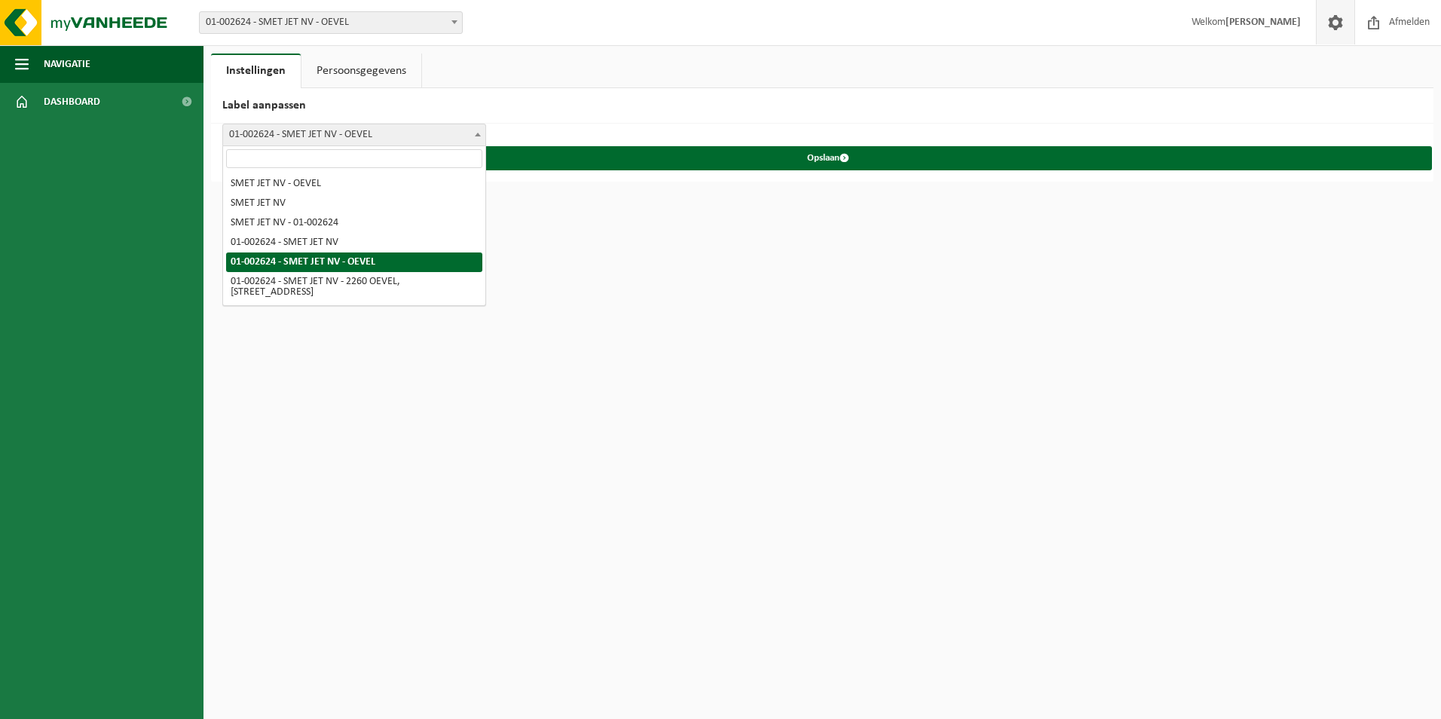
click at [477, 132] on span at bounding box center [477, 134] width 15 height 20
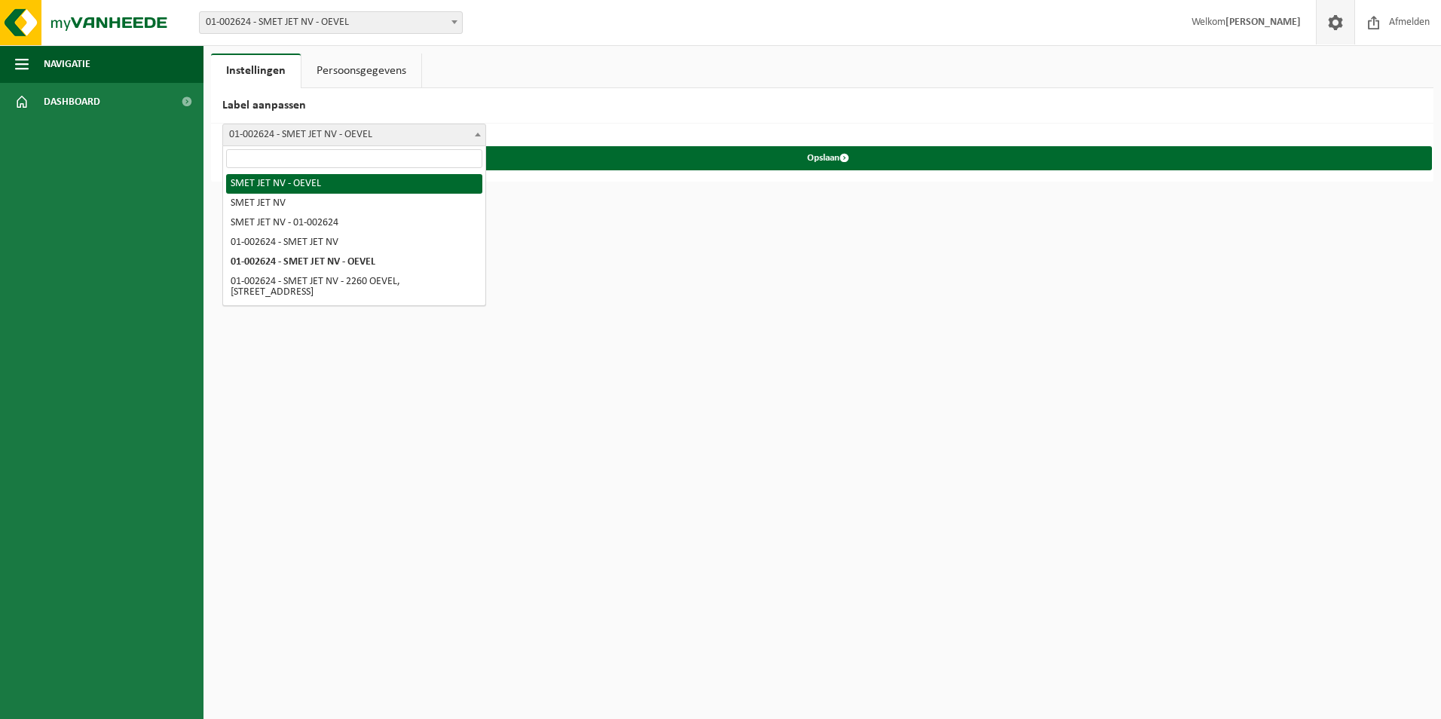
select select "0"
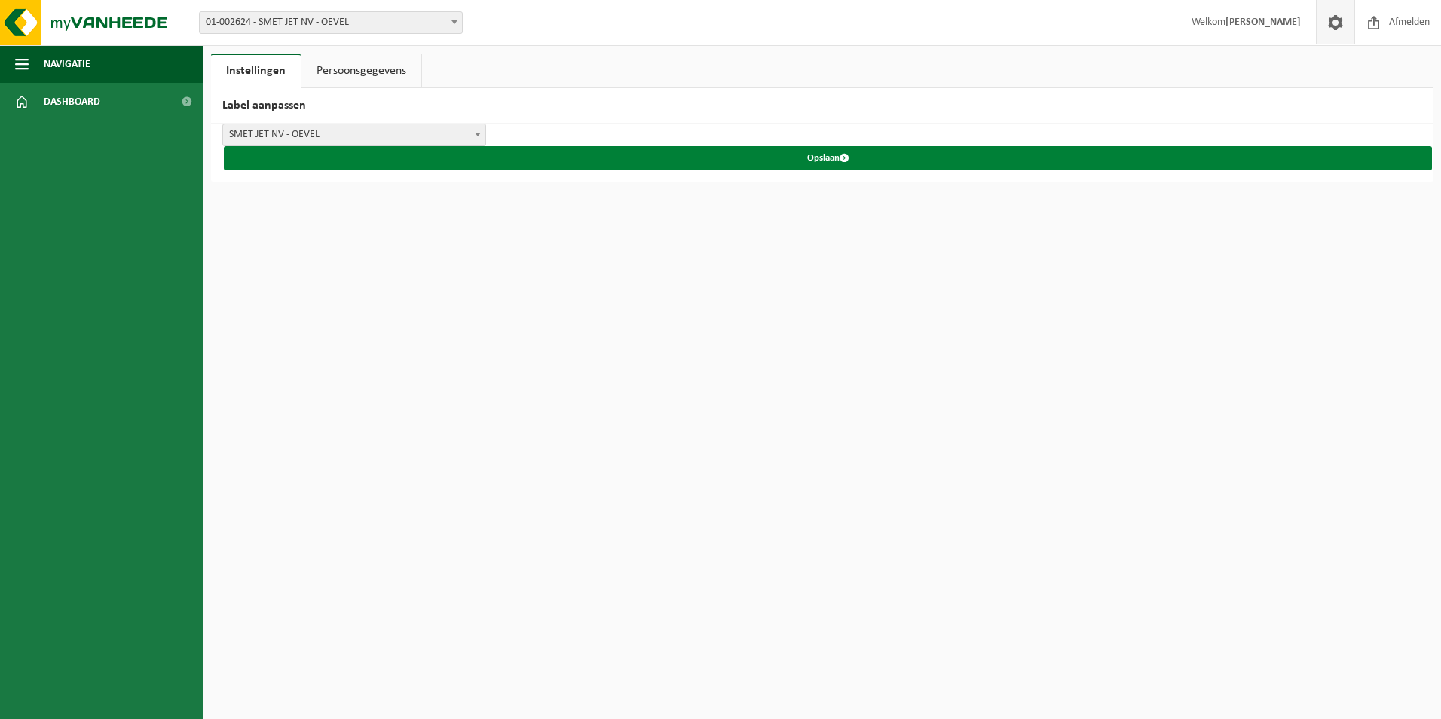
click at [832, 156] on button "Opslaan" at bounding box center [828, 158] width 1209 height 24
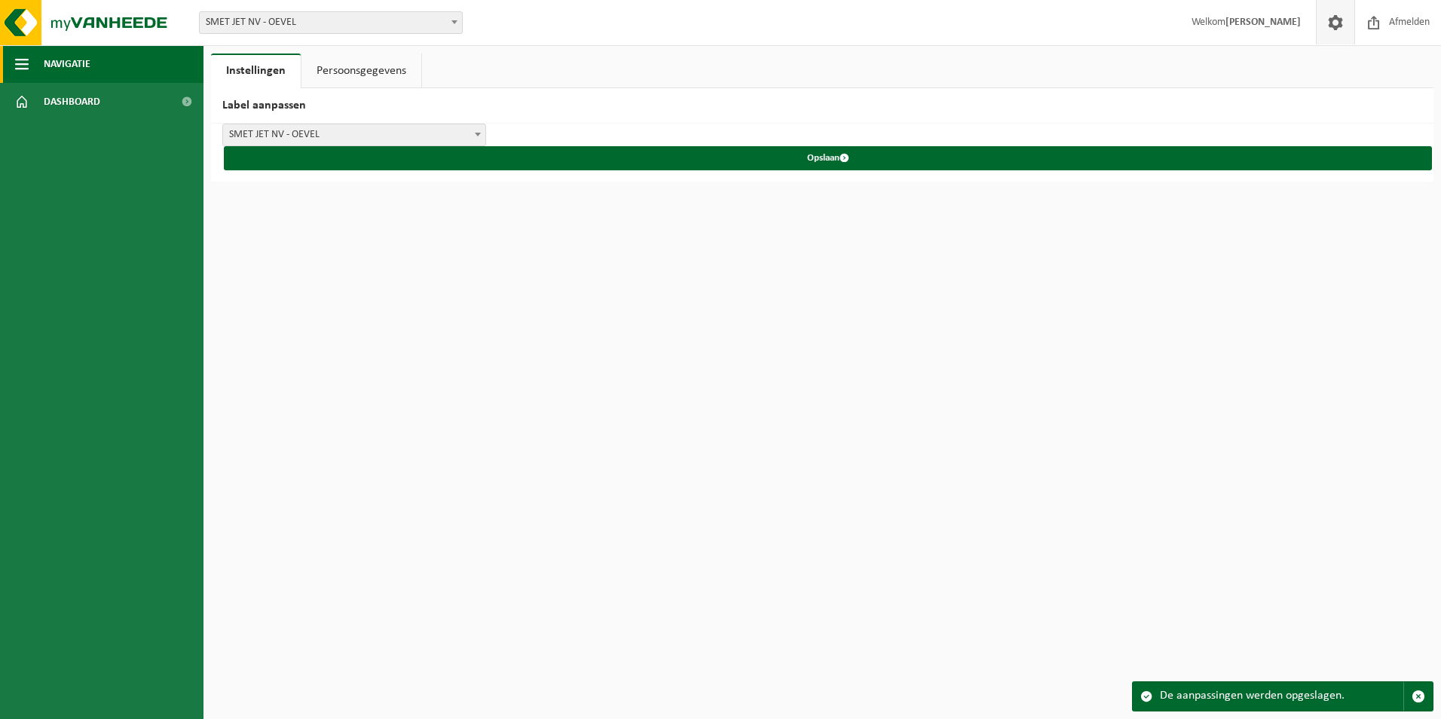
click at [56, 63] on span "Navigatie" at bounding box center [67, 64] width 47 height 38
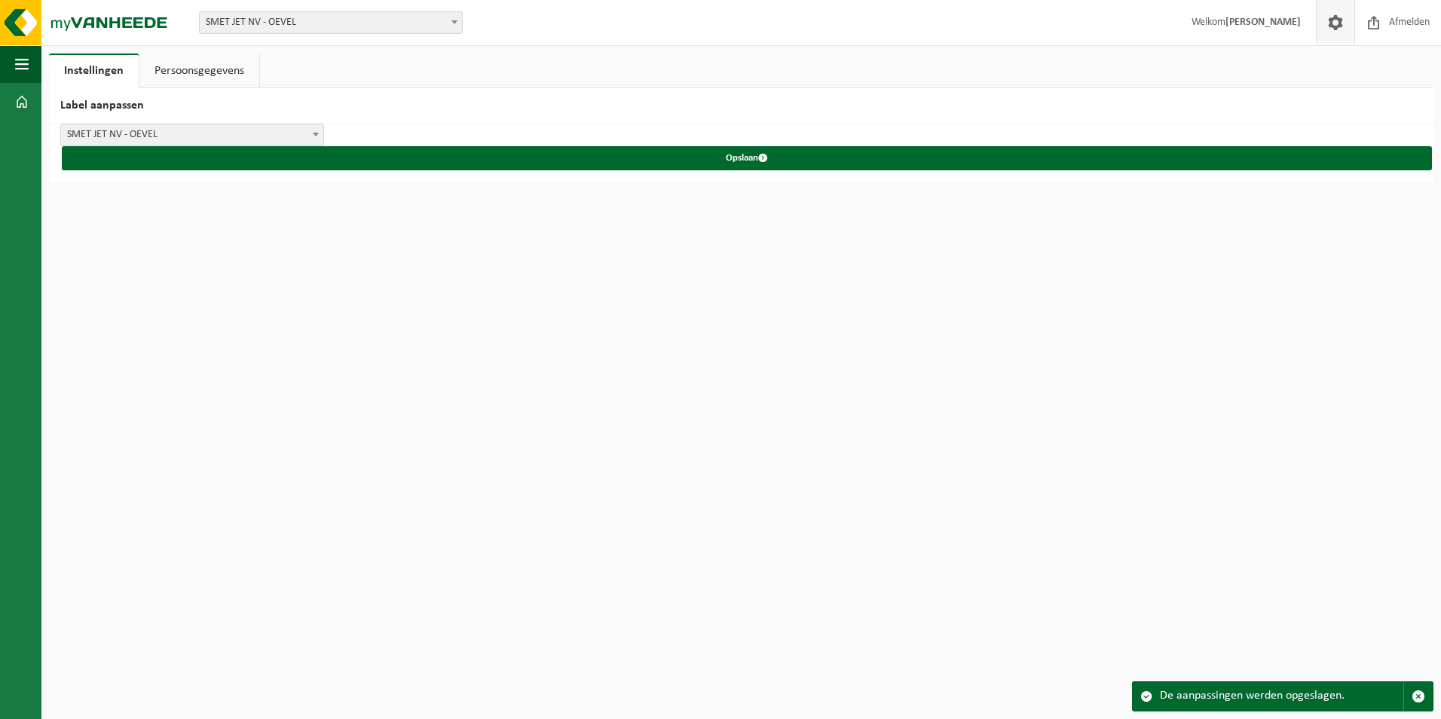
click at [455, 26] on span at bounding box center [454, 22] width 15 height 20
click at [17, 64] on span "button" at bounding box center [22, 64] width 14 height 38
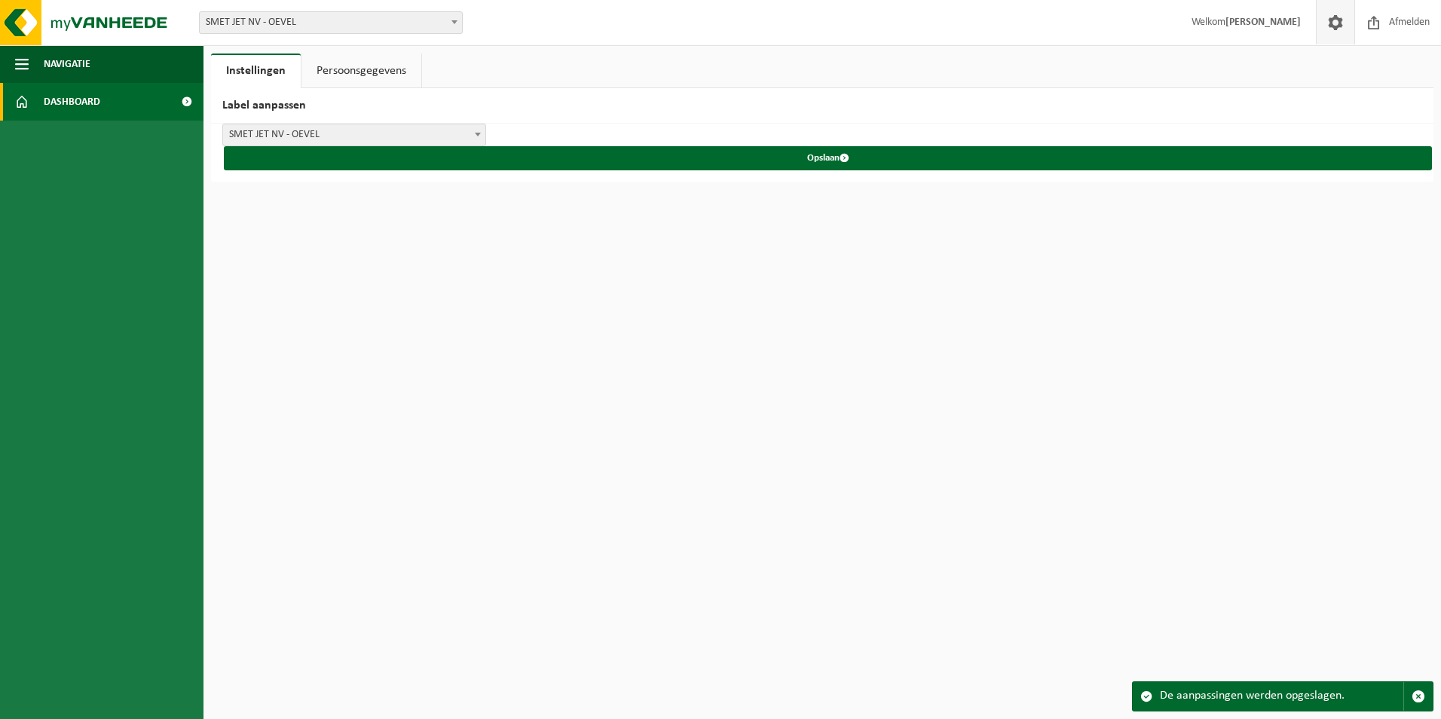
click at [40, 96] on link "Dashboard" at bounding box center [102, 102] width 204 height 38
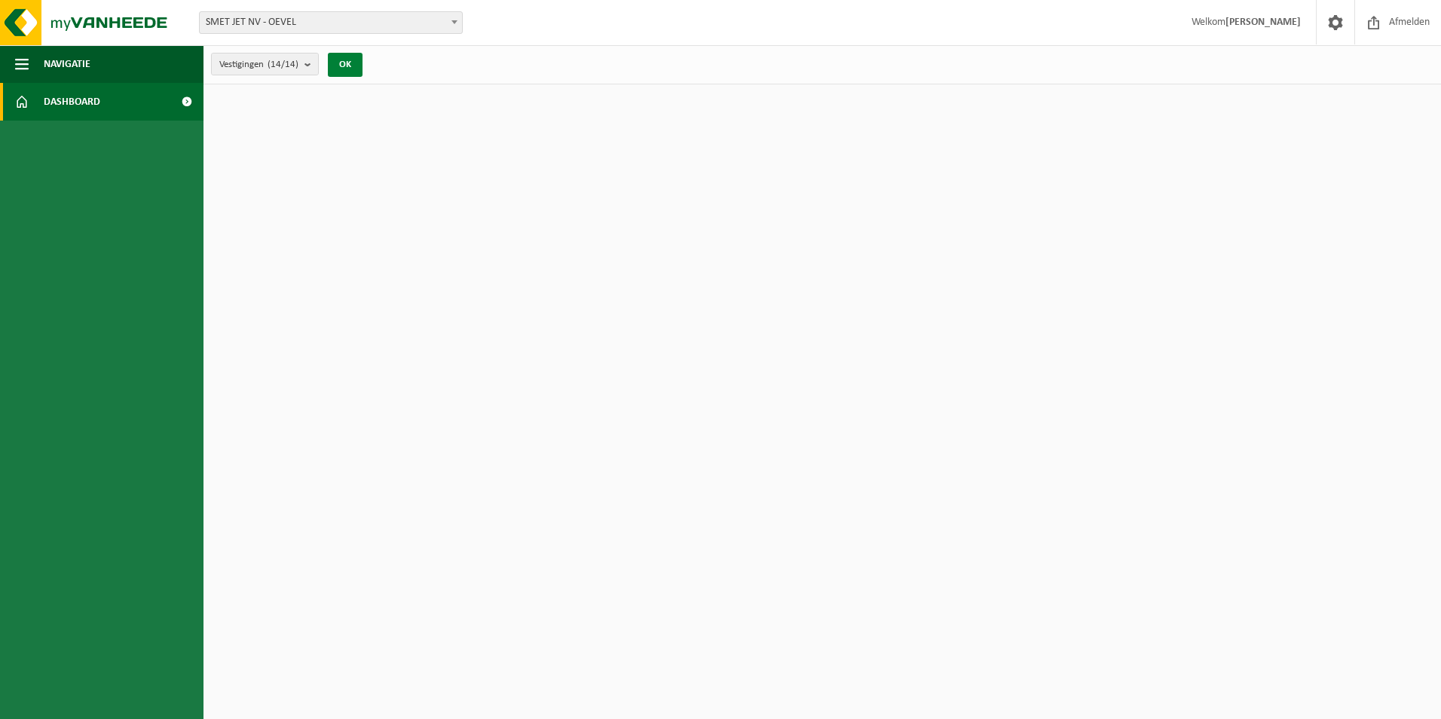
click at [335, 64] on button "OK" at bounding box center [345, 65] width 35 height 24
click at [339, 63] on button "OK" at bounding box center [345, 65] width 35 height 24
click at [459, 25] on span at bounding box center [454, 22] width 15 height 20
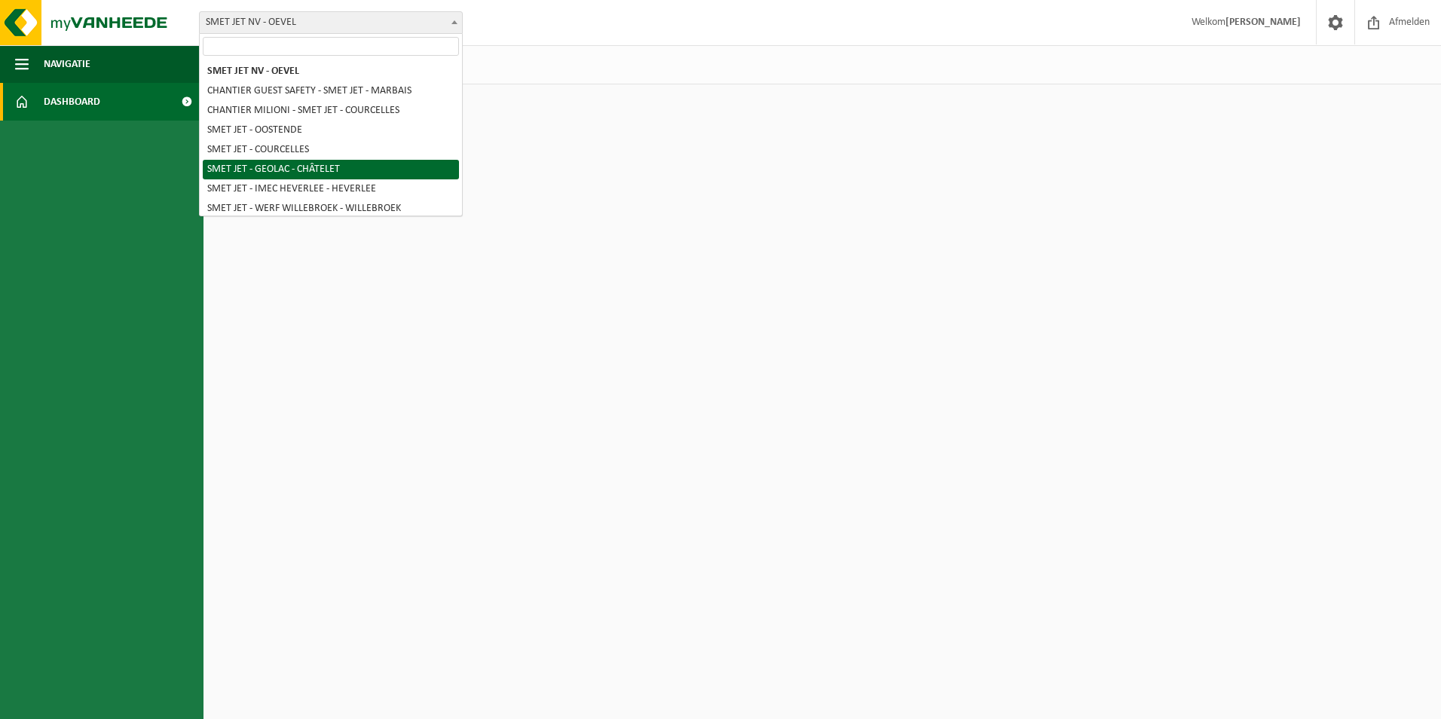
click at [88, 168] on ul "Navigatie Afmelden Dashboard" at bounding box center [102, 382] width 204 height 674
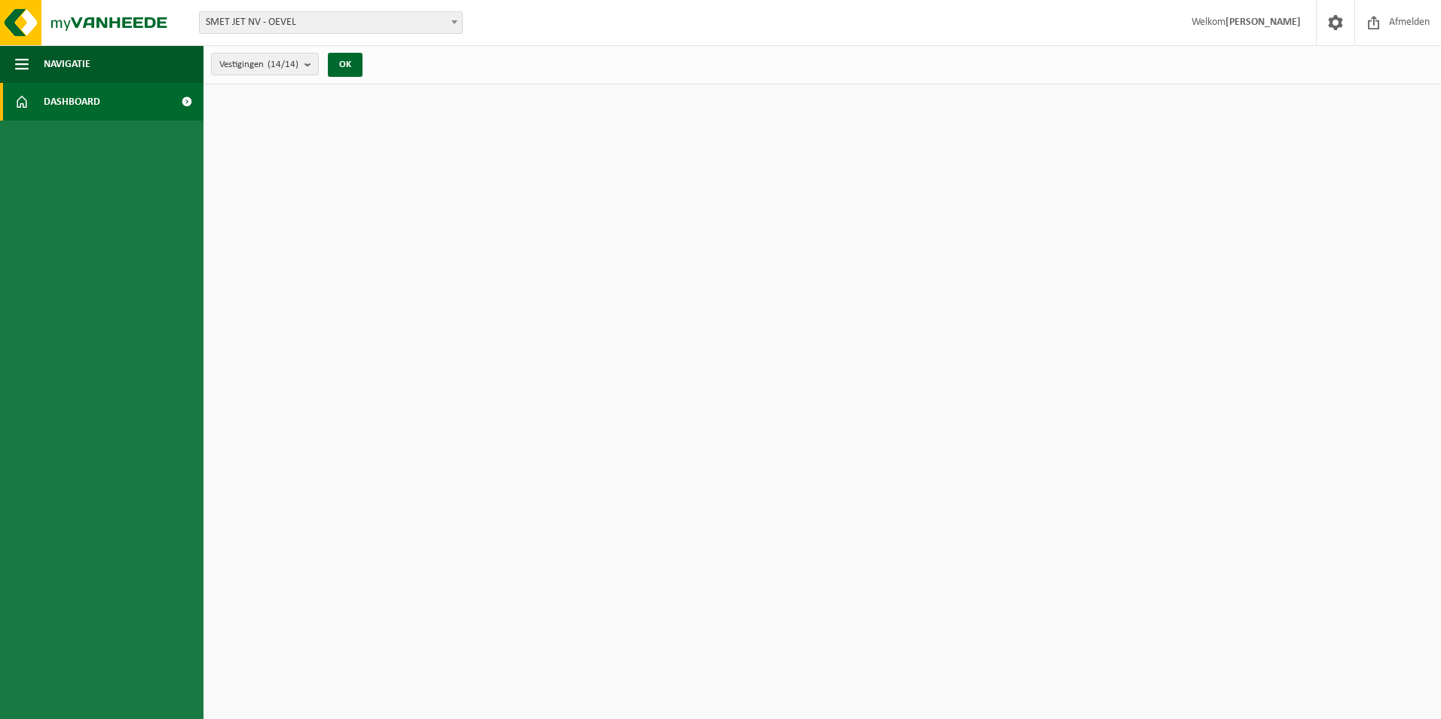
click at [90, 96] on span "Dashboard" at bounding box center [72, 102] width 57 height 38
click at [1339, 29] on span at bounding box center [1336, 22] width 23 height 44
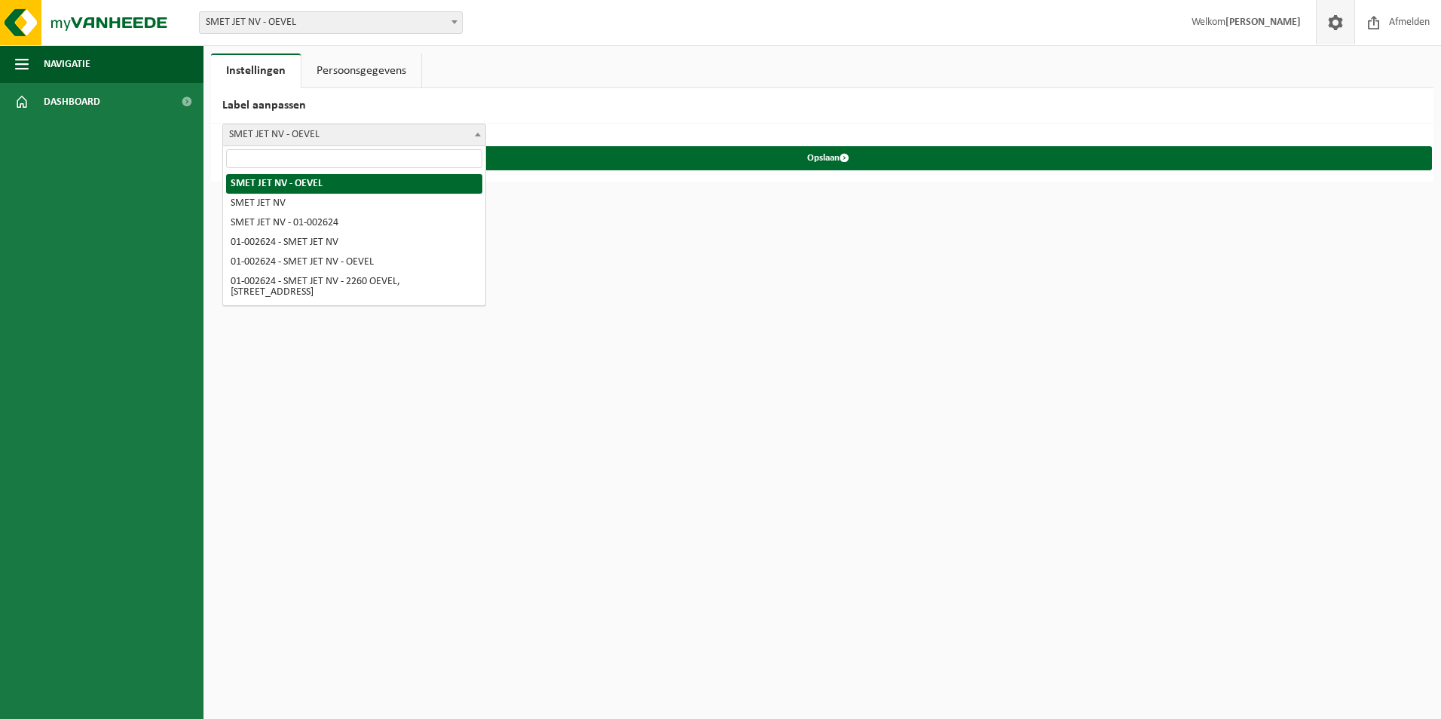
click at [479, 138] on span at bounding box center [477, 134] width 15 height 20
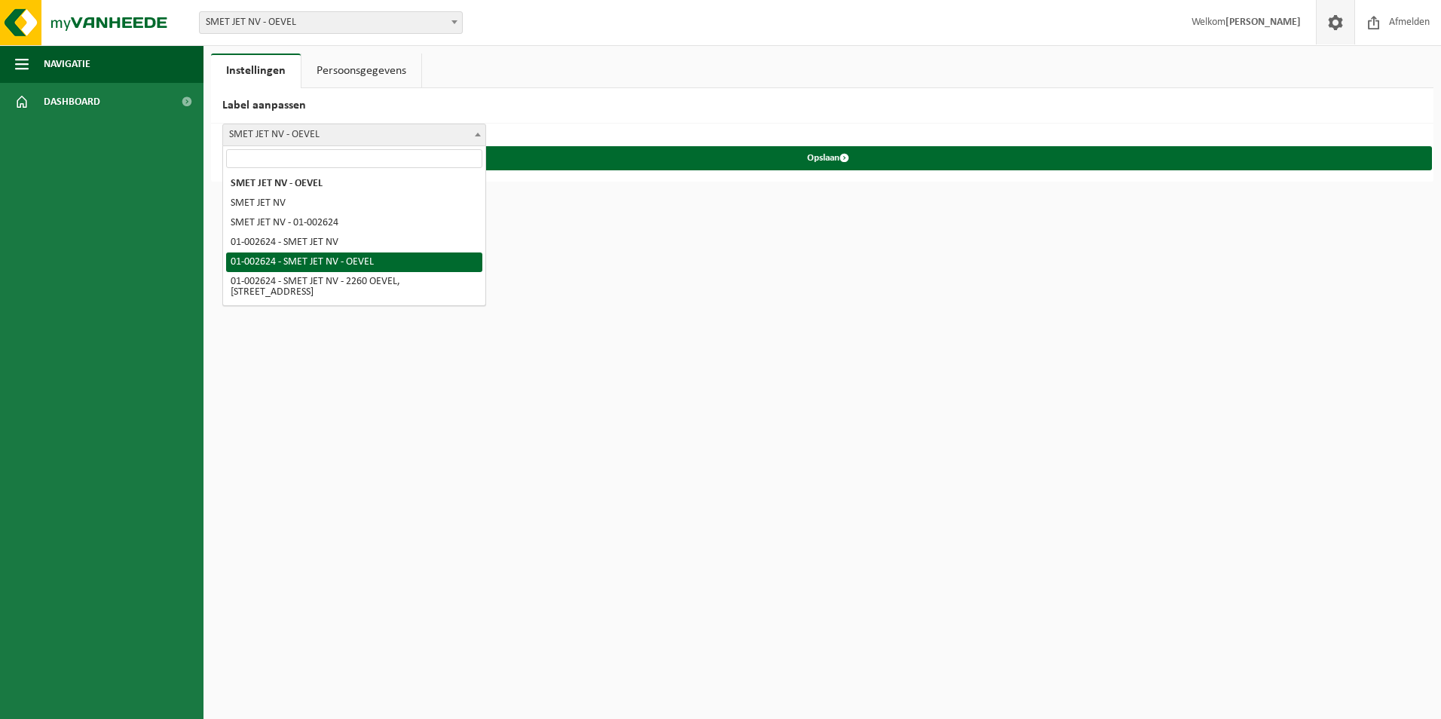
select select "4"
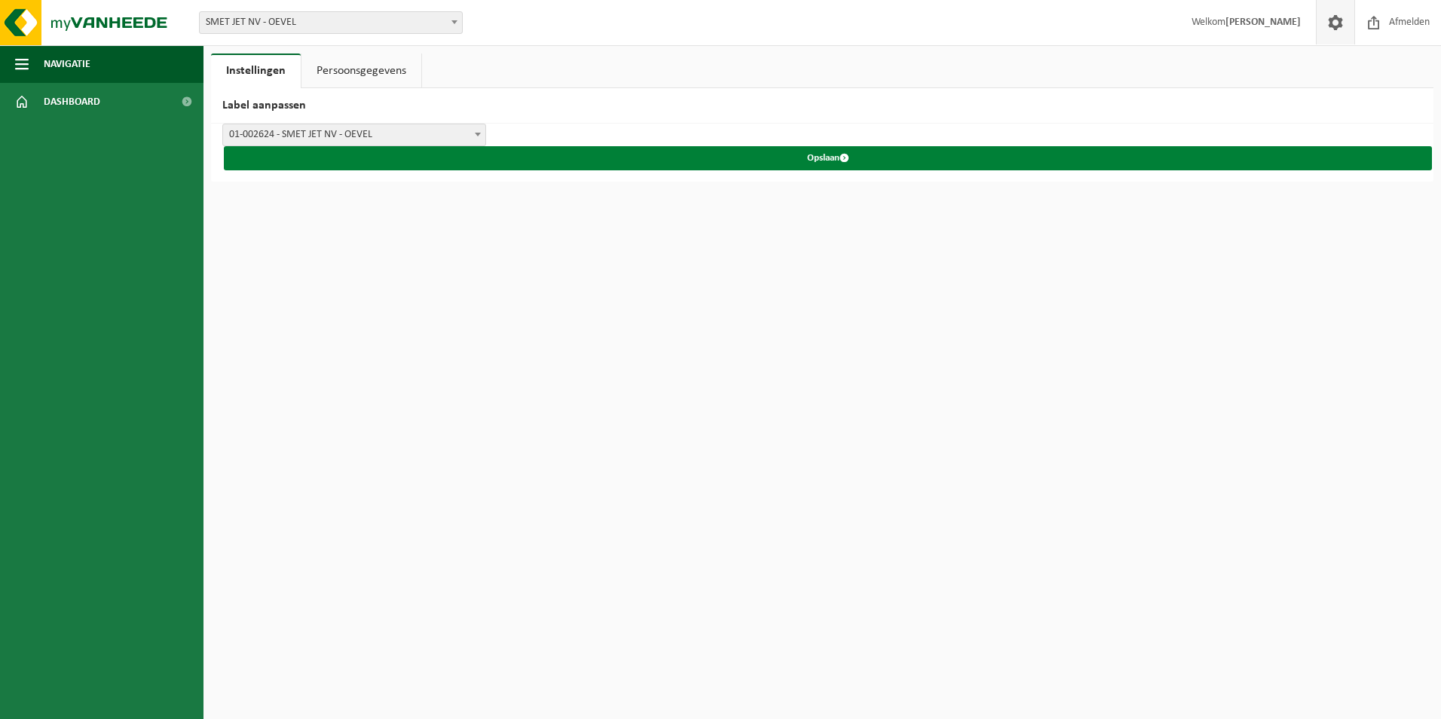
click at [844, 158] on span "submit" at bounding box center [845, 158] width 10 height 10
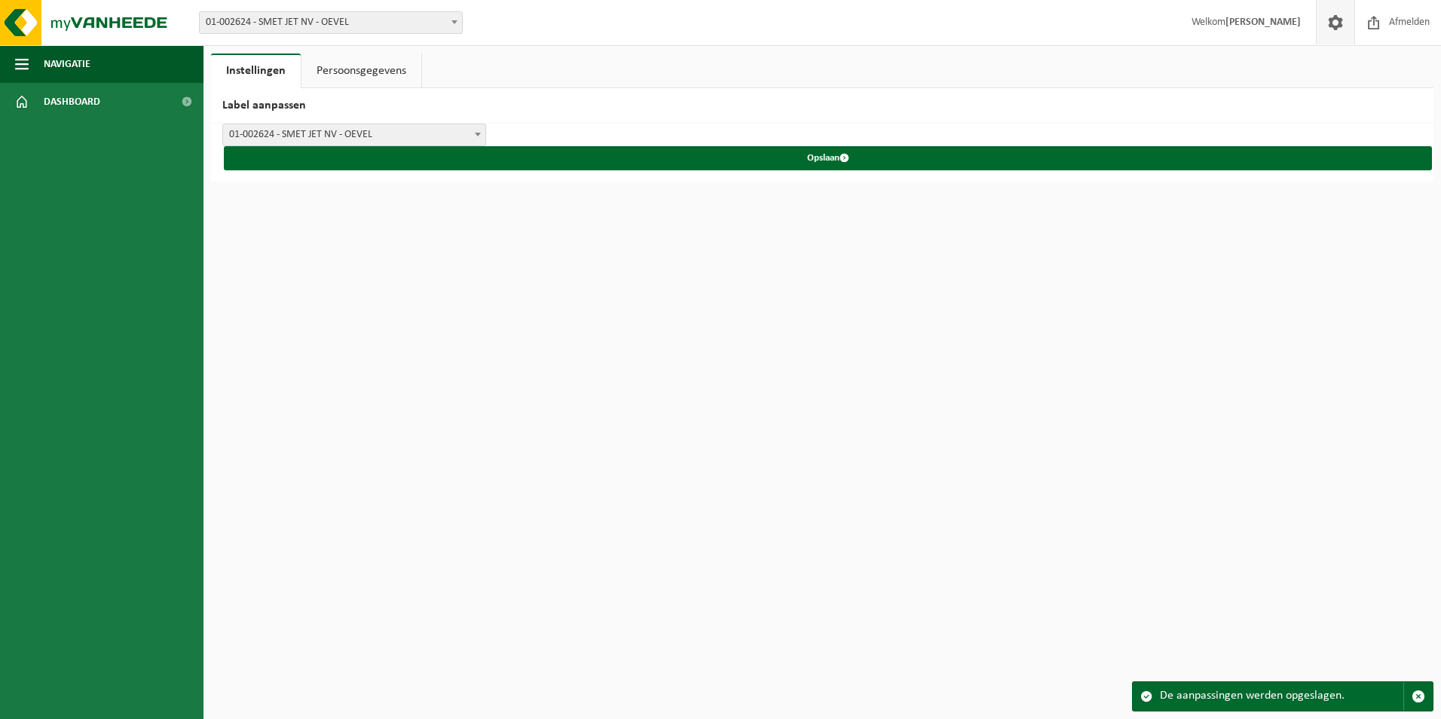
click at [352, 66] on link "Persoonsgegevens" at bounding box center [362, 71] width 120 height 35
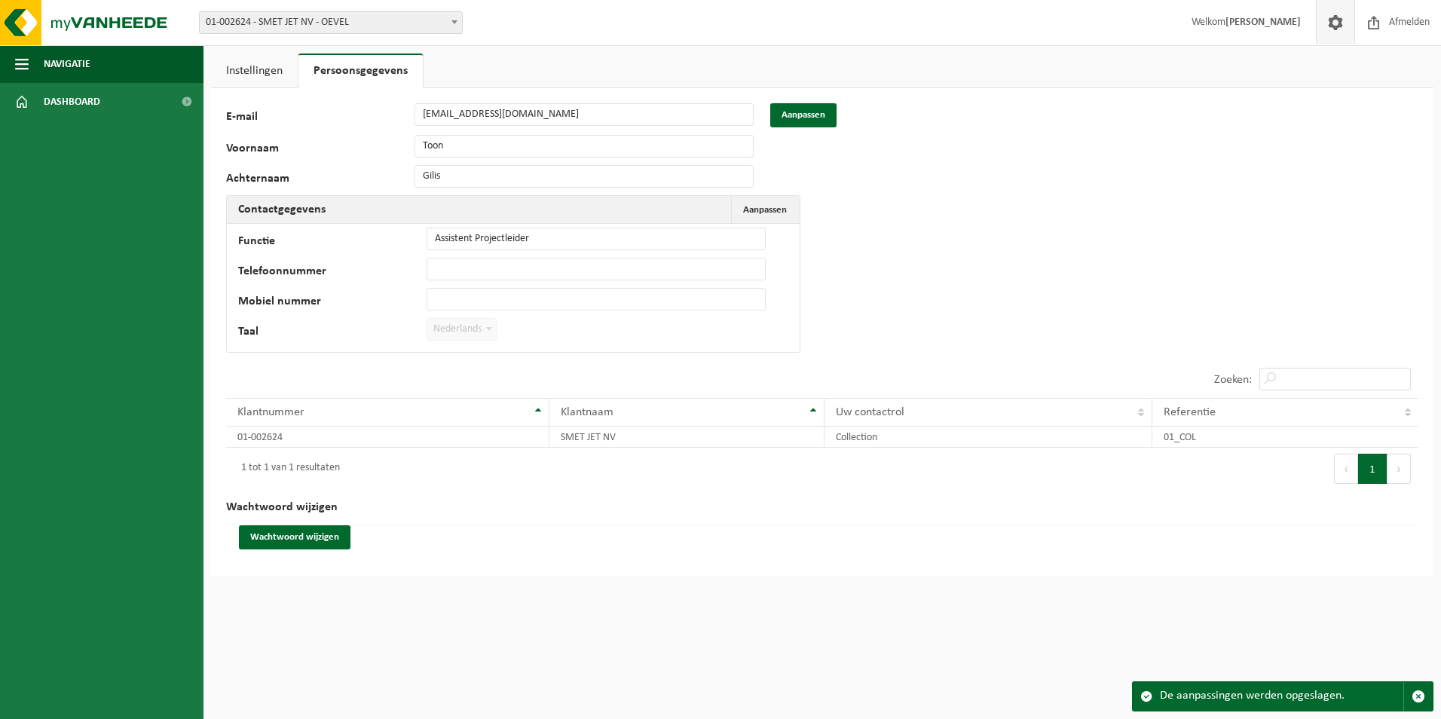
click at [1146, 700] on span at bounding box center [1147, 697] width 12 height 12
drag, startPoint x: 1146, startPoint y: 700, endPoint x: 1107, endPoint y: 623, distance: 85.3
click at [1107, 623] on html "Vestiging: 01-002624 - SMET JET NV - OEVEL 10-921910 - CHANTIER GUEST SAFETY - …" at bounding box center [720, 359] width 1441 height 719
click at [268, 59] on link "Instellingen" at bounding box center [254, 71] width 87 height 35
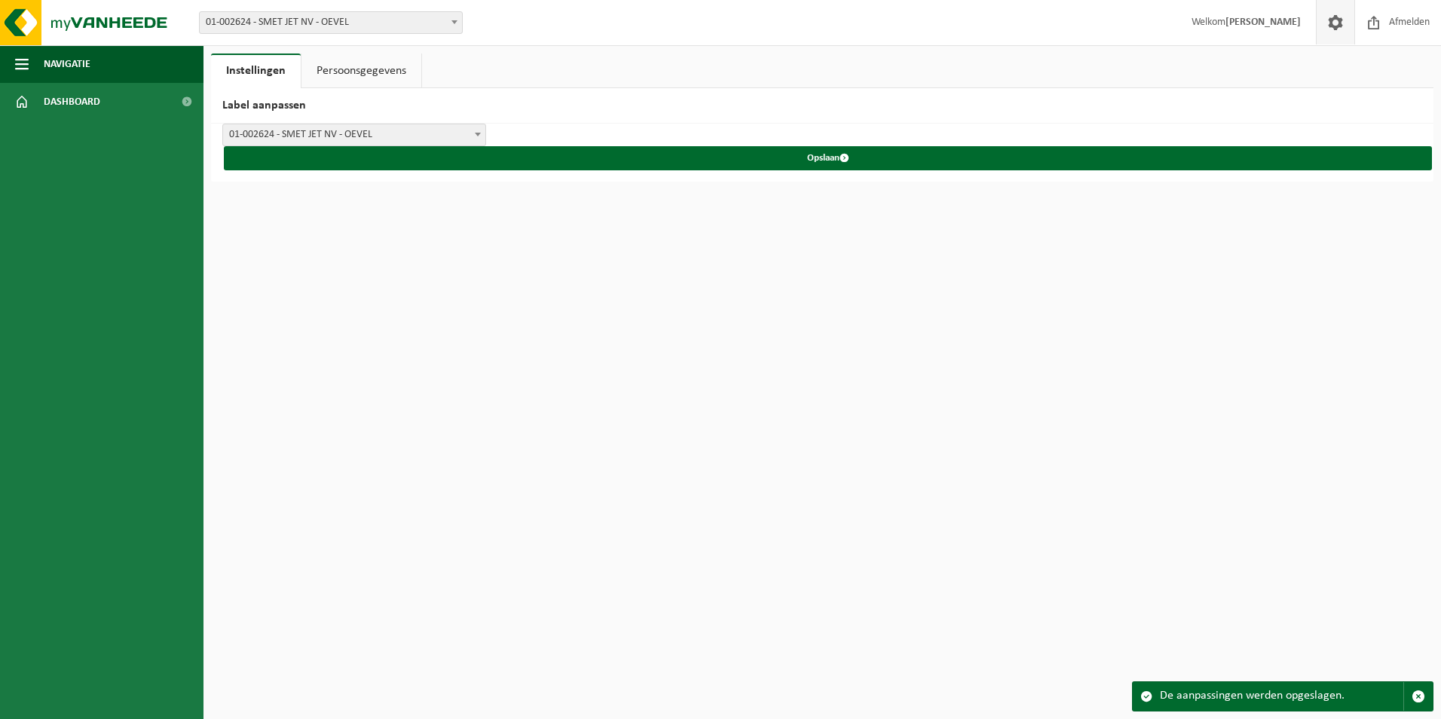
click at [1276, 26] on strong "[PERSON_NAME]" at bounding box center [1263, 22] width 75 height 11
click at [1391, 15] on span "Afmelden" at bounding box center [1410, 22] width 48 height 44
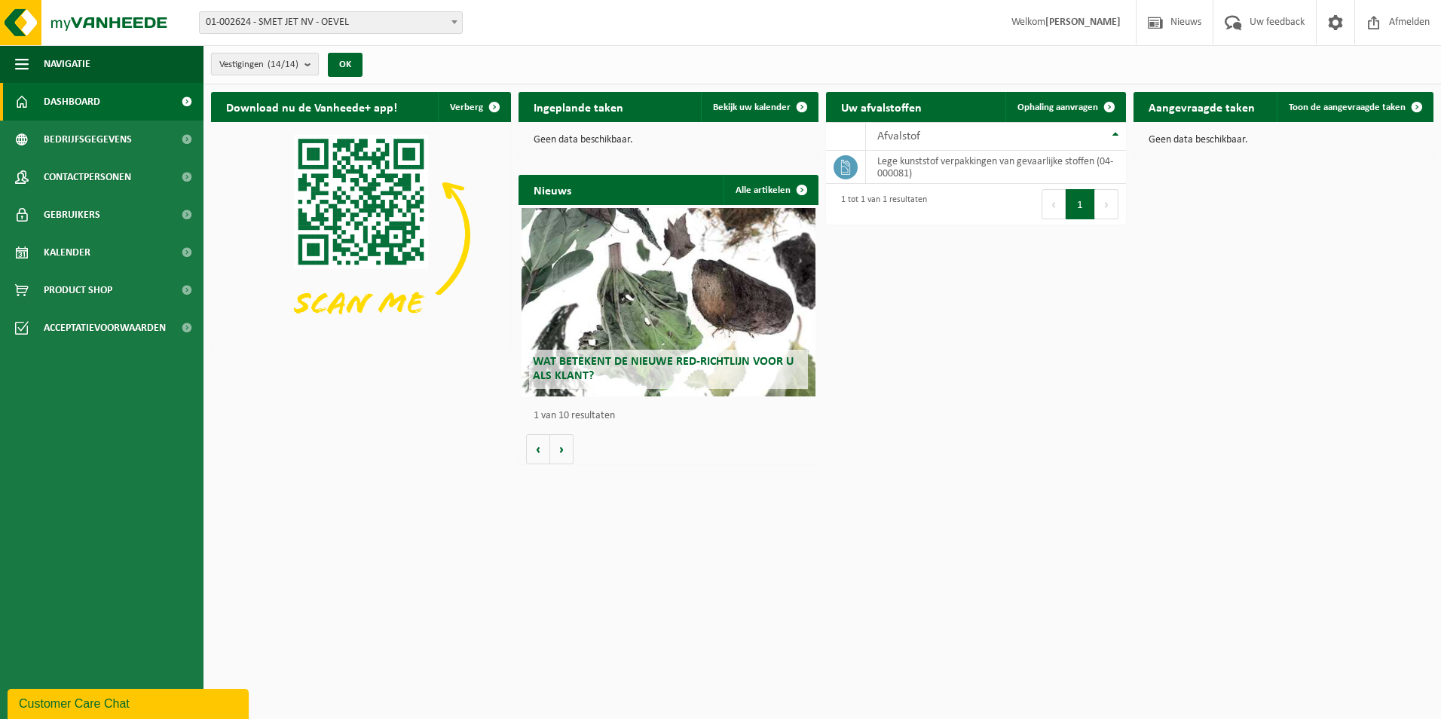
click at [313, 68] on b "submit" at bounding box center [312, 64] width 14 height 21
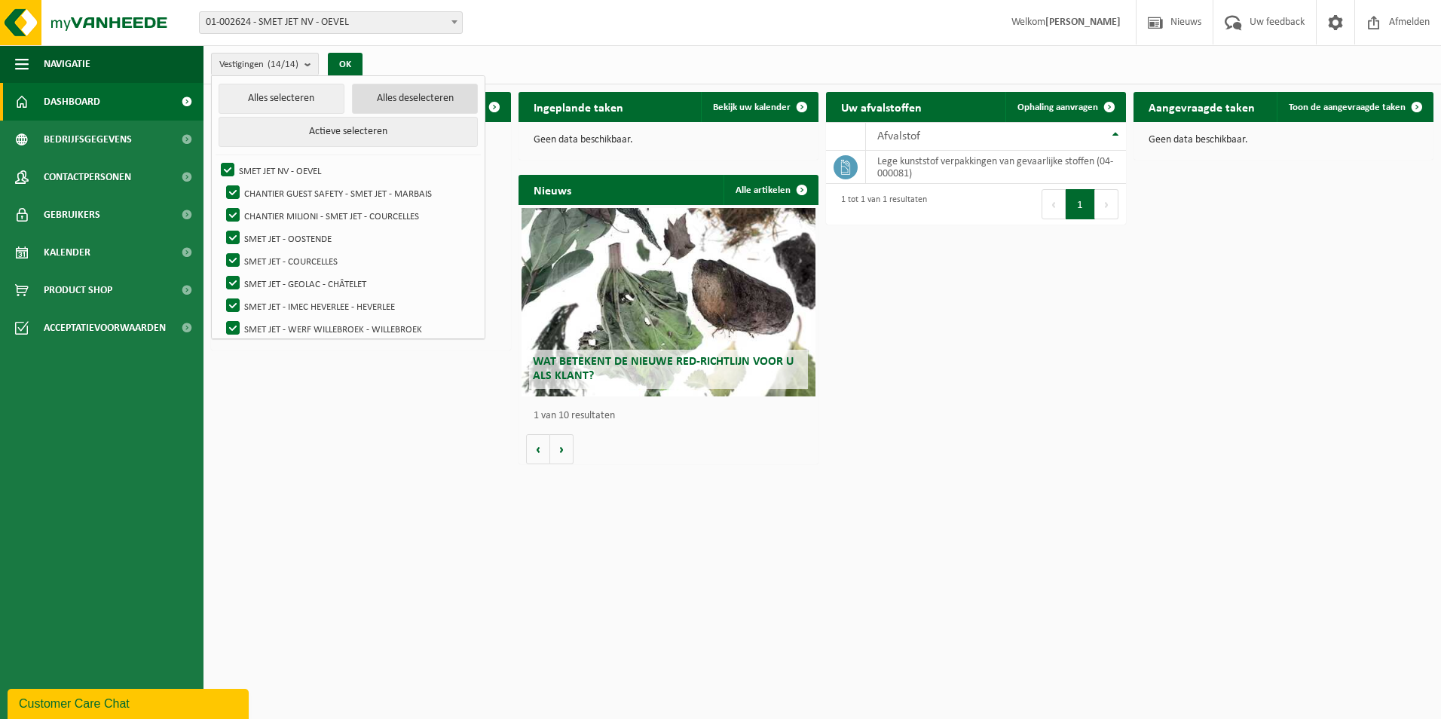
click at [439, 96] on button "Alles deselecteren" at bounding box center [415, 99] width 126 height 30
checkbox input "false"
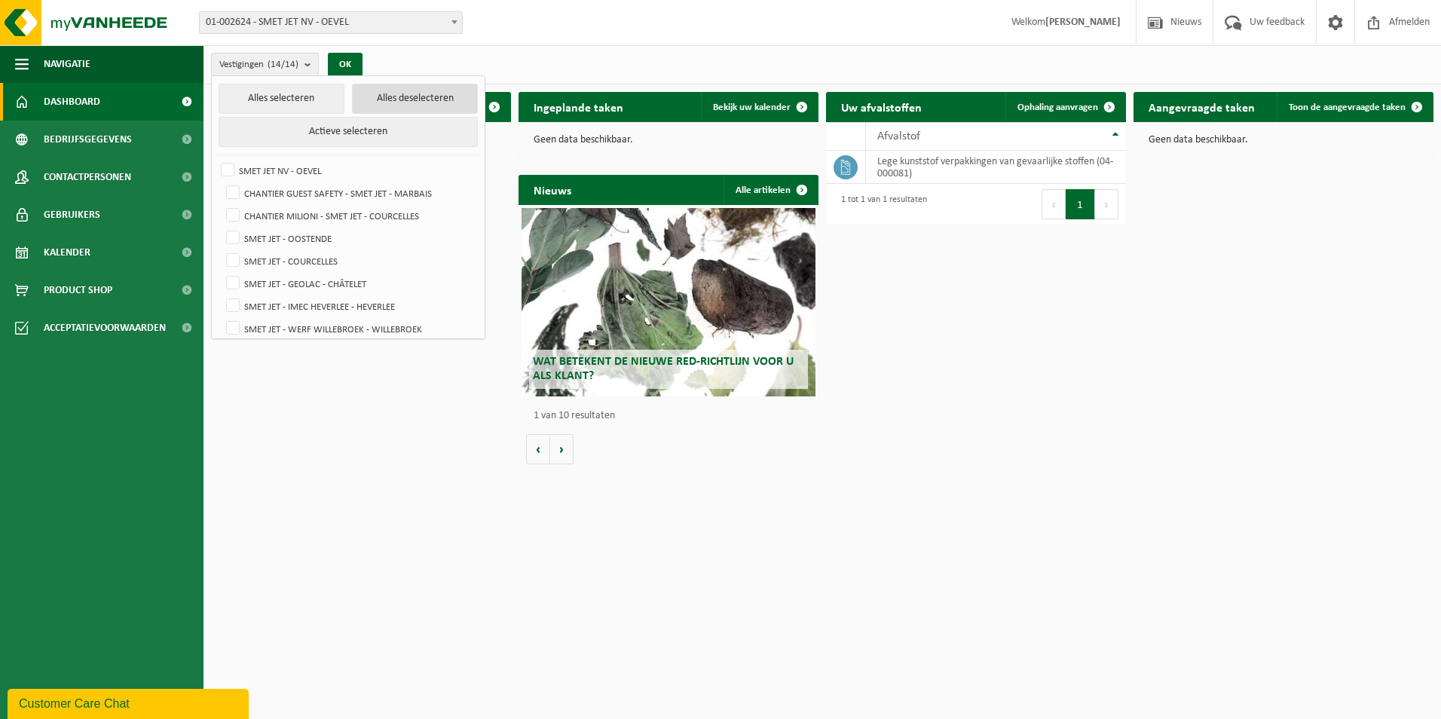
checkbox input "false"
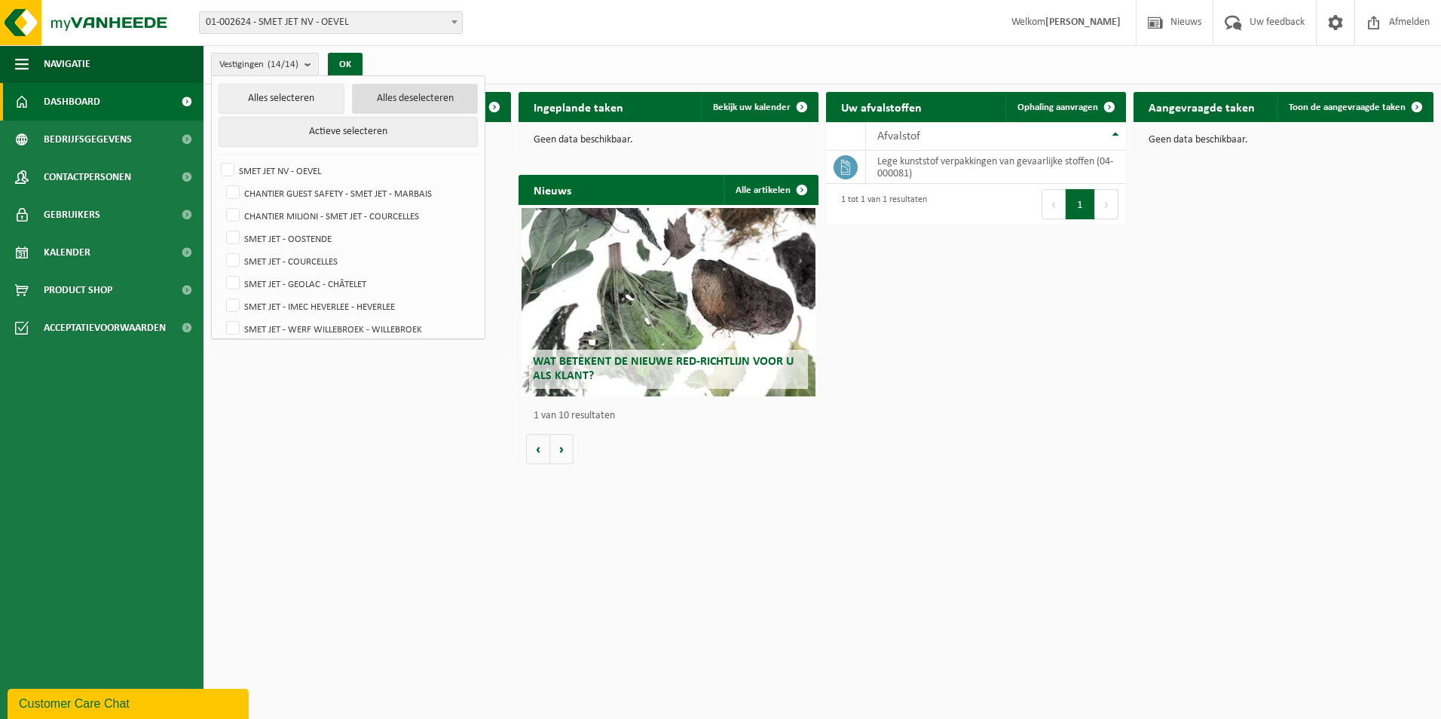
checkbox input "false"
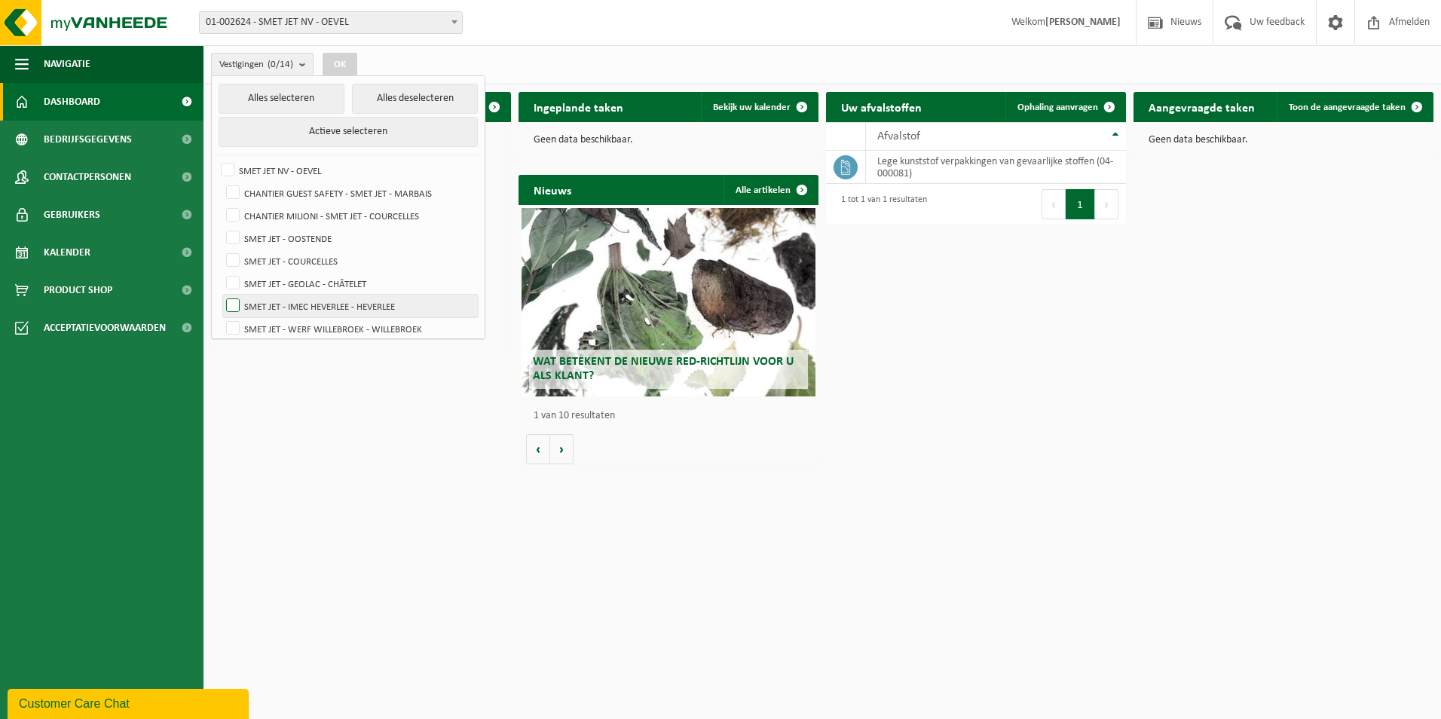
click at [234, 305] on label "SMET JET - IMEC HEVERLEE - HEVERLEE" at bounding box center [350, 306] width 255 height 23
click at [221, 295] on input "SMET JET - IMEC HEVERLEE - HEVERLEE" at bounding box center [220, 294] width 1 height 1
checkbox input "true"
click at [339, 59] on button "OK" at bounding box center [340, 65] width 35 height 24
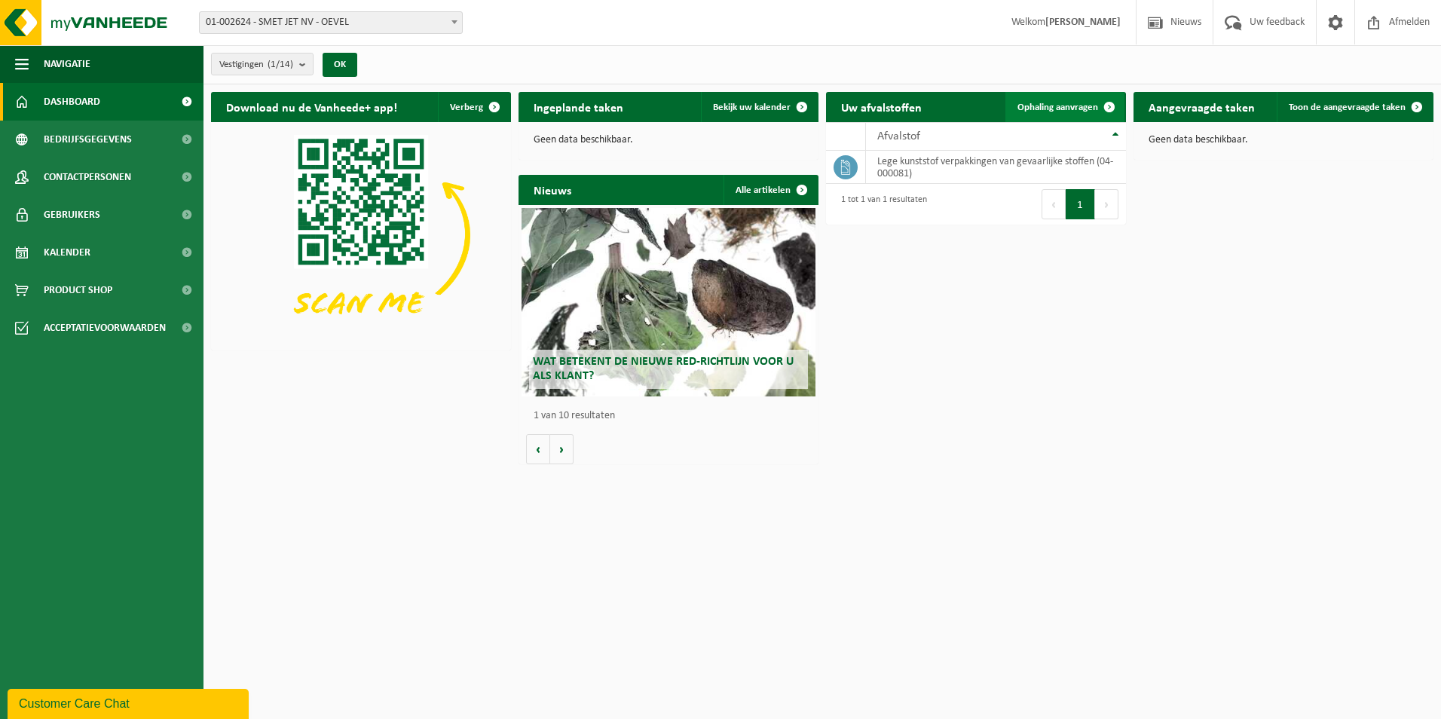
click at [1068, 105] on span "Ophaling aanvragen" at bounding box center [1058, 108] width 81 height 10
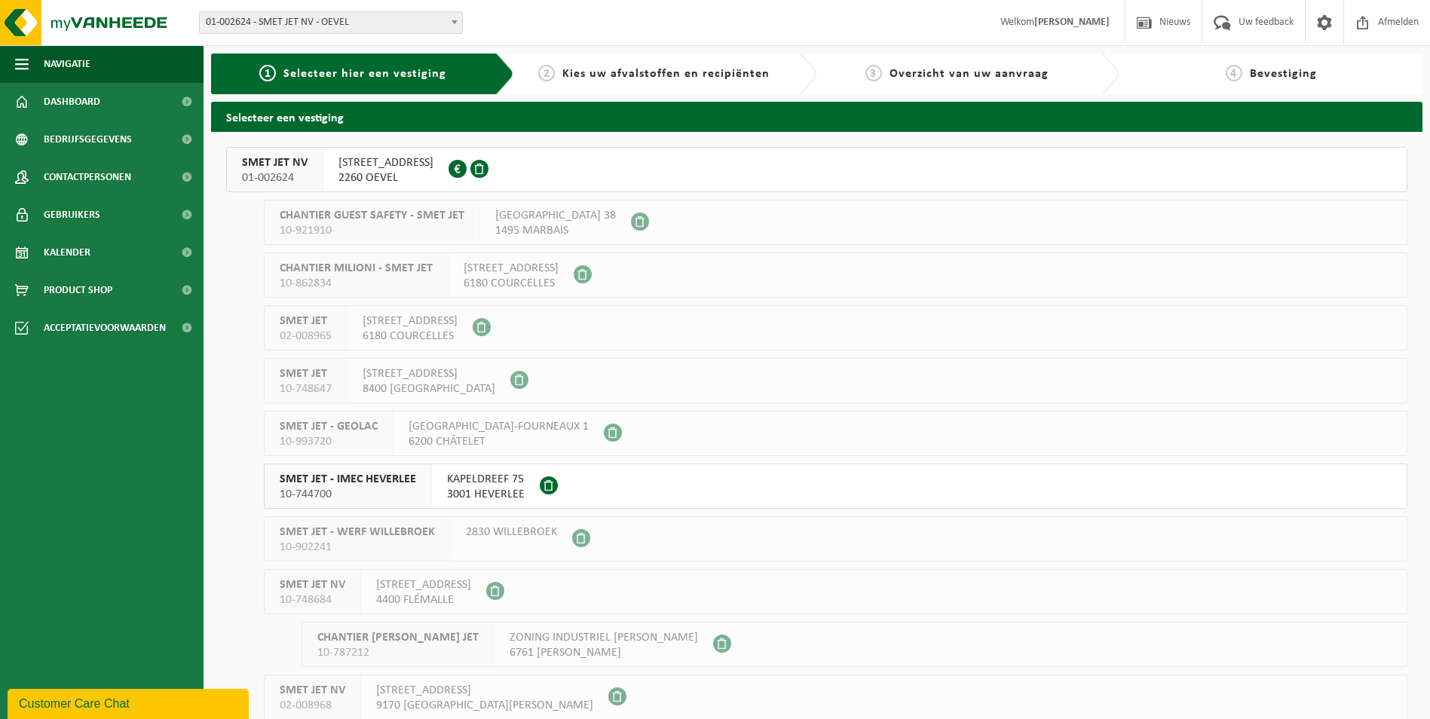
click at [360, 480] on span "SMET JET - IMEC HEVERLEE" at bounding box center [348, 479] width 136 height 15
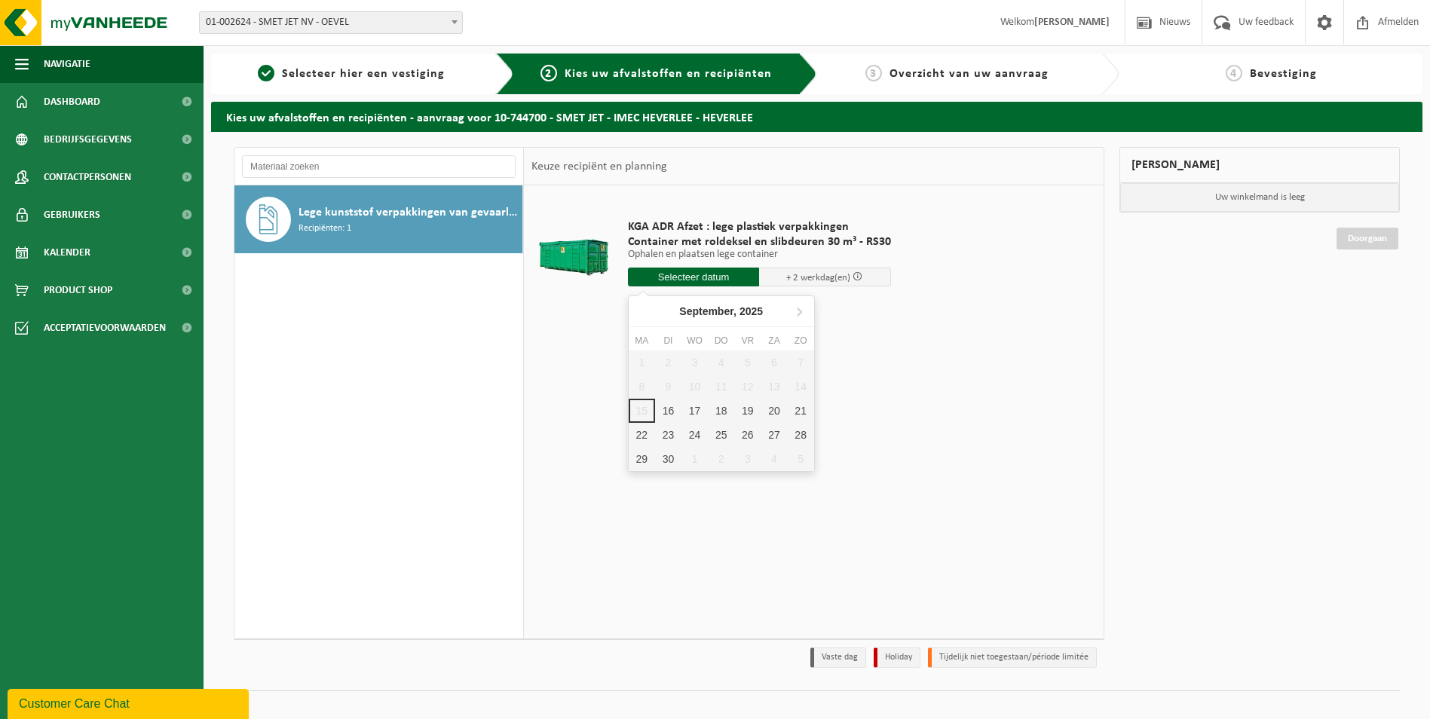
click at [676, 278] on input "text" at bounding box center [694, 277] width 132 height 19
click at [671, 413] on div "16" at bounding box center [668, 411] width 26 height 24
type input "Van [DATE]"
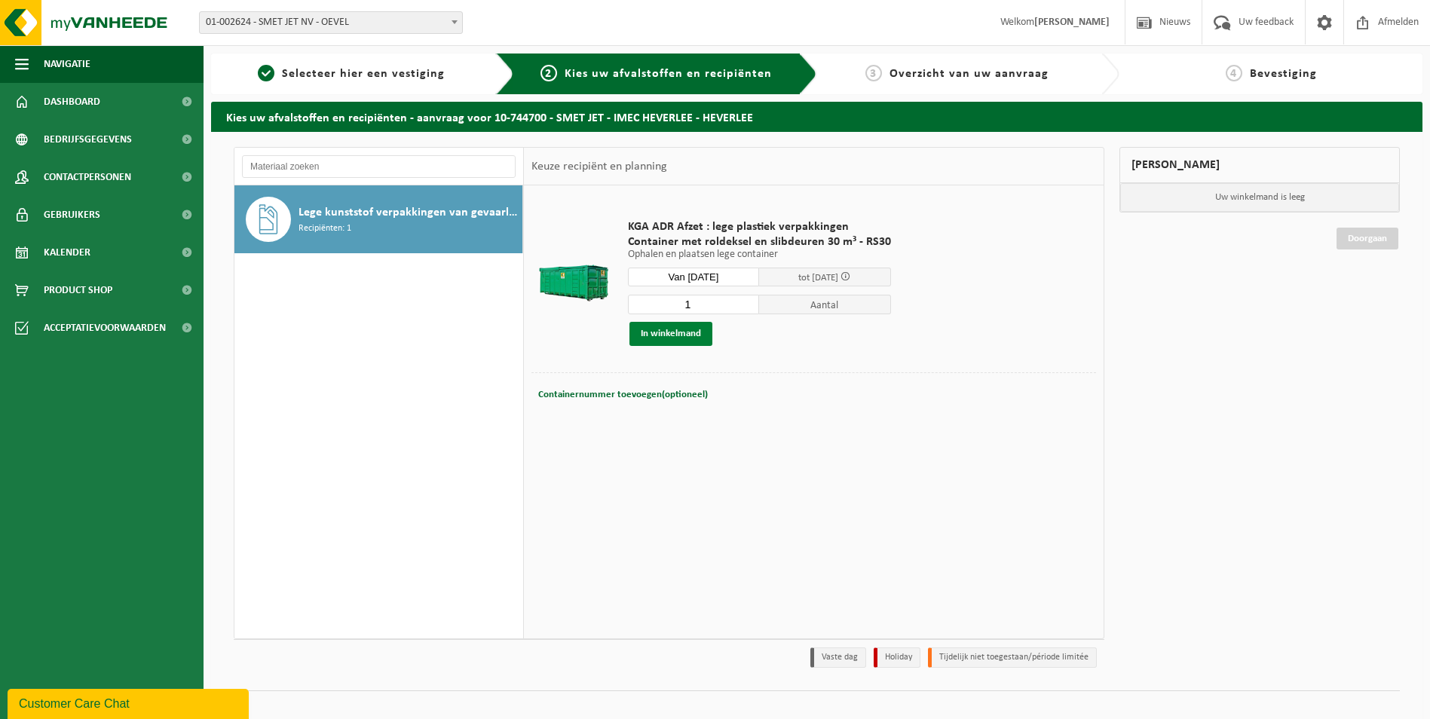
click at [675, 334] on button "In winkelmand" at bounding box center [671, 334] width 83 height 24
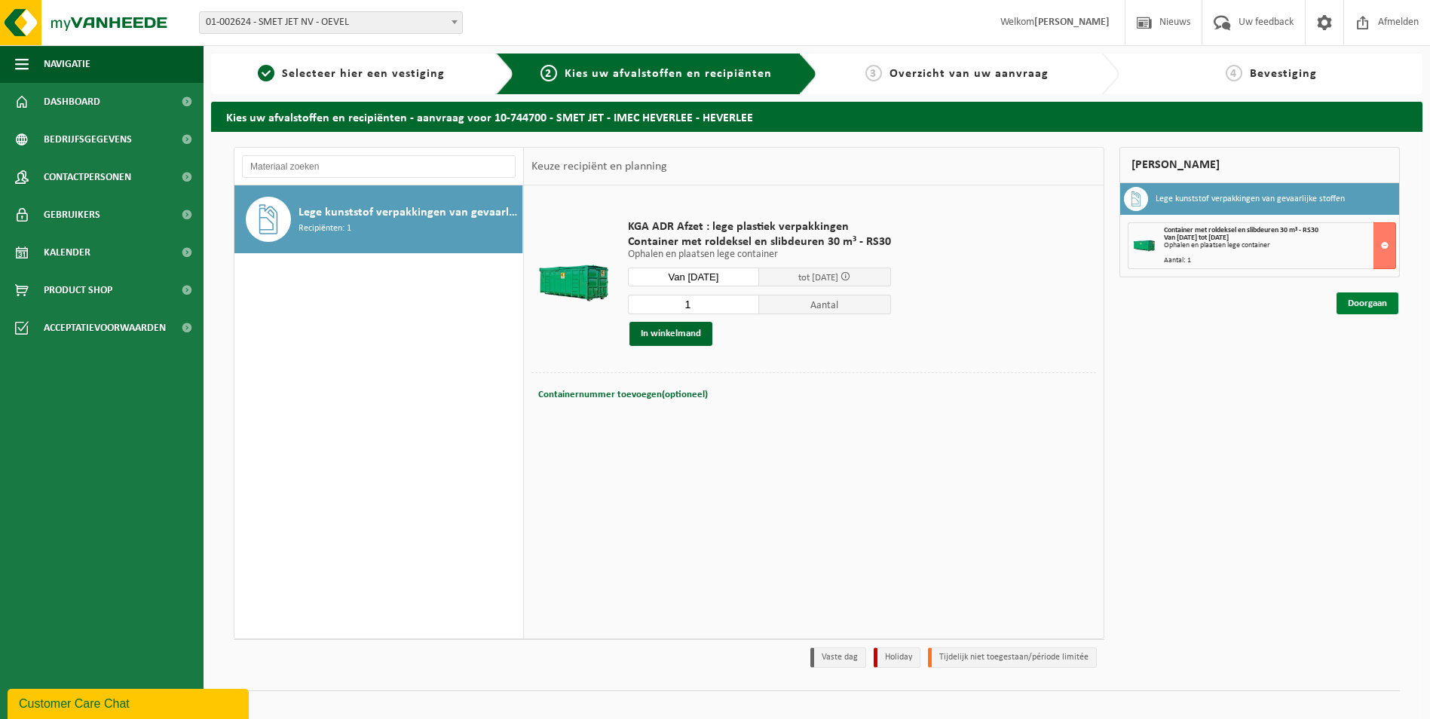
click at [1365, 306] on link "Doorgaan" at bounding box center [1368, 304] width 62 height 22
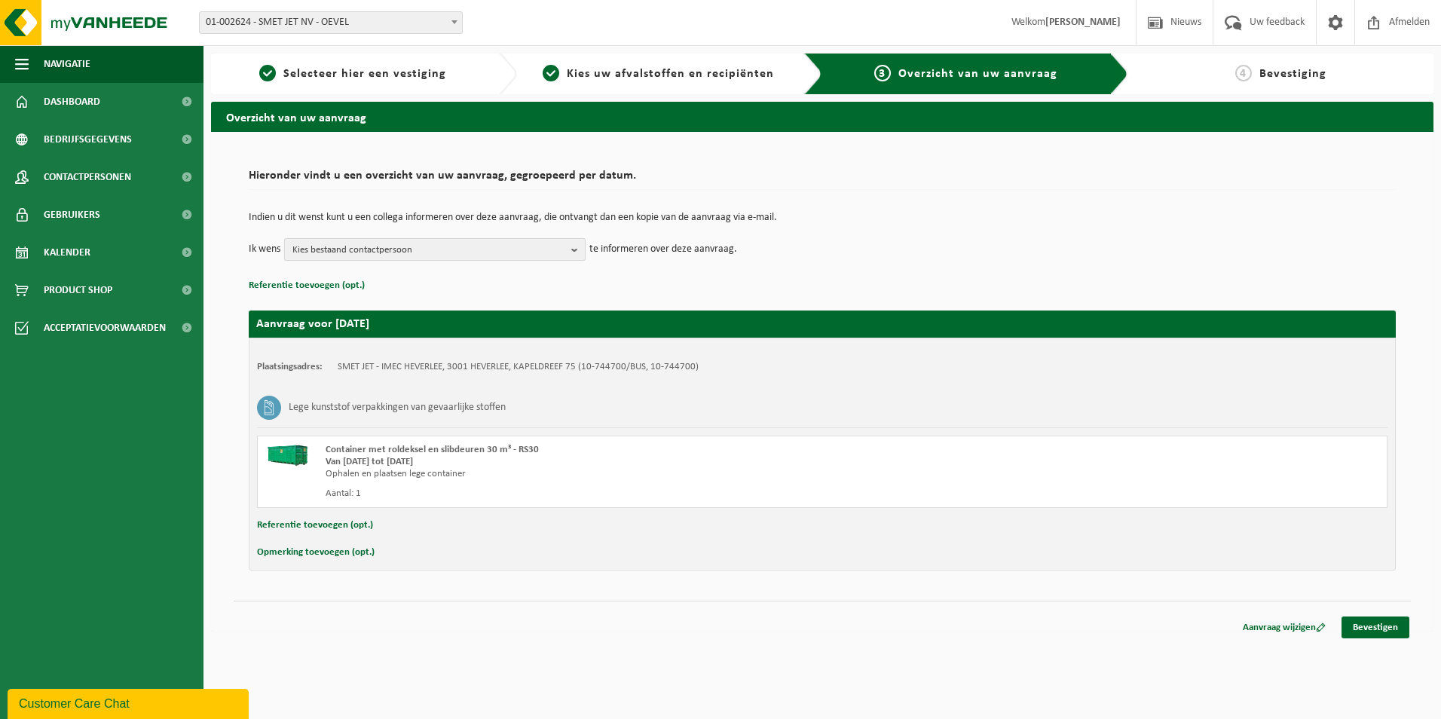
click at [579, 250] on b "button" at bounding box center [578, 249] width 14 height 21
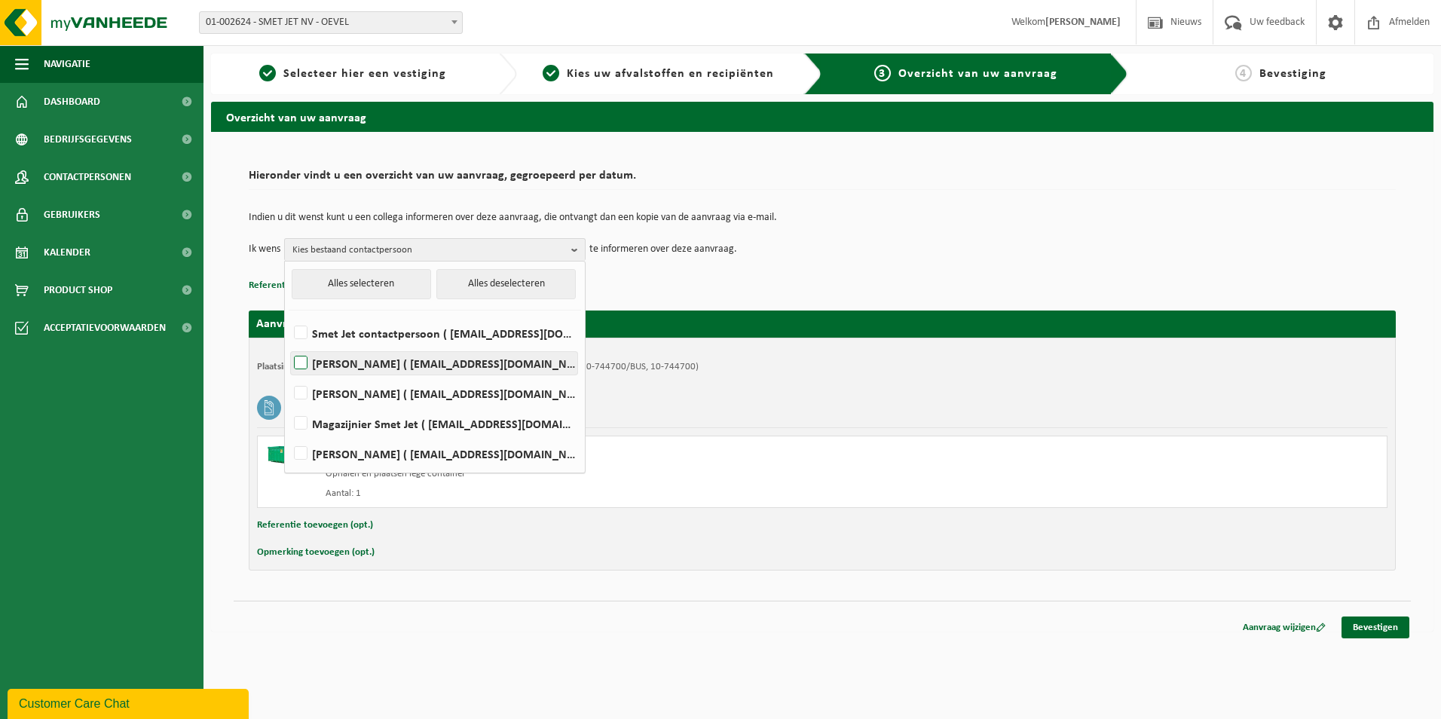
click at [302, 367] on label "[PERSON_NAME] ( [EMAIL_ADDRESS][DOMAIN_NAME] )" at bounding box center [434, 363] width 286 height 23
click at [289, 345] on input "[PERSON_NAME] ( [EMAIL_ADDRESS][DOMAIN_NAME] )" at bounding box center [288, 344] width 1 height 1
checkbox input "true"
click at [930, 248] on td "Ik wens KRISTEL LENS Alles selecteren Alles deselecteren Smet Jet contactpersoo…" at bounding box center [822, 249] width 1147 height 23
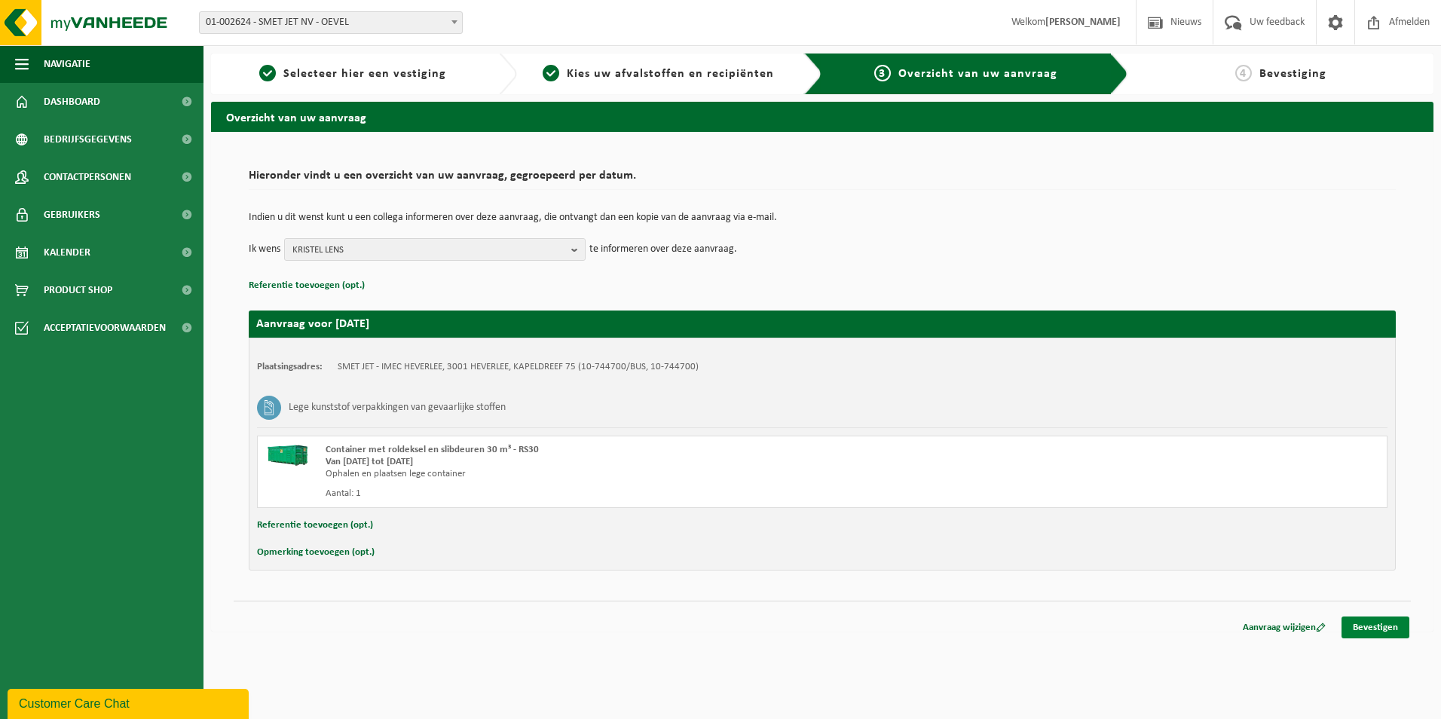
click at [1369, 625] on link "Bevestigen" at bounding box center [1376, 628] width 68 height 22
